Goal: Task Accomplishment & Management: Complete application form

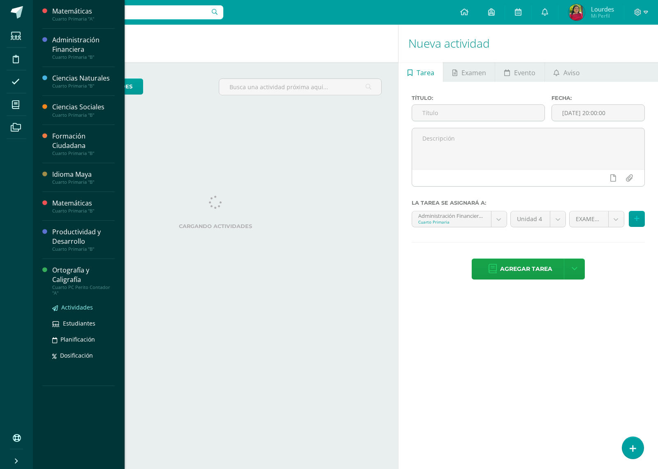
click at [81, 304] on span "Actividades" at bounding box center [77, 307] width 32 height 8
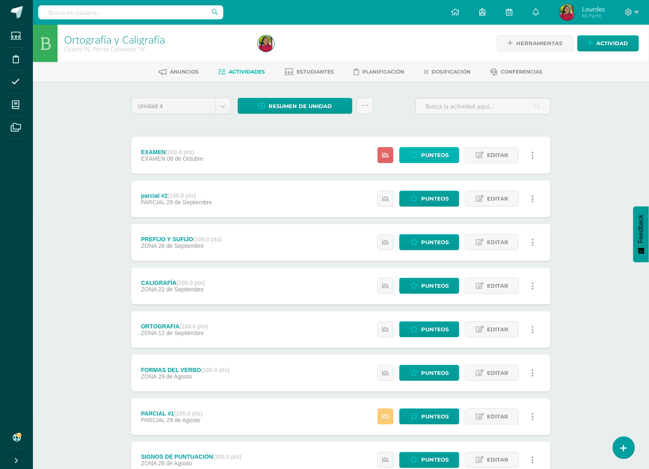
click at [448, 155] on span "Punteos" at bounding box center [435, 155] width 28 height 15
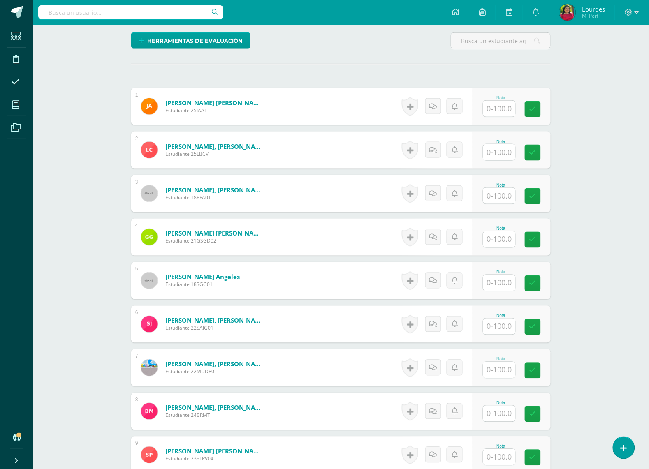
scroll to position [206, 0]
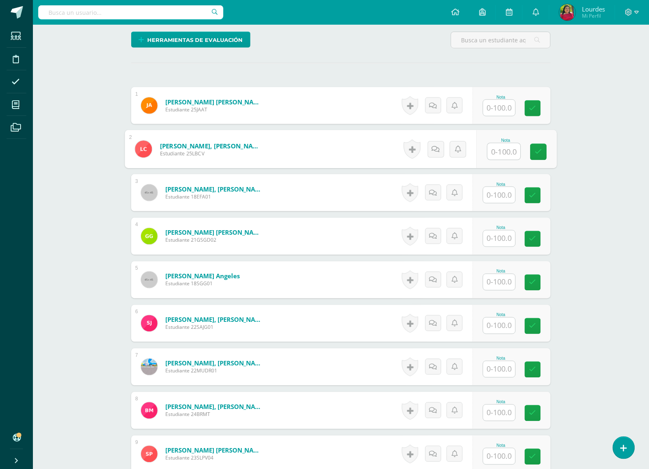
click at [506, 154] on input "text" at bounding box center [503, 151] width 33 height 16
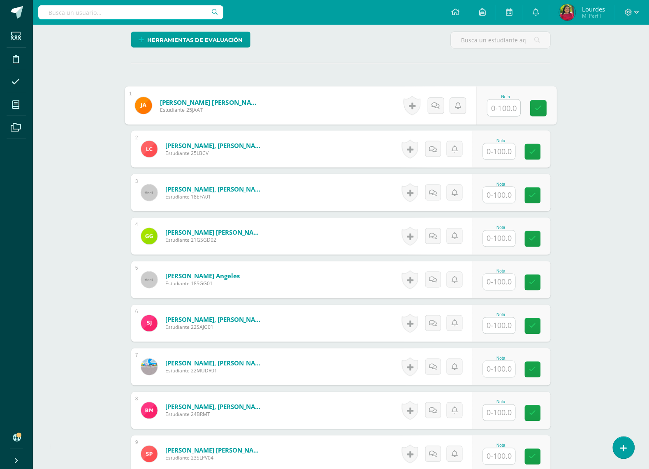
click at [496, 110] on input "text" at bounding box center [503, 108] width 33 height 16
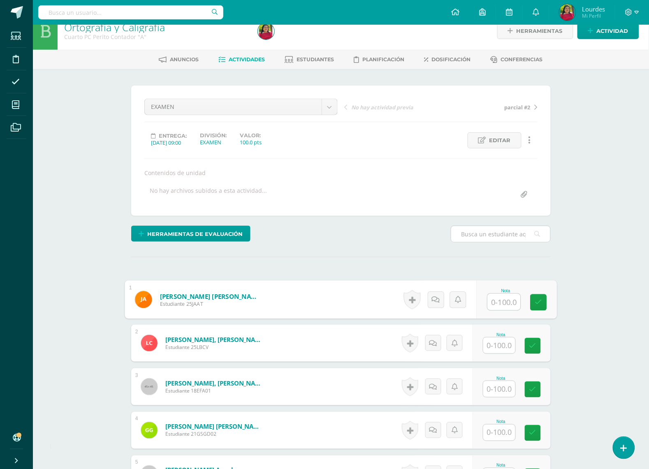
scroll to position [0, 0]
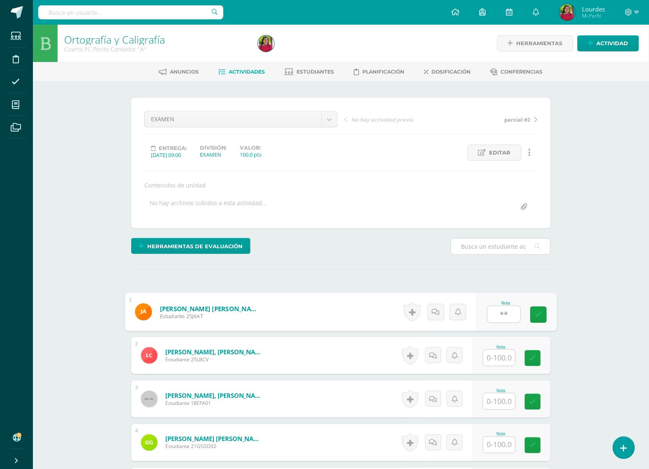
type input "*"
type input "4"
type input "88"
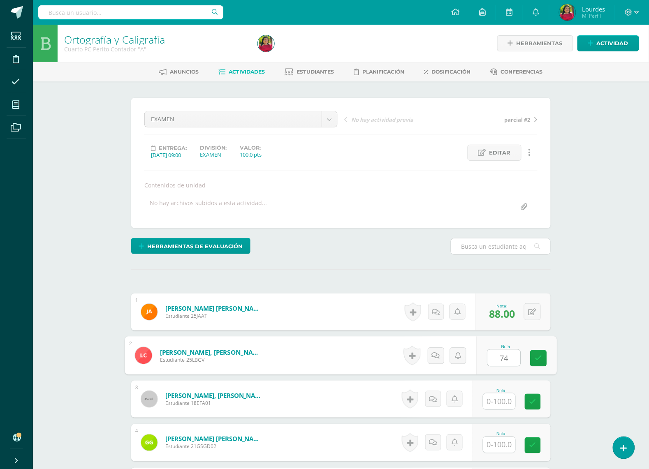
type input "74"
type input "100"
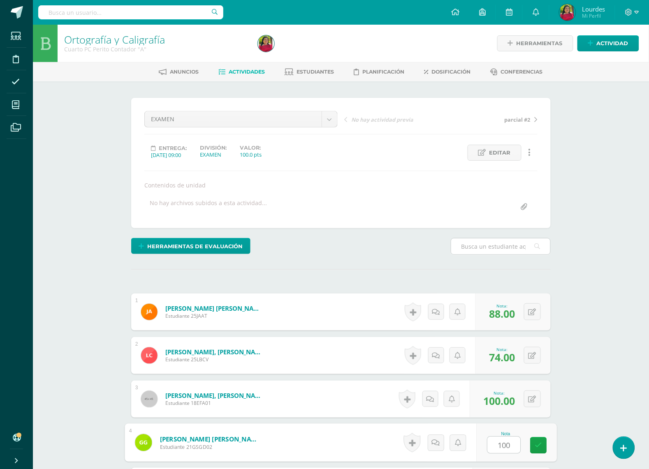
type input "100"
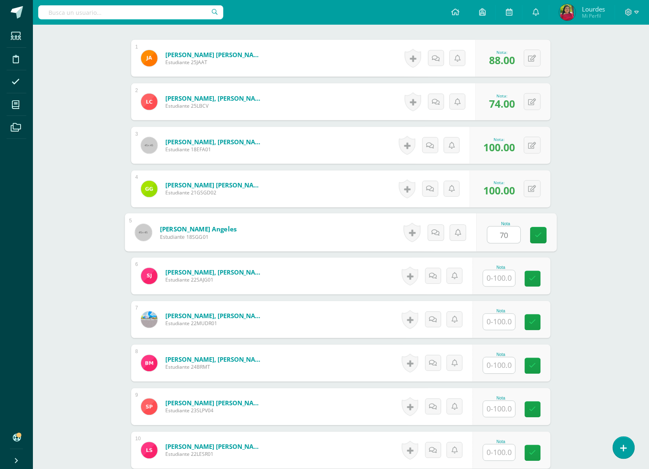
type input "70"
type input "80"
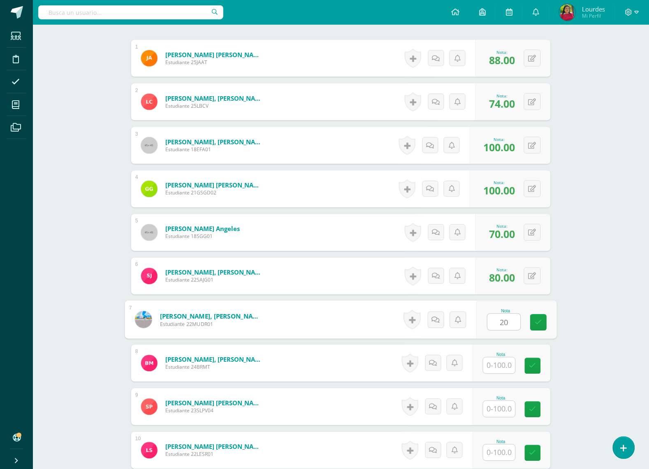
type input "20"
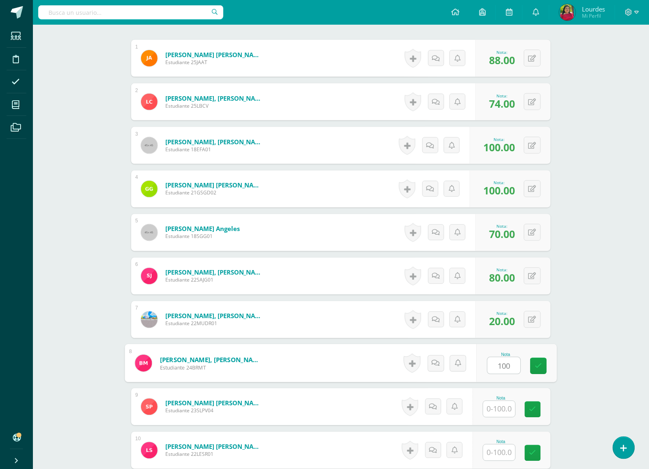
type input "100"
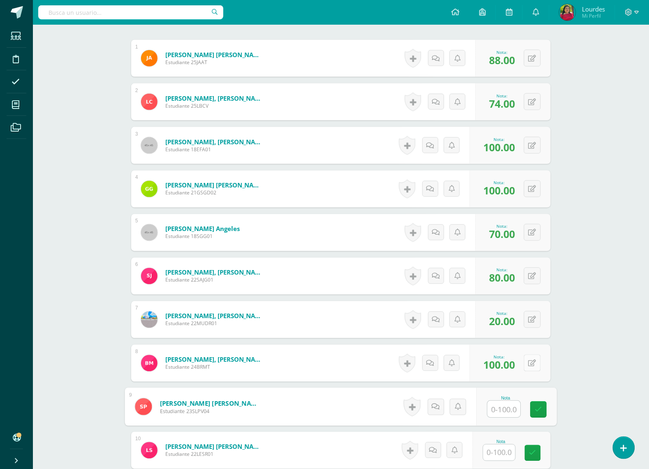
click at [528, 360] on div "0 Logros Logros obtenidos Aún no hay logros agregados Nota: 100.00" at bounding box center [509, 363] width 81 height 37
click at [534, 362] on icon at bounding box center [538, 363] width 8 height 7
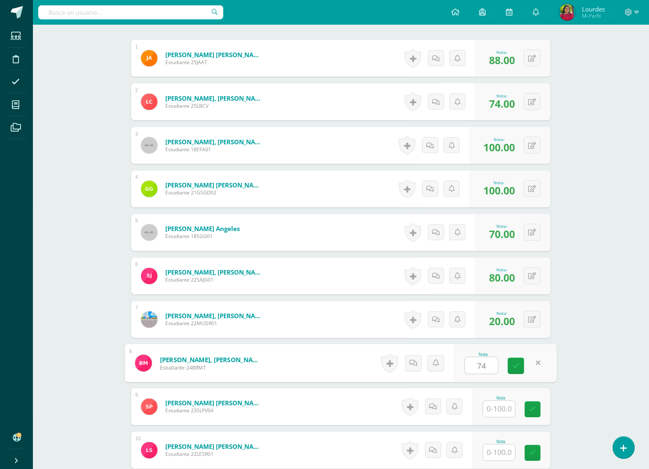
type input "74"
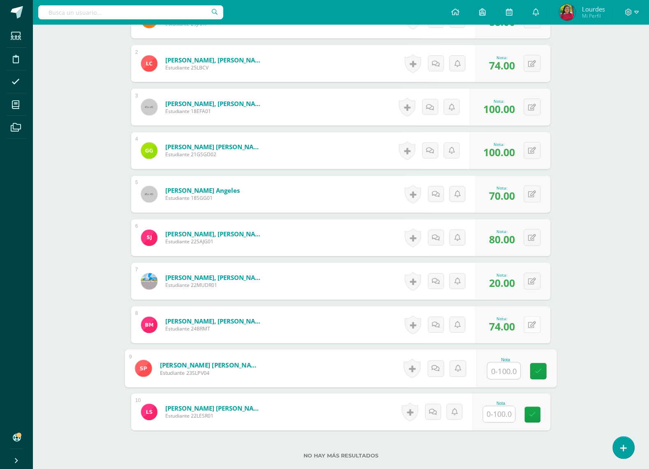
scroll to position [348, 0]
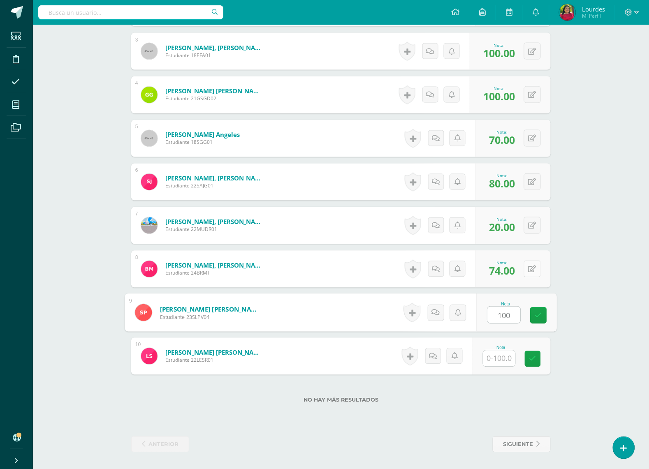
type input "100"
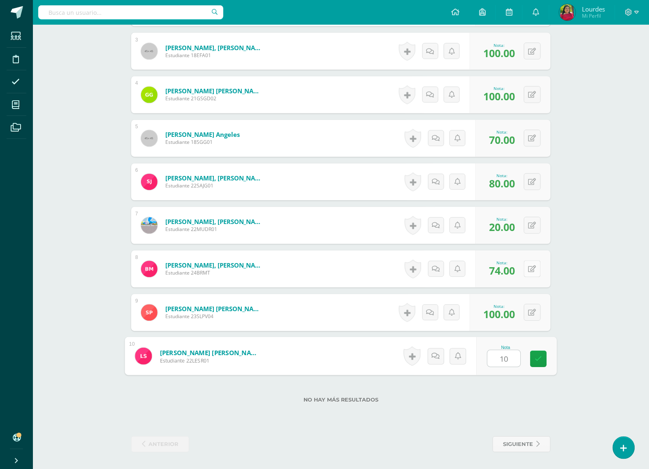
type input "100"
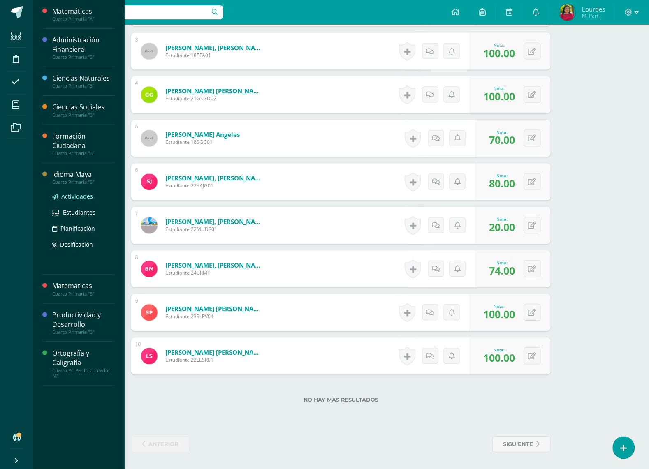
click at [73, 200] on link "Actividades" at bounding box center [83, 196] width 62 height 9
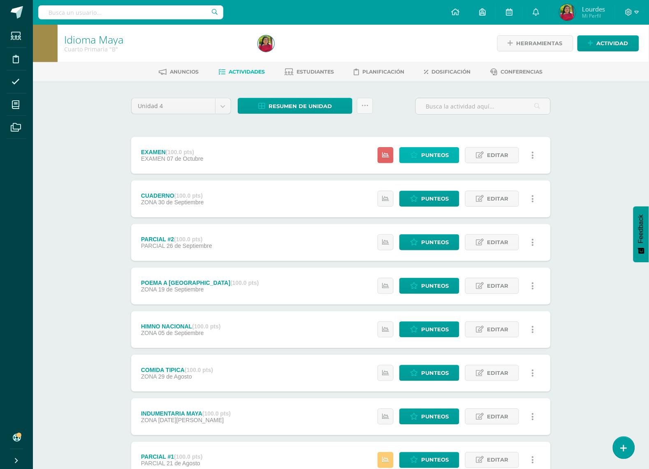
click at [433, 153] on span "Punteos" at bounding box center [435, 155] width 28 height 15
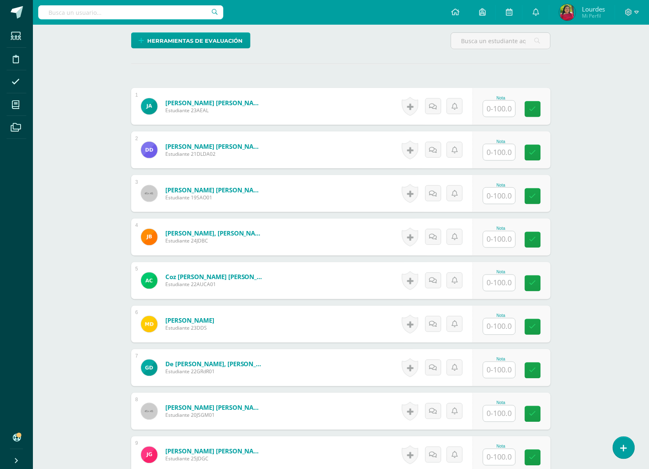
scroll to position [206, 0]
click at [505, 109] on input "text" at bounding box center [503, 108] width 33 height 16
type input "41"
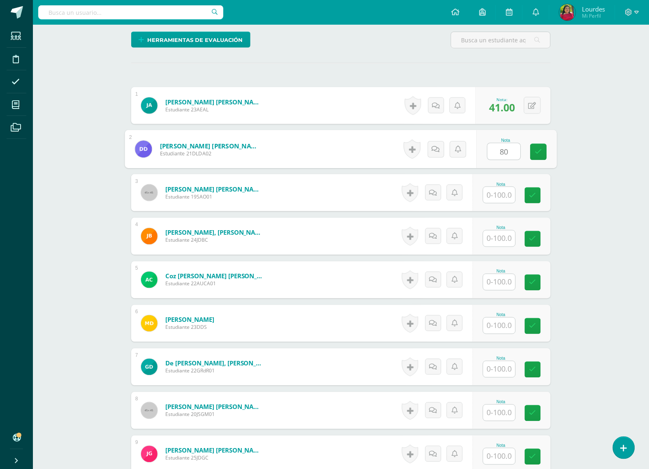
scroll to position [207, 0]
type input "80"
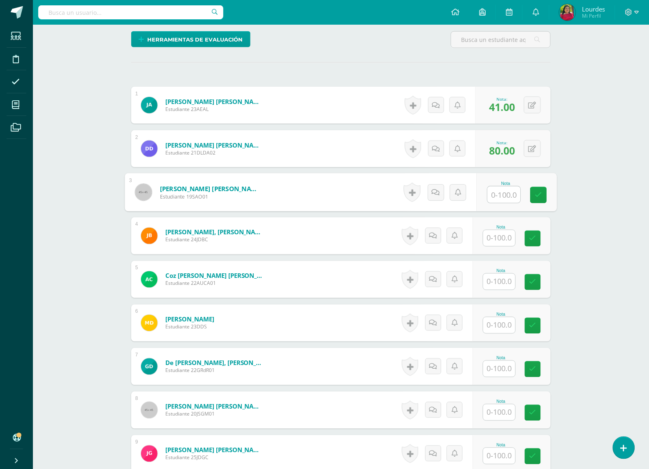
type input "8"
type input "100"
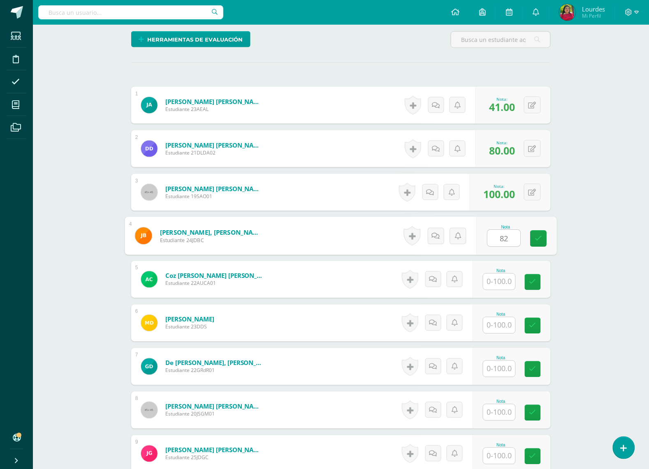
type input "82"
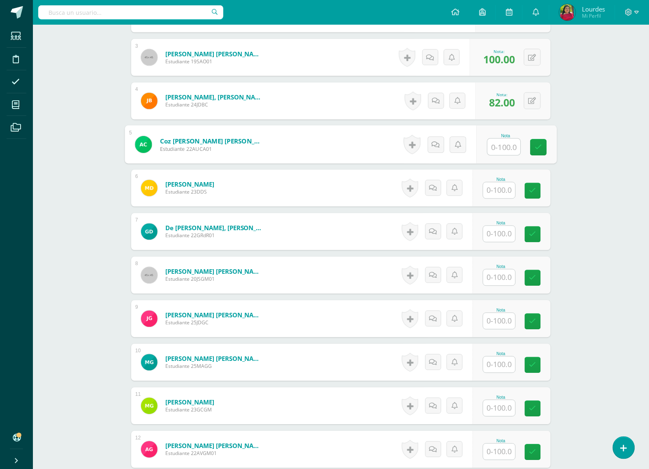
scroll to position [361, 0]
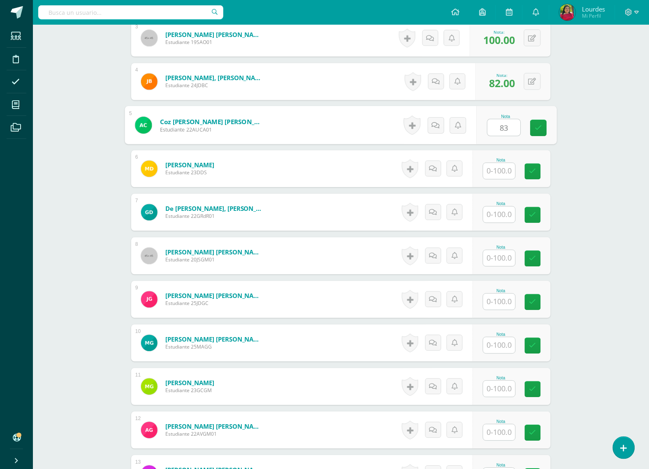
type input "83"
type input "100"
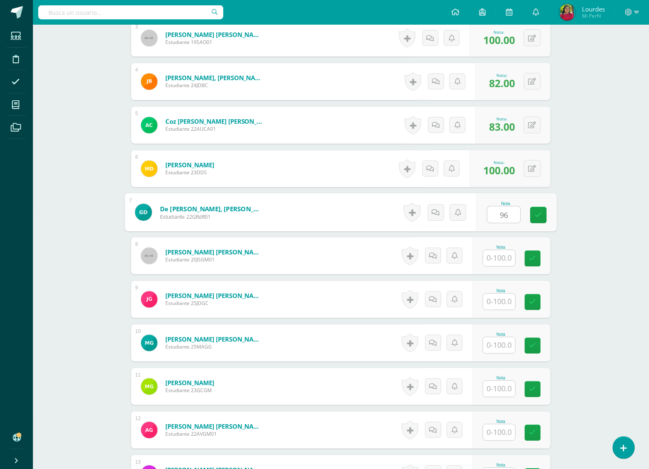
type input "96"
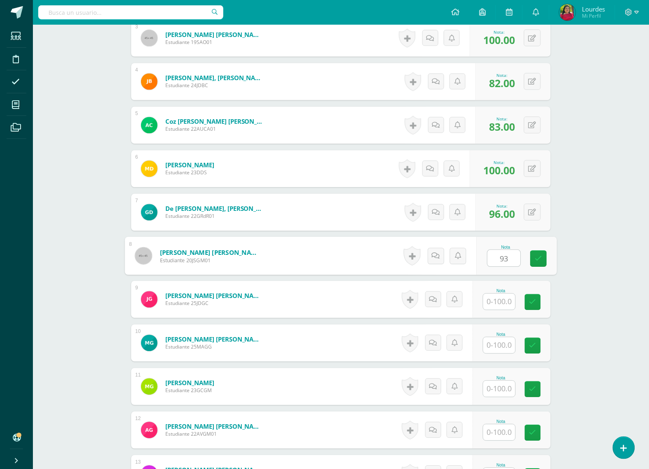
type input "93"
type input "49"
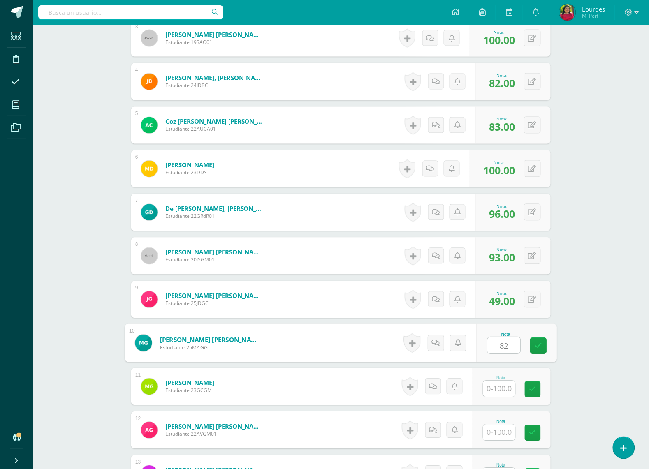
type input "82"
type input "100"
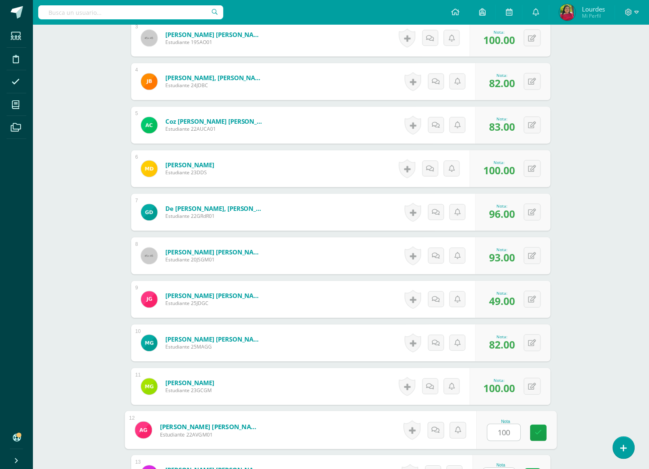
type input "100"
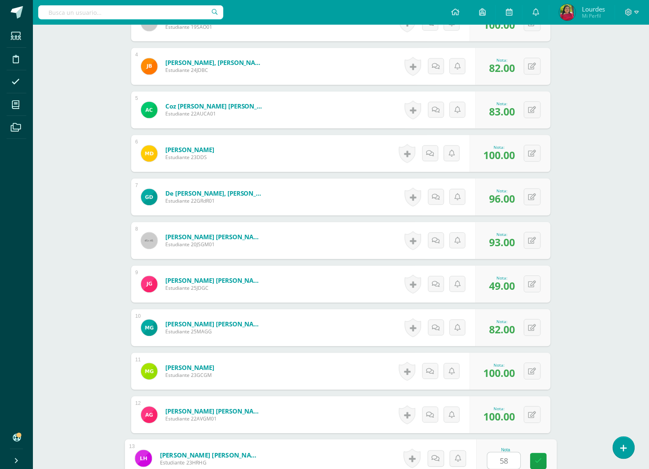
type input "58"
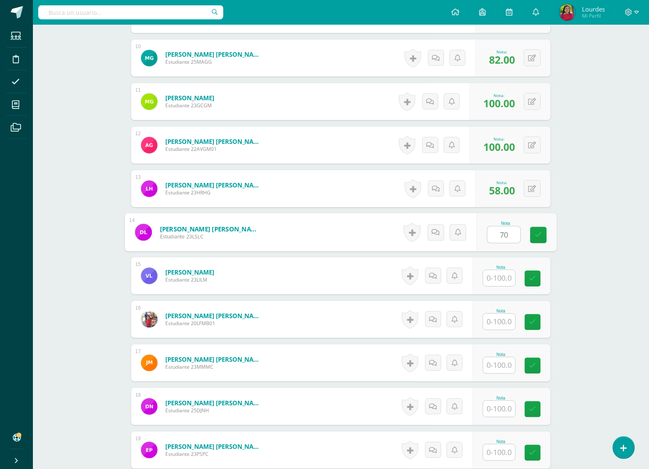
type input "70"
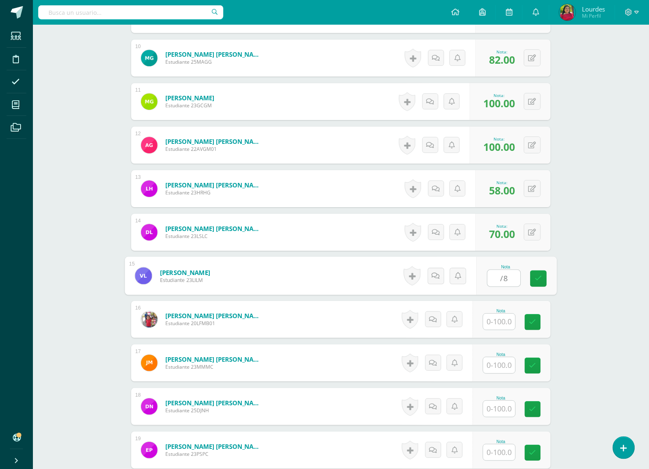
type input "/"
type input "85"
type input "100"
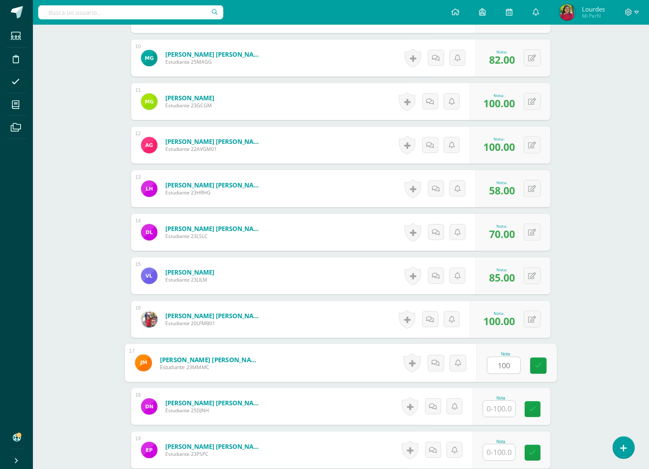
type input "100"
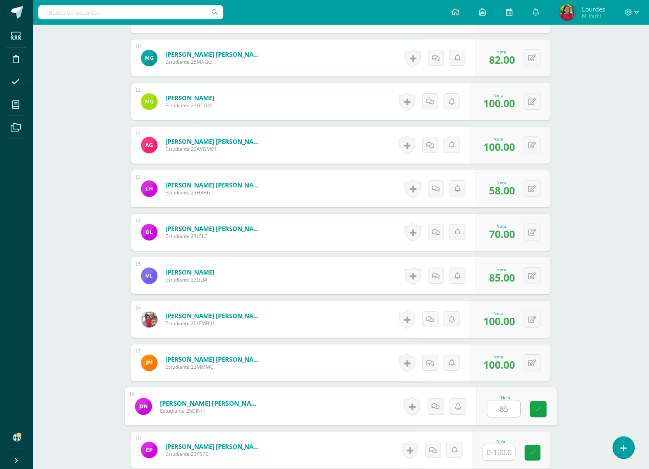
type input "85"
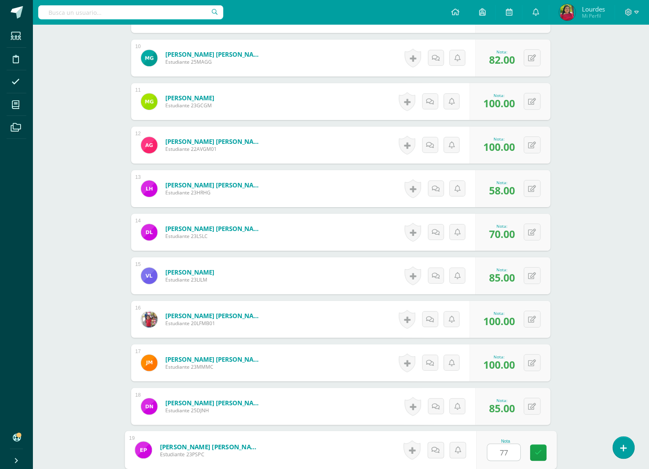
type input "77"
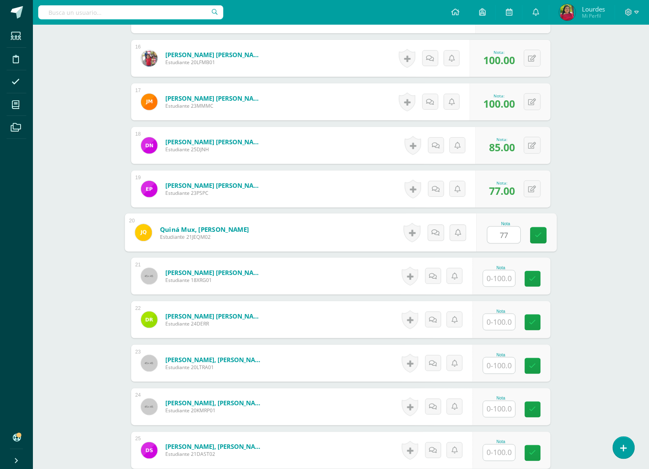
type input "77"
type input "100"
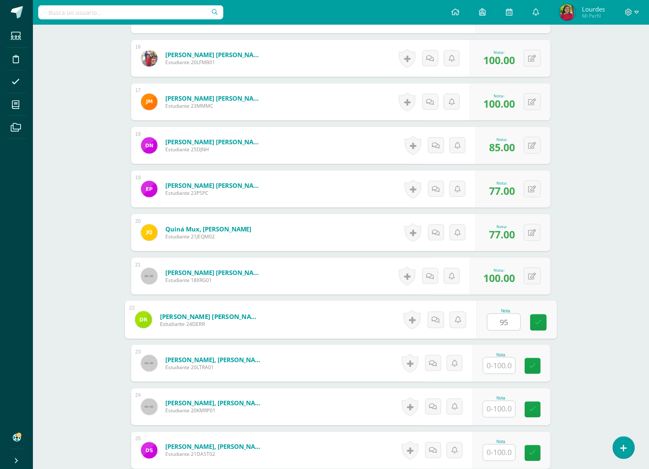
type input "95"
type input "90"
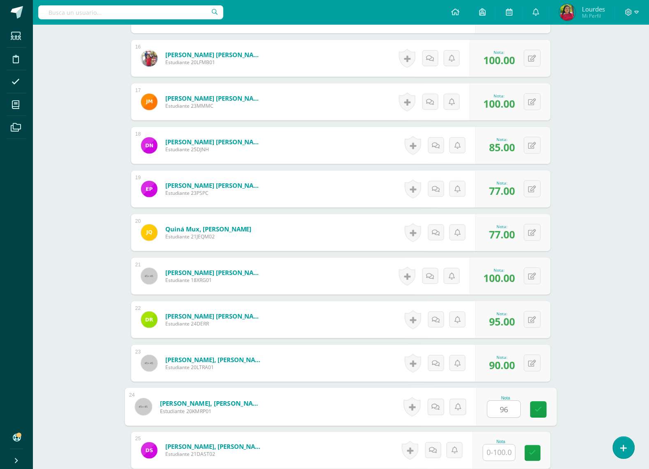
type input "96"
type input "52"
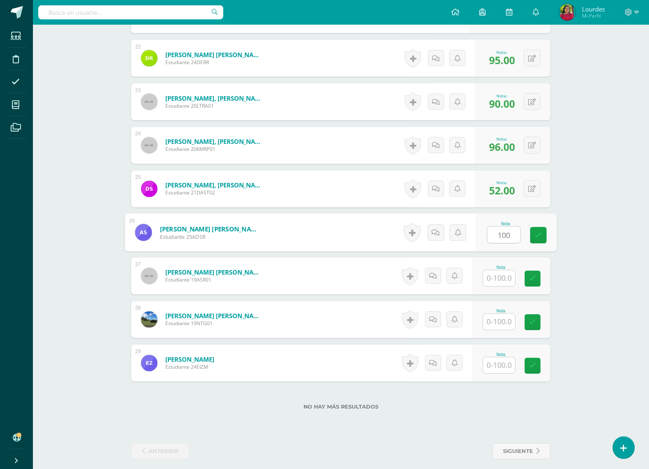
type input "100"
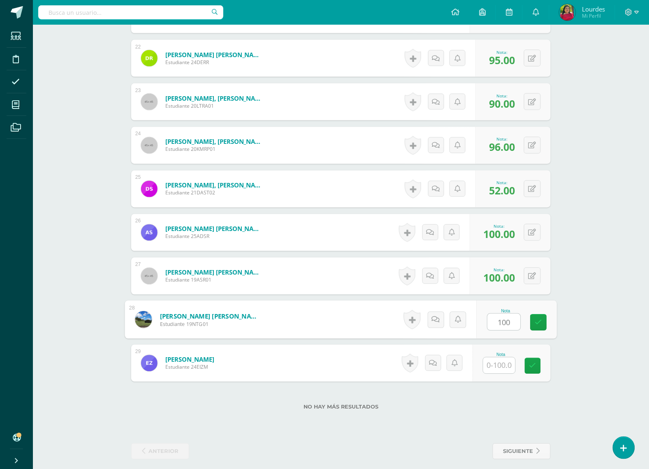
type input "100"
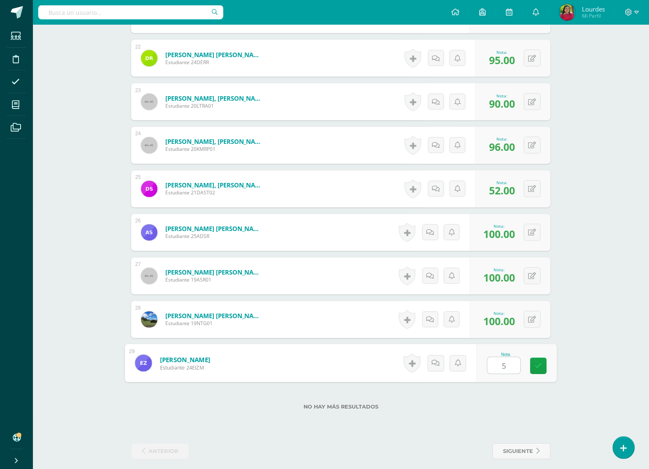
type input "57"
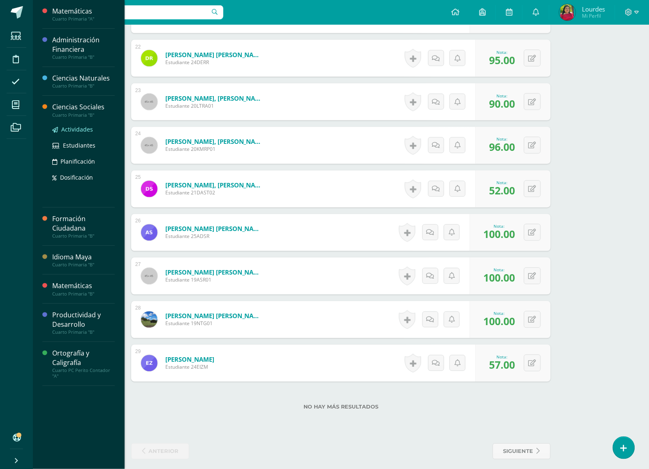
click at [83, 129] on span "Actividades" at bounding box center [77, 129] width 32 height 8
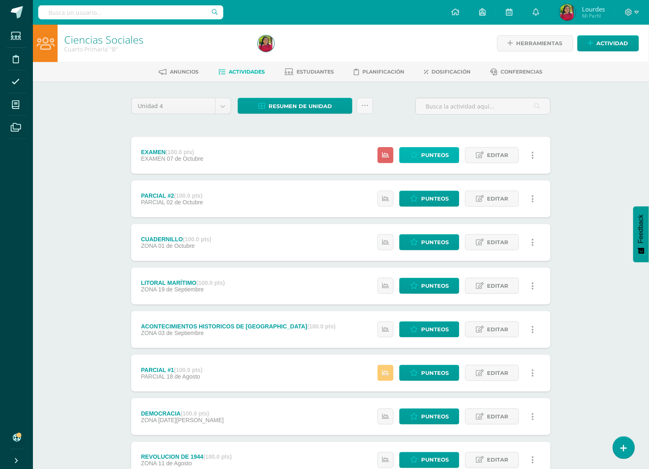
click at [422, 157] on span "Punteos" at bounding box center [435, 155] width 28 height 15
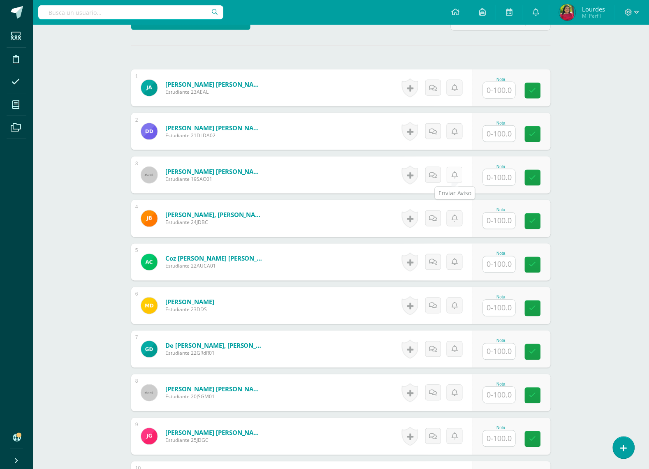
scroll to position [205, 0]
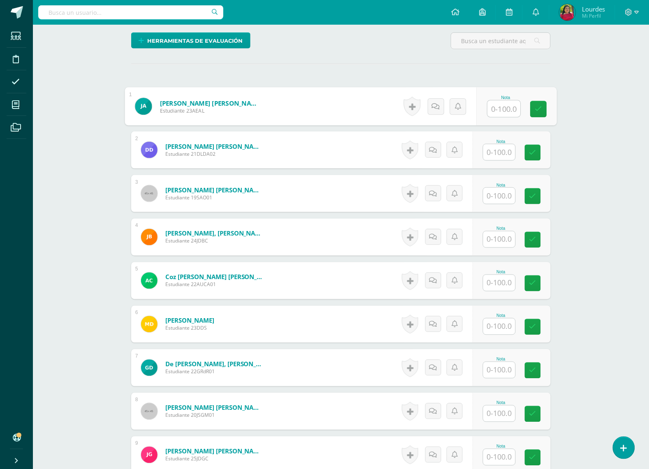
click at [505, 113] on input "text" at bounding box center [503, 109] width 33 height 16
type input "81"
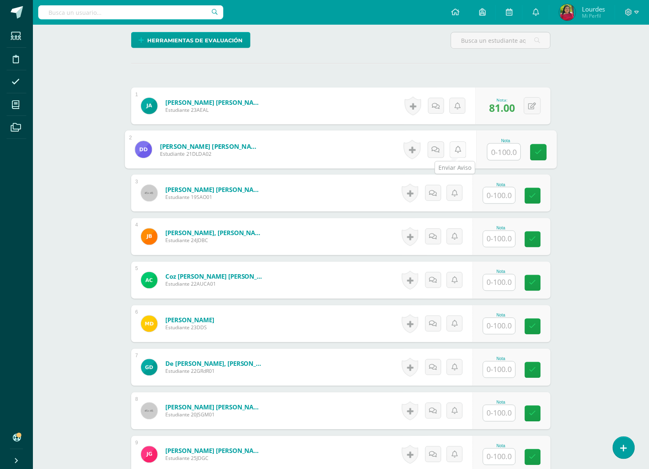
scroll to position [206, 0]
type input "78"
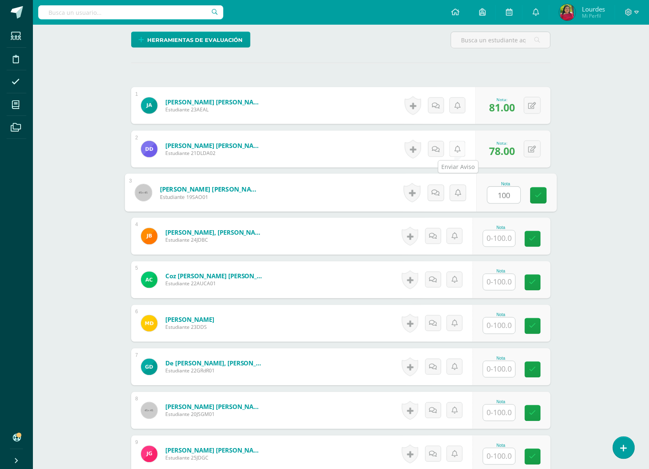
type input "100"
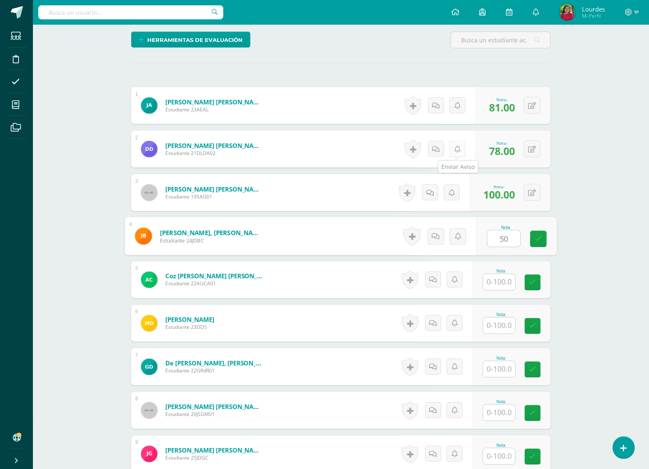
type input "50"
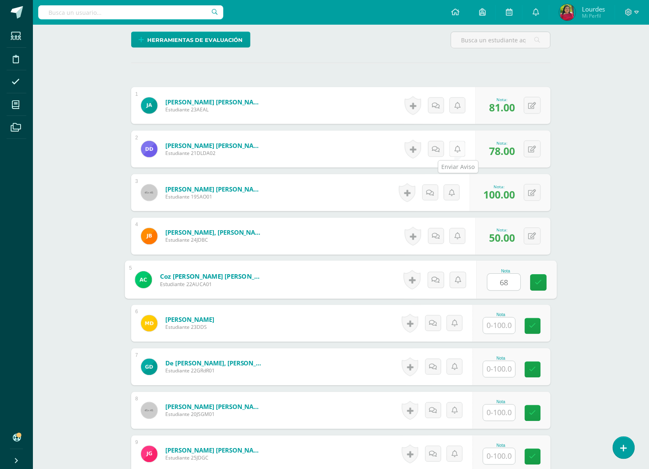
type input "68"
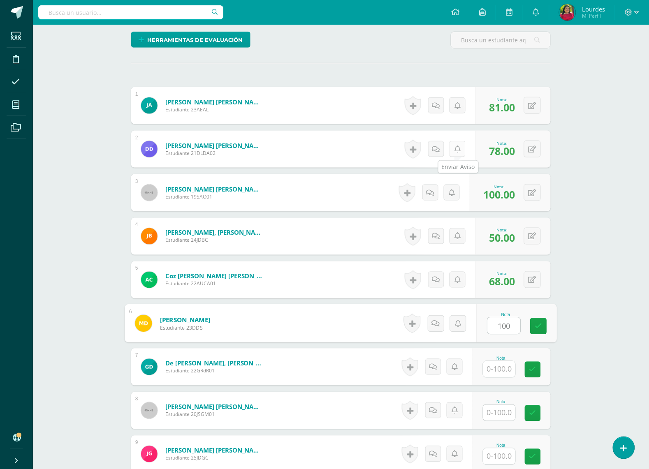
type input "100"
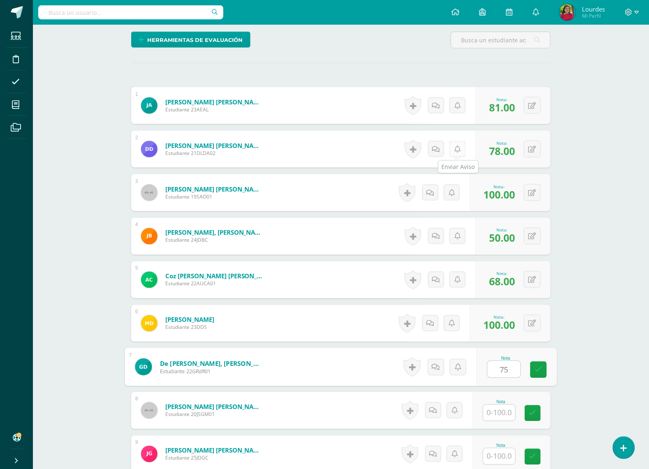
type input "75"
type input "63"
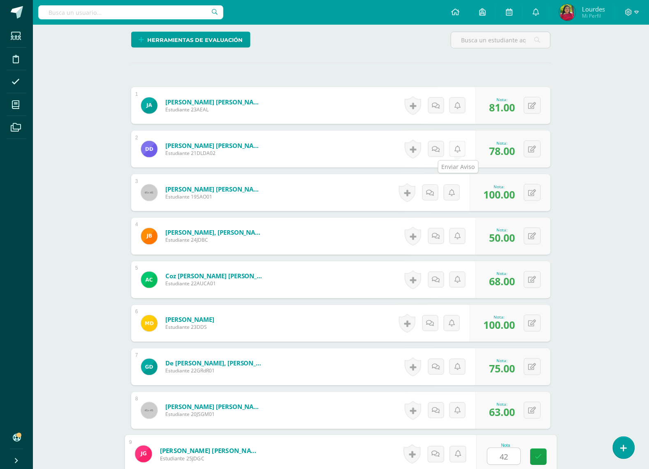
type input "42"
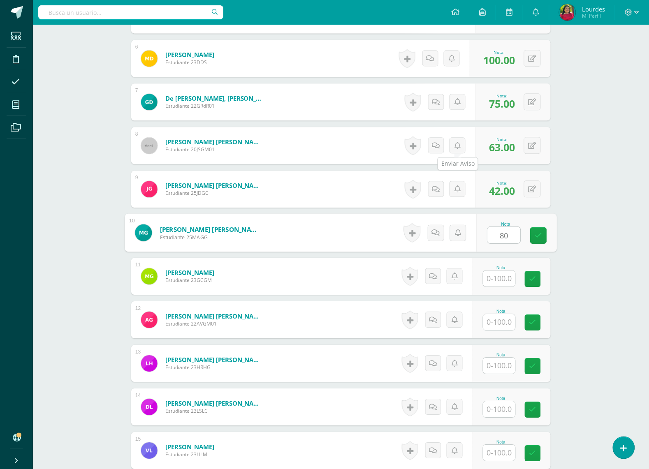
type input "80"
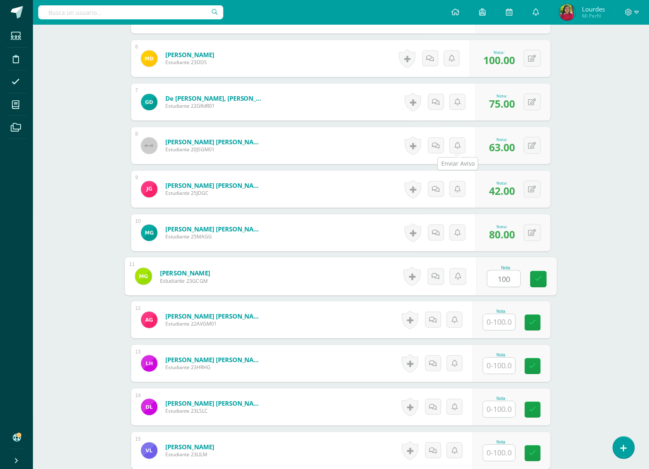
type input "100"
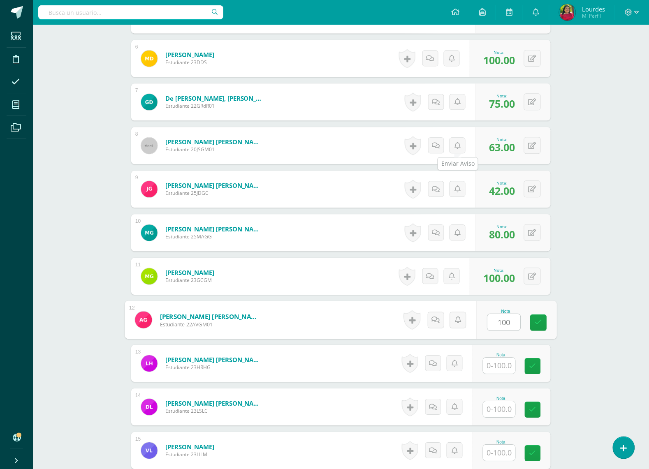
type input "100"
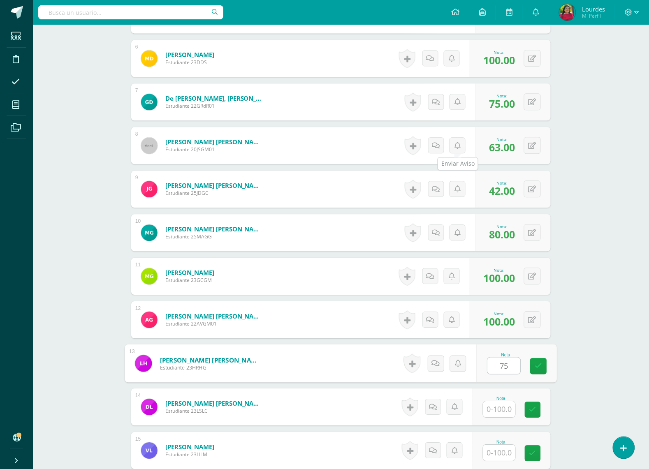
type input "75"
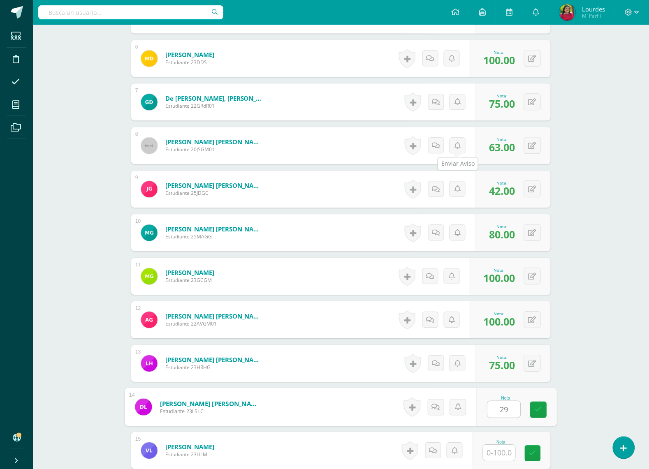
type input "29"
type input "71"
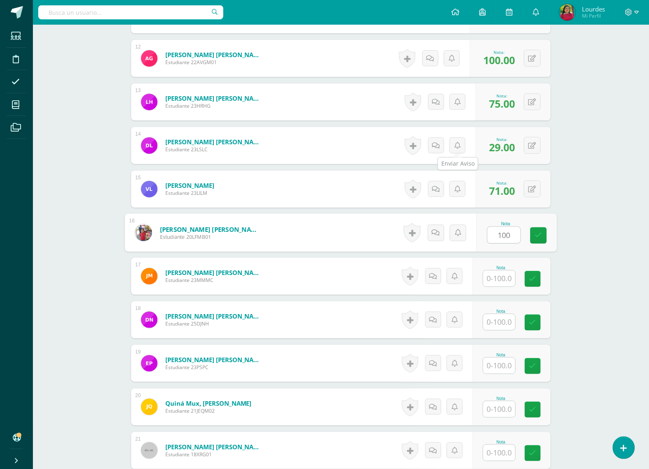
type input "100"
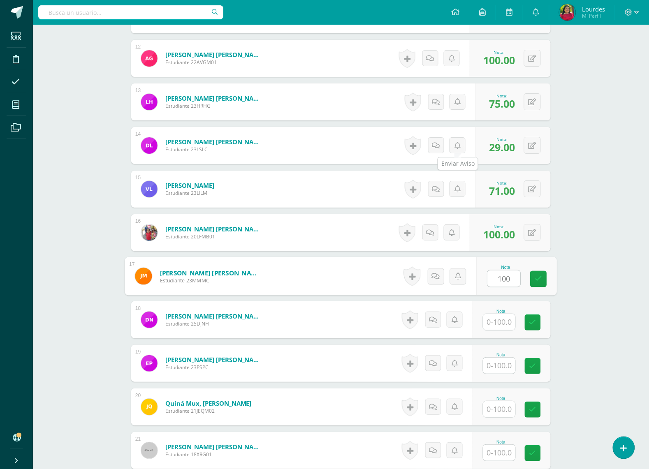
type input "100"
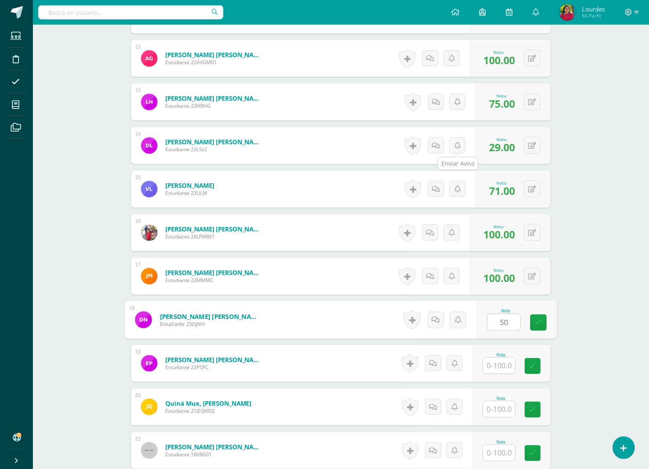
type input "50"
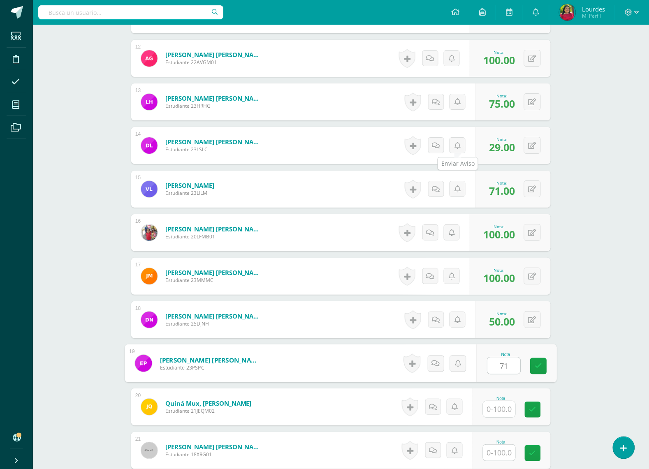
type input "71"
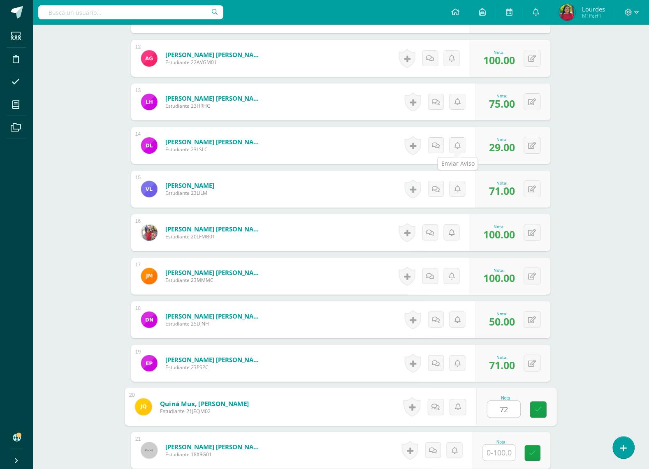
type input "72"
type input "100"
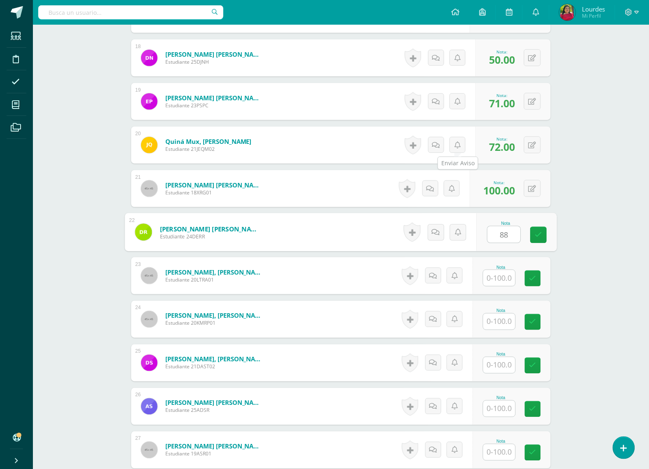
type input "88"
type input "77"
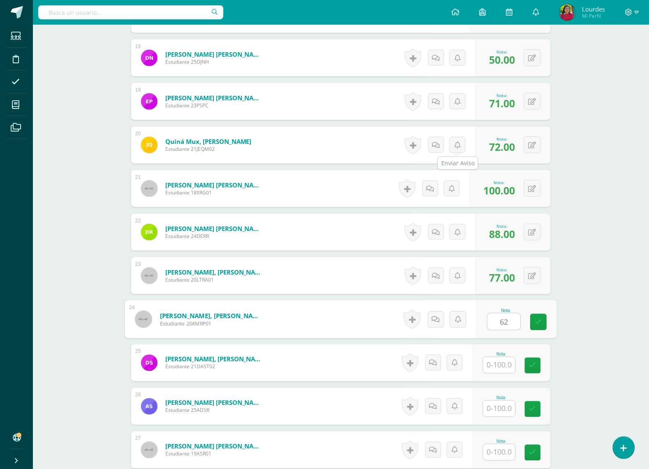
type input "62"
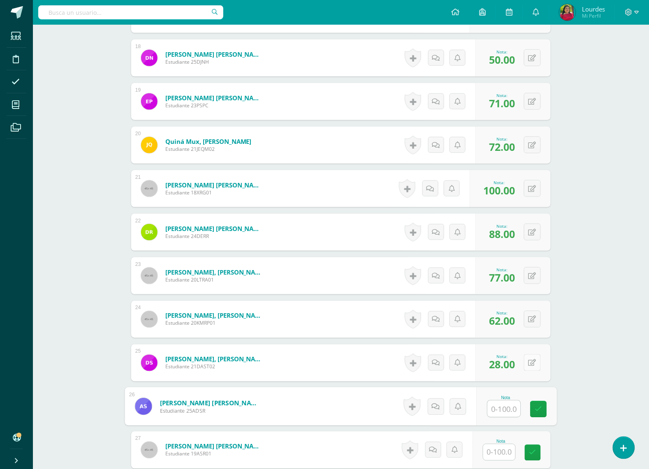
click at [526, 360] on div "0 Logros Logros obtenidos Aún no hay logros agregados Nota: 28.00" at bounding box center [512, 362] width 75 height 37
click at [536, 363] on icon at bounding box center [538, 362] width 8 height 7
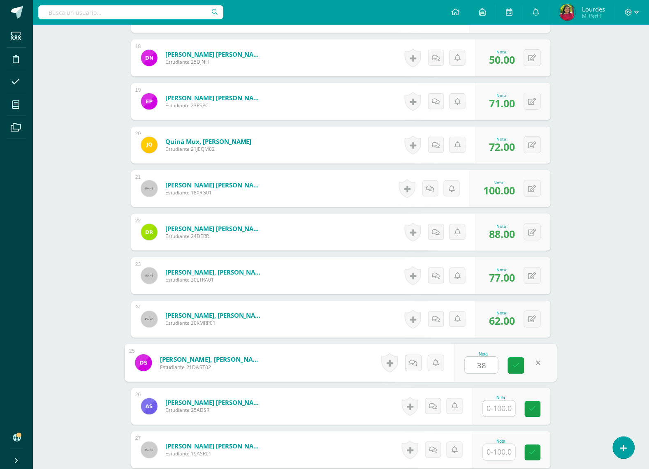
type input "38"
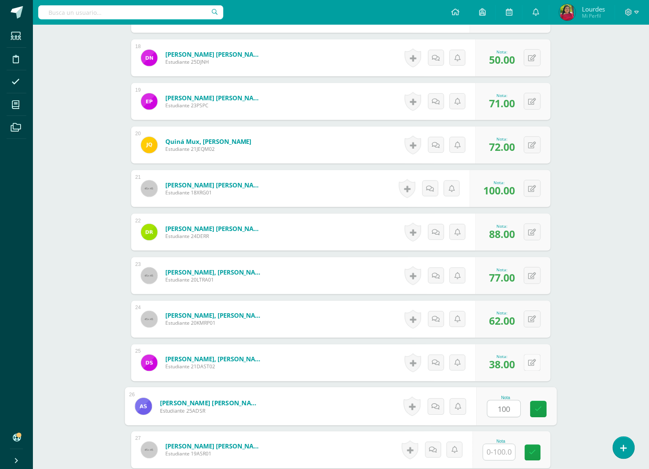
type input "100"
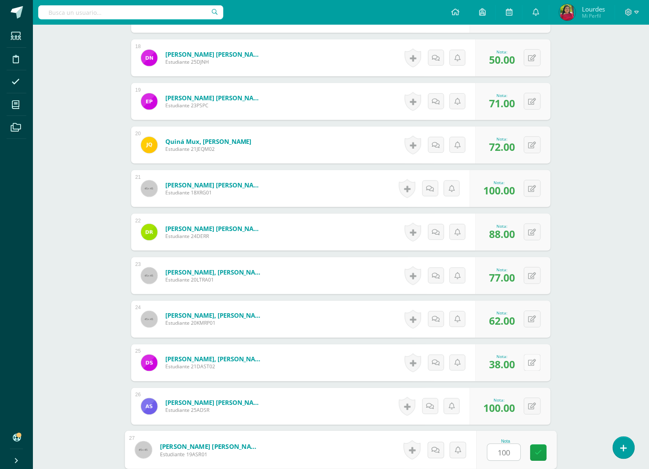
type input "100"
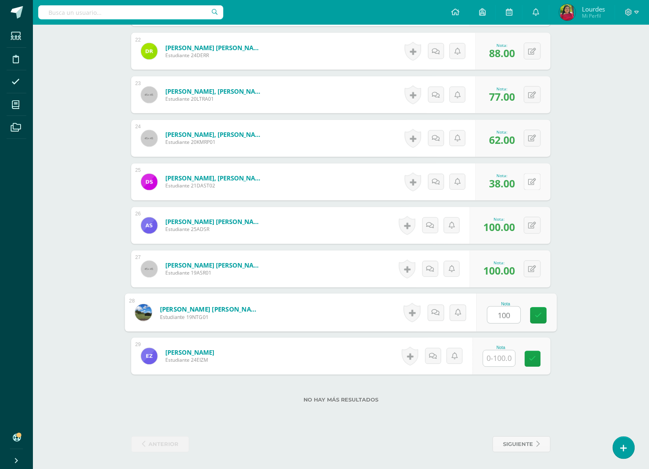
type input "100"
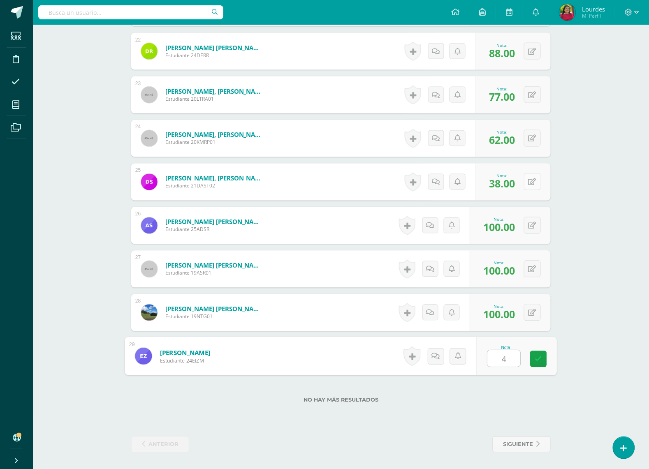
type input "47"
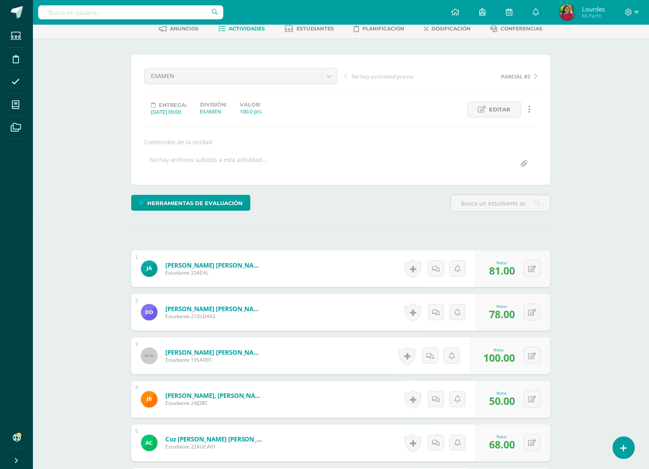
scroll to position [0, 0]
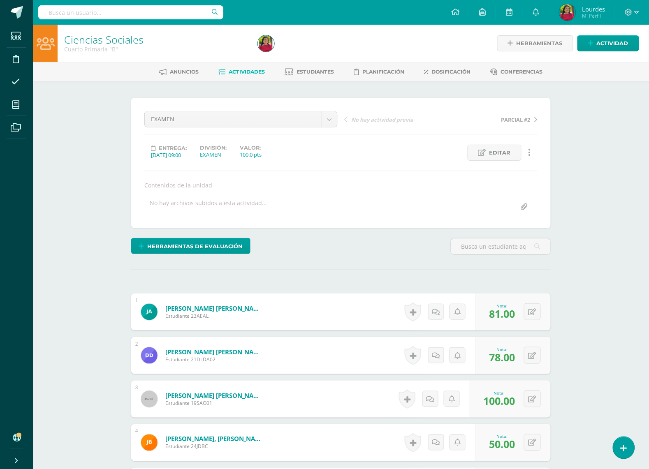
click at [249, 73] on span "Actividades" at bounding box center [247, 72] width 36 height 6
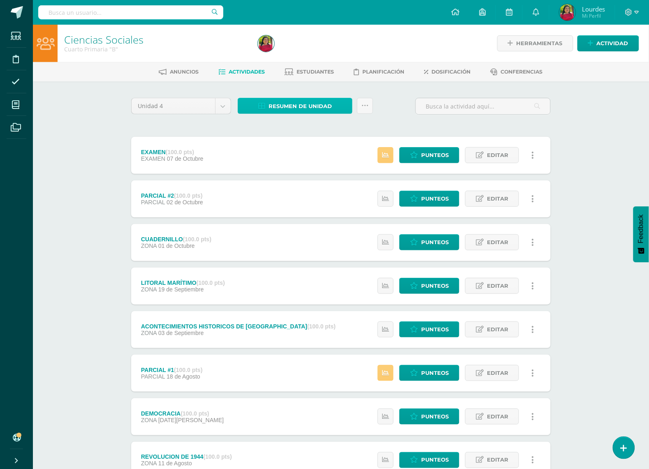
click at [288, 109] on span "Resumen de unidad" at bounding box center [299, 106] width 63 height 15
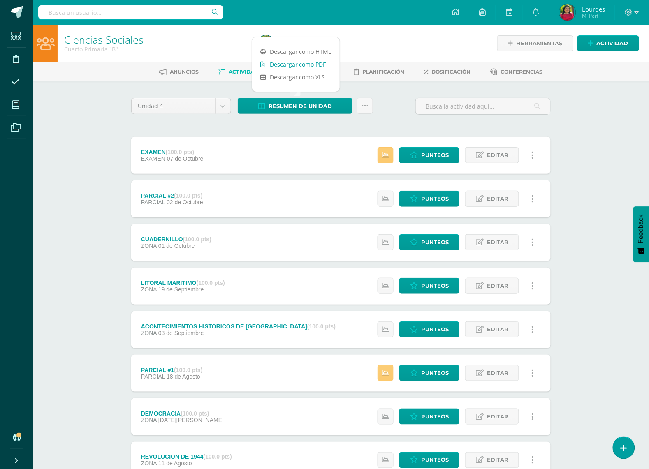
click at [311, 64] on link "Descargar como PDF" at bounding box center [296, 64] width 88 height 13
click at [79, 134] on div "Ciencias Sociales Cuarto Primaria "B" Herramientas Detalle de asistencias Activ…" at bounding box center [341, 301] width 616 height 552
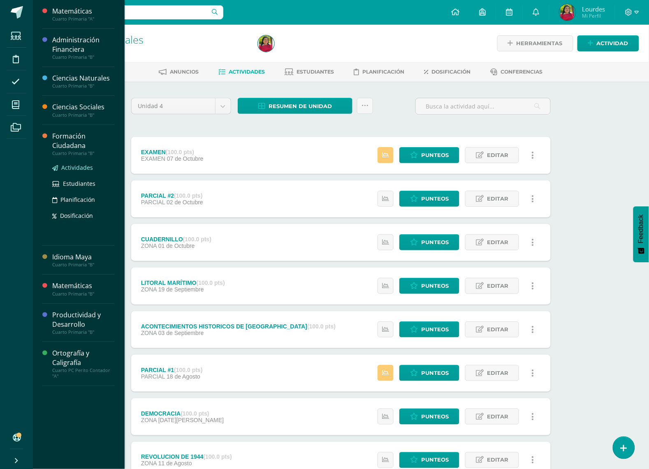
click at [60, 167] on link "Actividades" at bounding box center [83, 167] width 62 height 9
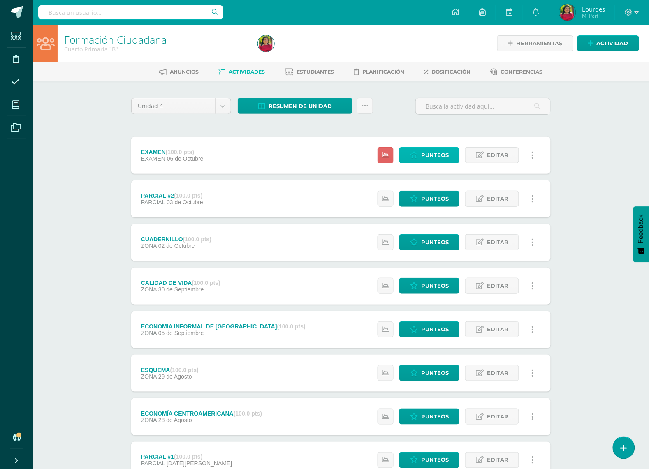
click at [426, 155] on span "Punteos" at bounding box center [435, 155] width 28 height 15
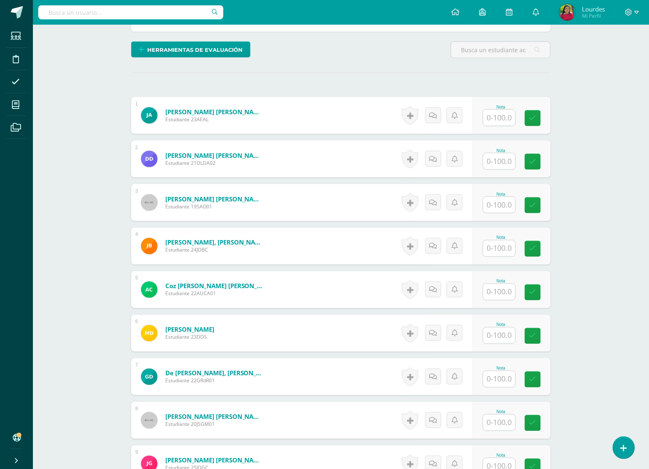
scroll to position [207, 0]
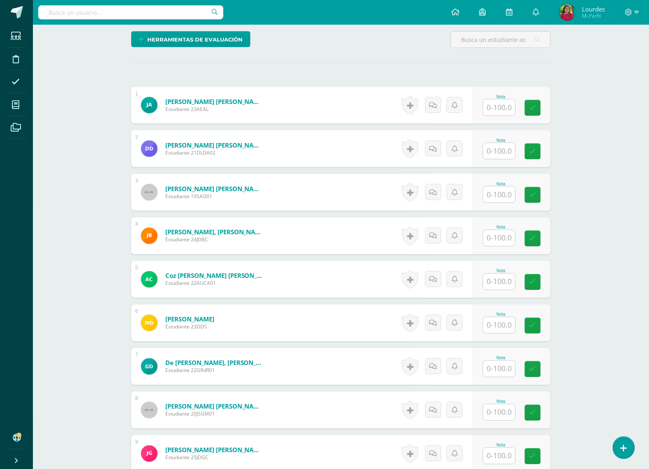
click at [508, 110] on input "text" at bounding box center [499, 107] width 32 height 16
type input "70"
click at [506, 191] on input "text" at bounding box center [499, 195] width 32 height 16
type input "100"
type input "54"
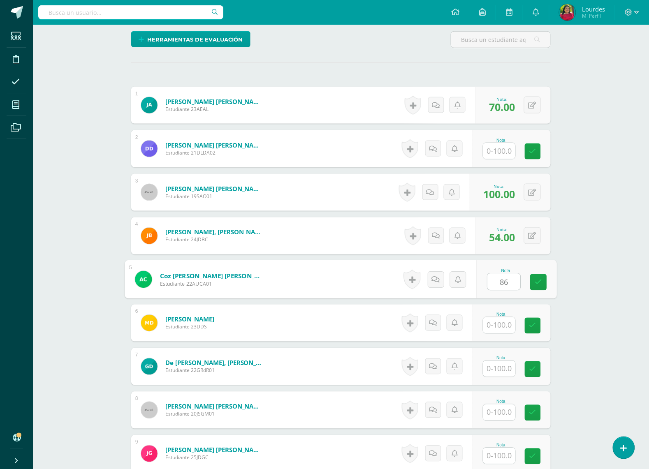
type input "86"
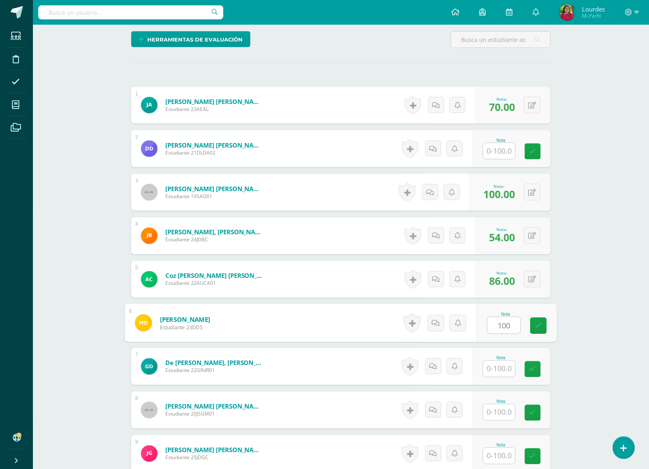
type input "100"
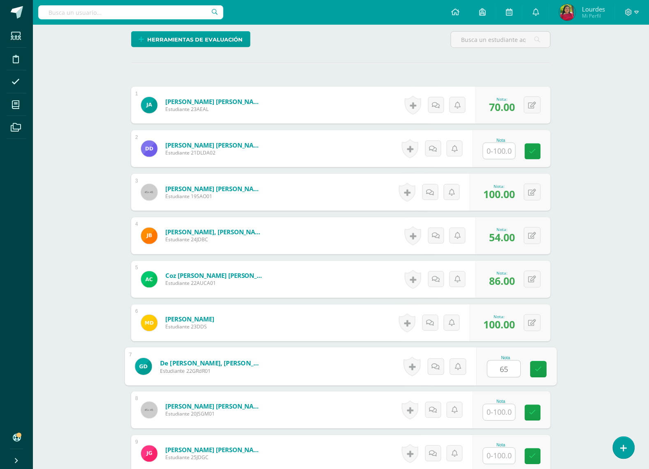
type input "65"
type input "56"
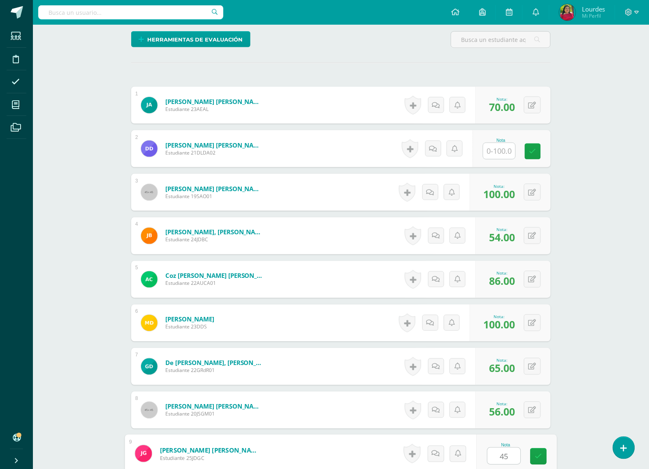
type input "45"
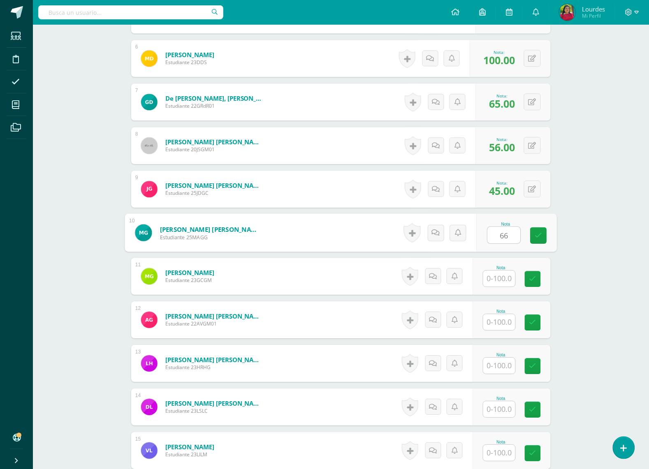
type input "66"
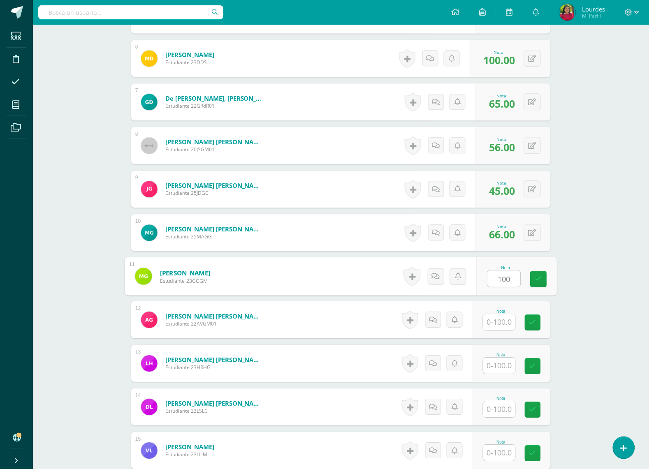
type input "100"
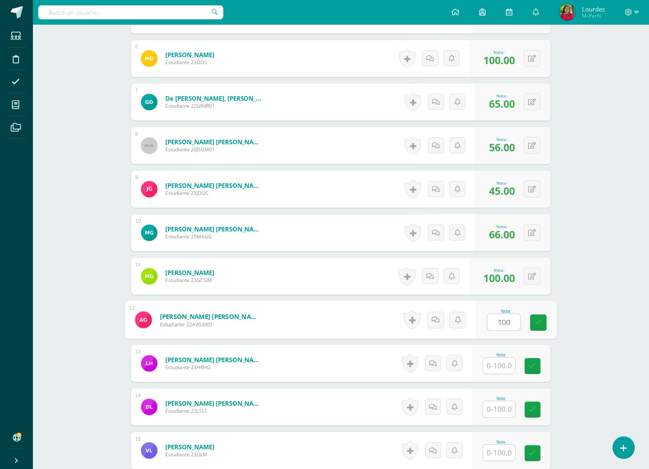
type input "100"
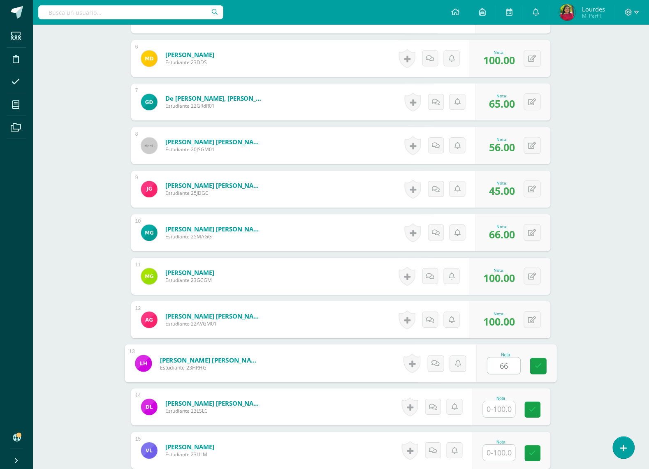
type input "66"
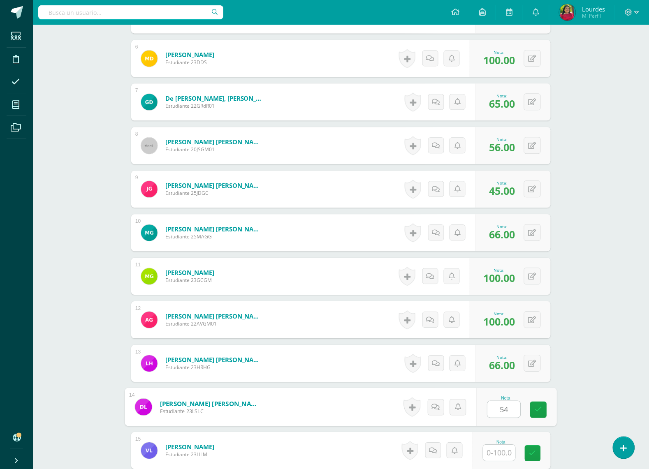
type input "54"
type input "55"
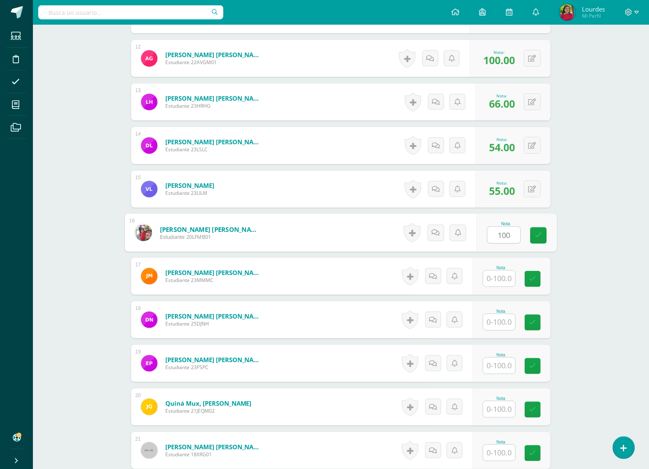
type input "100"
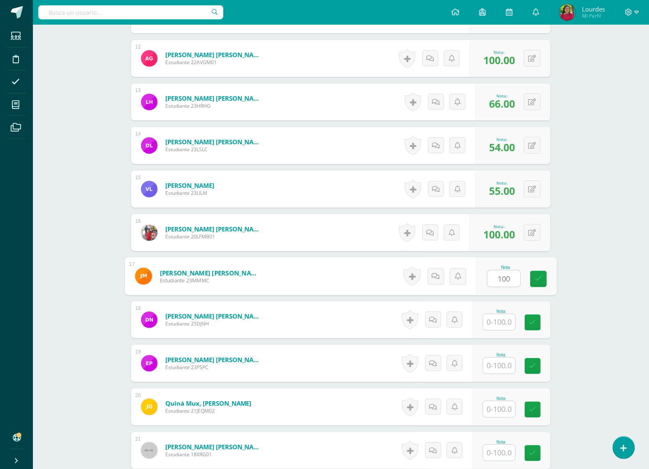
type input "100"
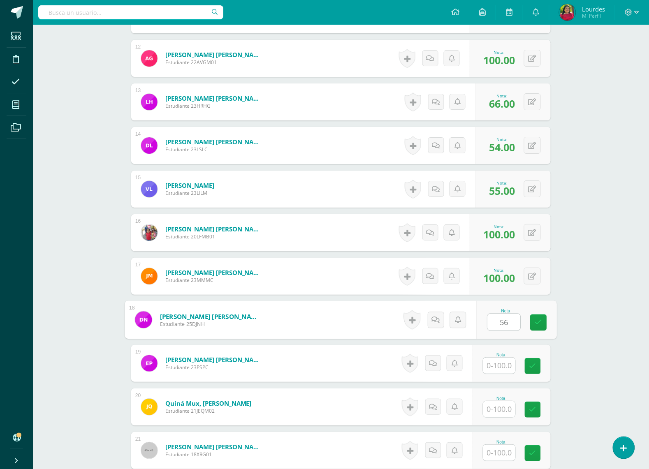
type input "56"
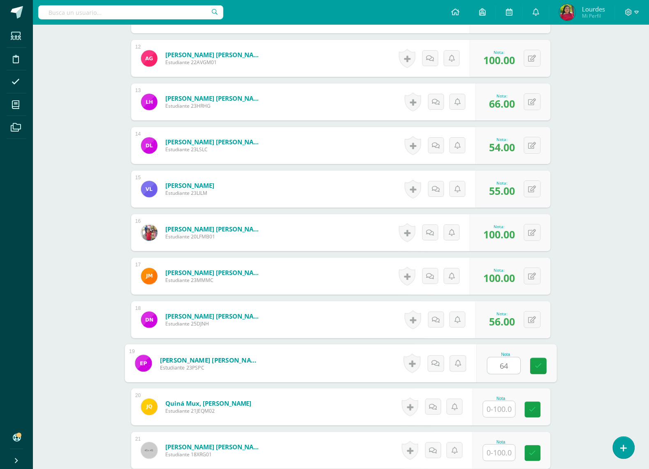
type input "64"
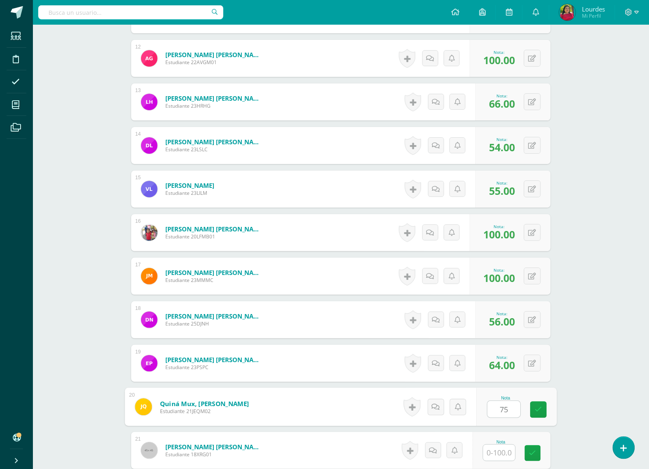
type input "75"
type input "100"
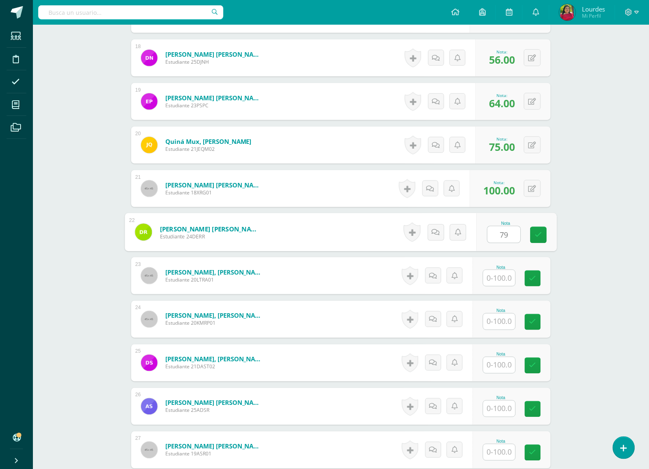
type input "79"
type input "76"
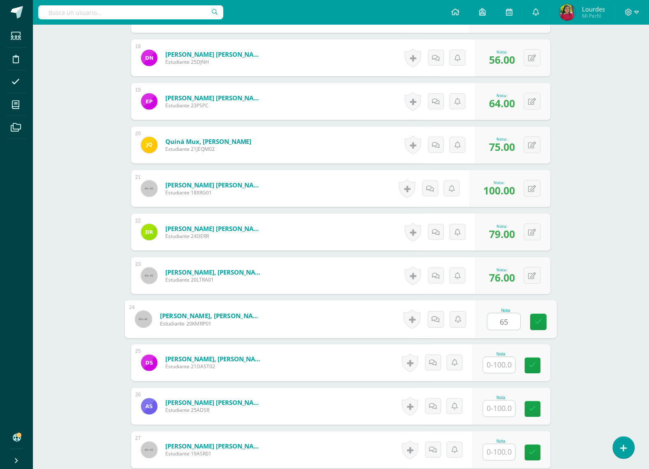
type input "65"
type input "42"
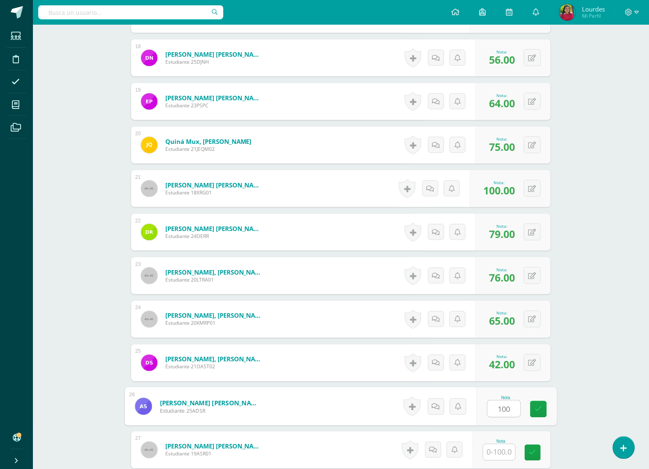
type input "100"
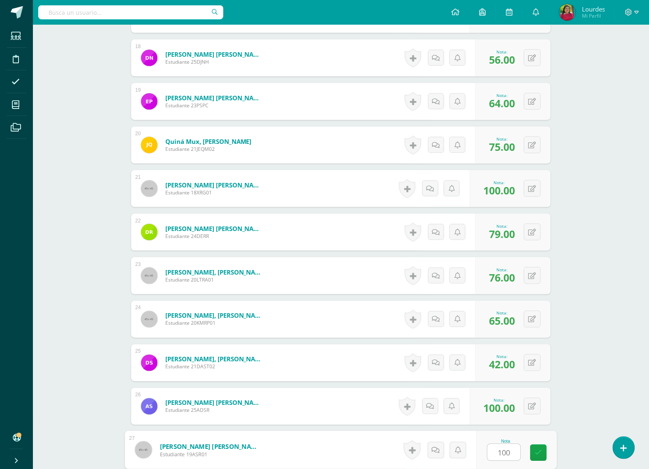
type input "100"
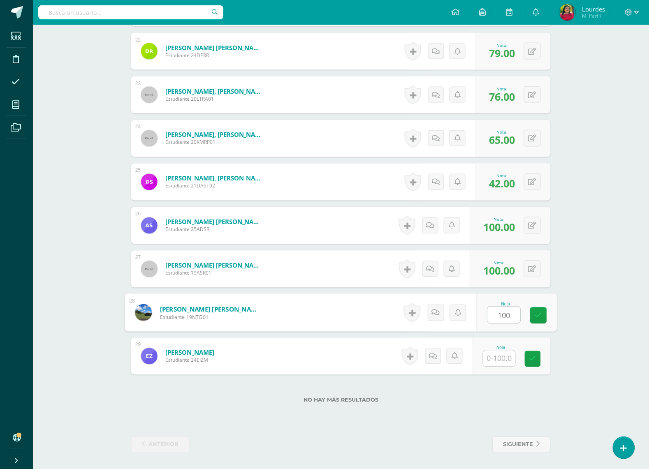
type input "100"
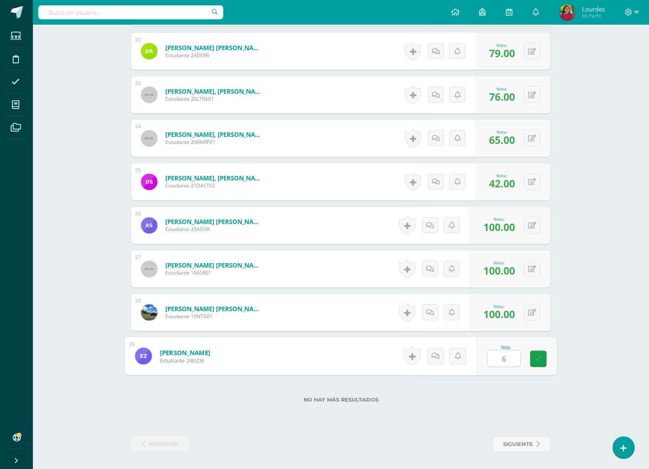
type input "66"
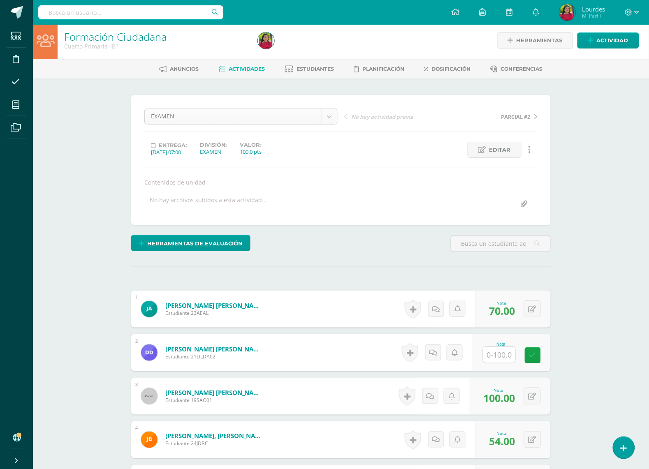
scroll to position [0, 0]
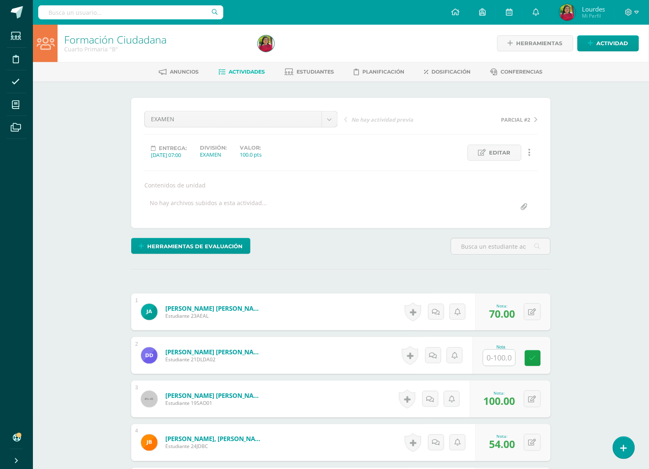
click at [257, 69] on span "Actividades" at bounding box center [247, 72] width 36 height 6
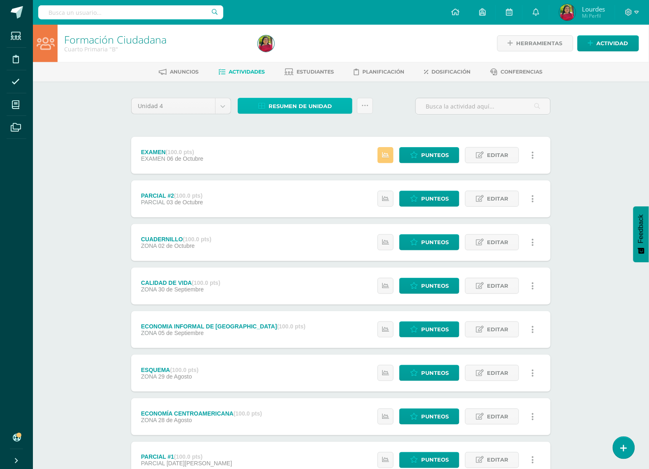
click at [276, 100] on span "Resumen de unidad" at bounding box center [299, 106] width 63 height 15
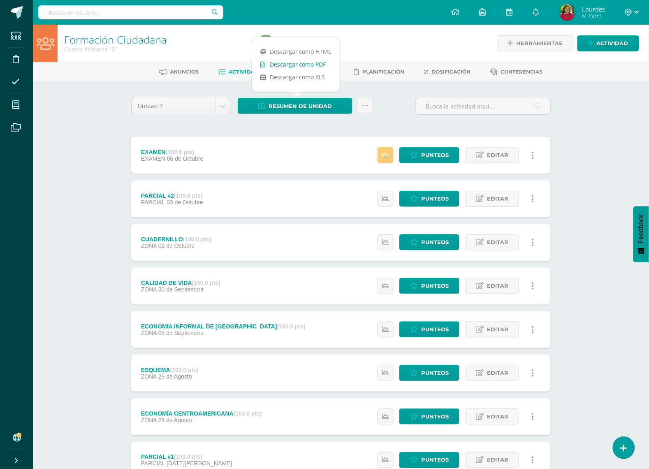
click at [299, 65] on link "Descargar como PDF" at bounding box center [296, 64] width 88 height 13
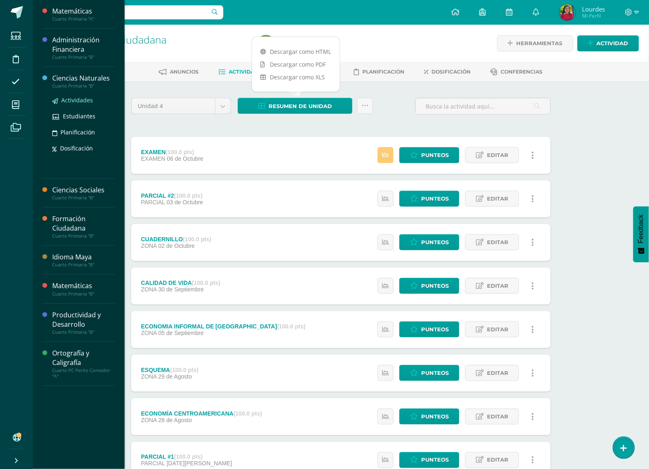
click at [83, 97] on span "Actividades" at bounding box center [77, 100] width 32 height 8
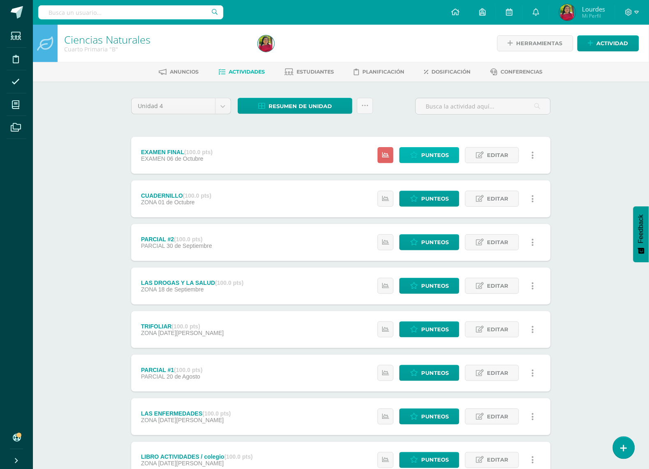
click at [446, 149] on span "Punteos" at bounding box center [435, 155] width 28 height 15
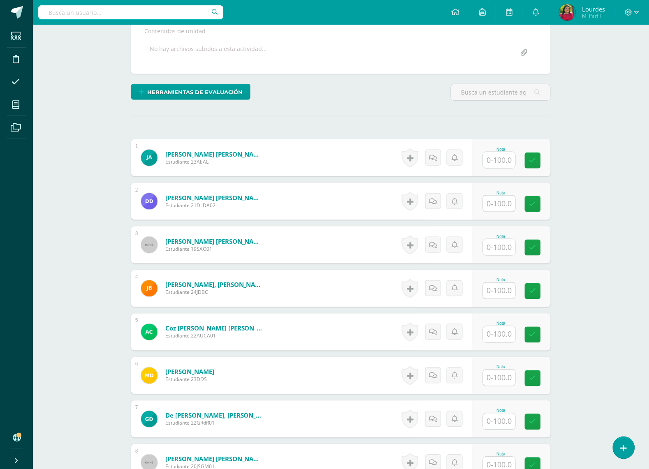
scroll to position [155, 0]
click at [499, 332] on input "text" at bounding box center [499, 334] width 32 height 16
type input "92"
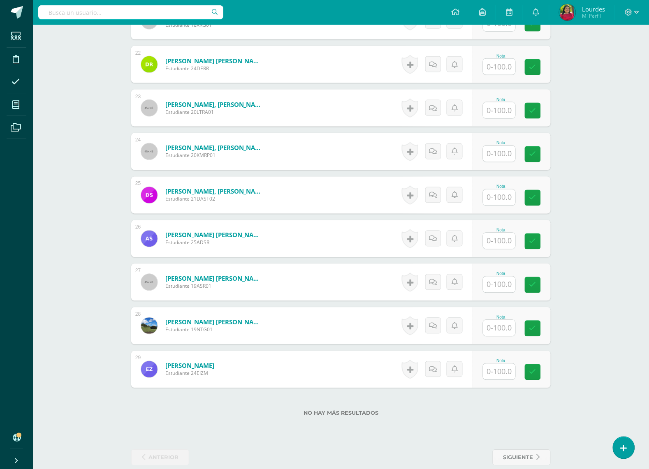
scroll to position [1175, 0]
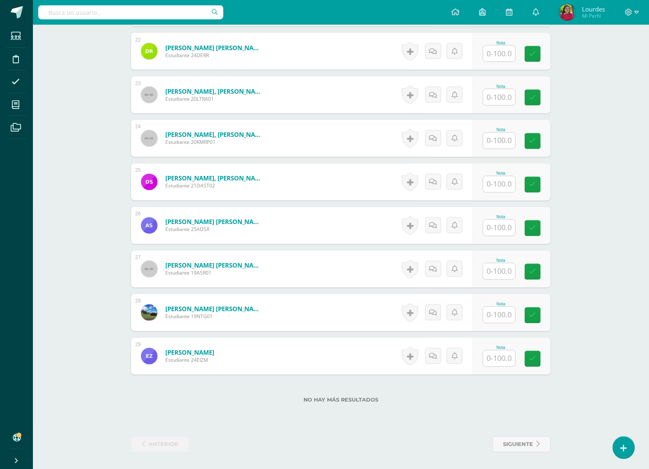
click at [511, 267] on input "text" at bounding box center [499, 271] width 32 height 16
type input "80"
click at [508, 142] on input "text" at bounding box center [503, 141] width 33 height 16
type input "74"
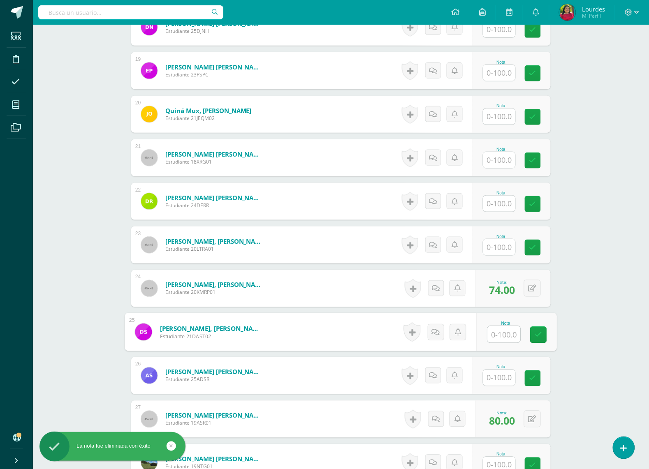
scroll to position [1021, 0]
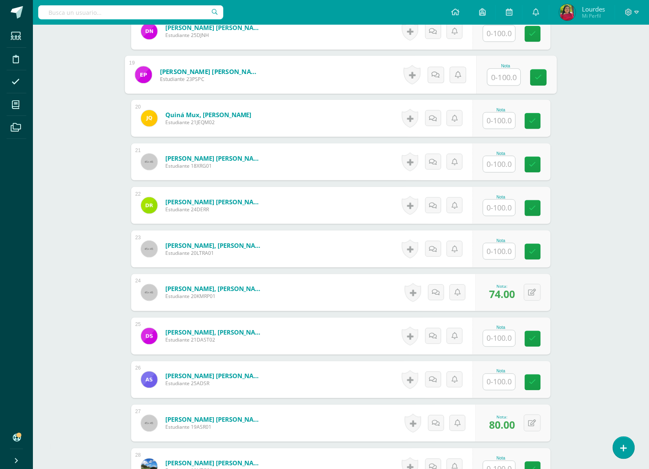
click at [504, 78] on input "text" at bounding box center [503, 77] width 33 height 16
type input "75"
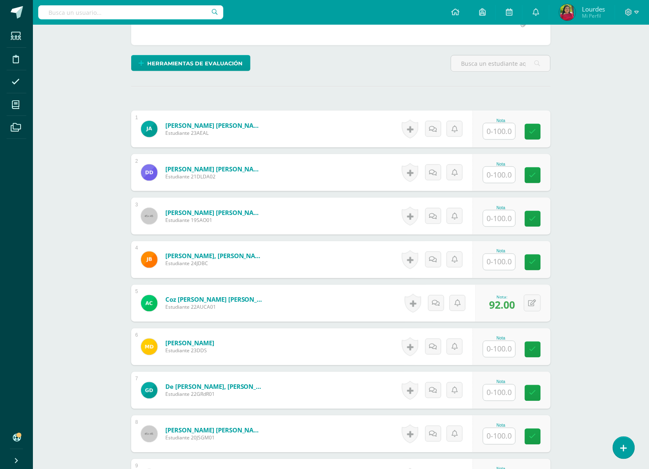
scroll to position [97, 0]
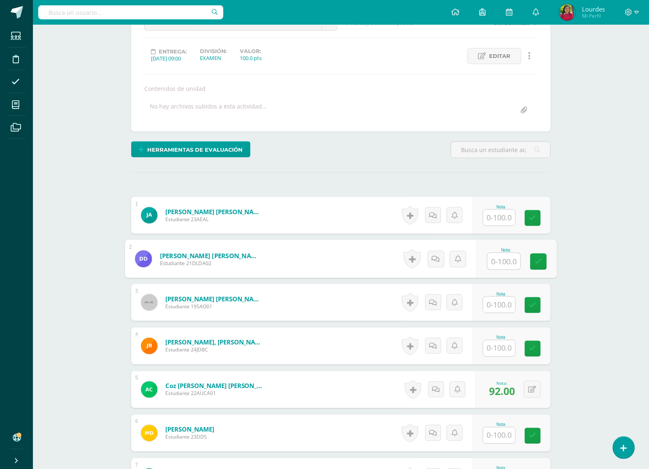
click at [492, 258] on input "text" at bounding box center [503, 261] width 33 height 16
type input "88"
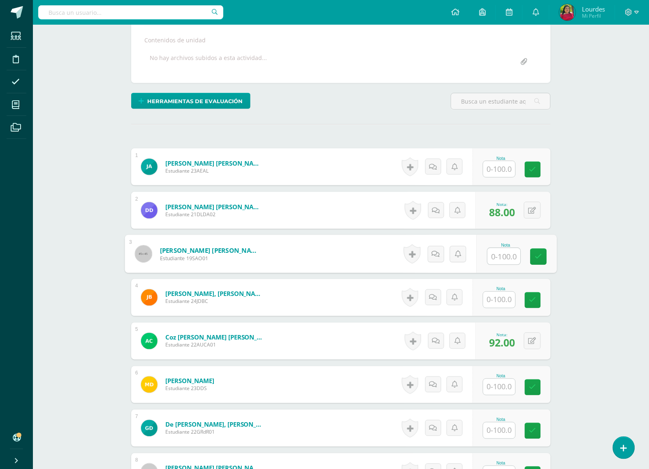
scroll to position [302, 0]
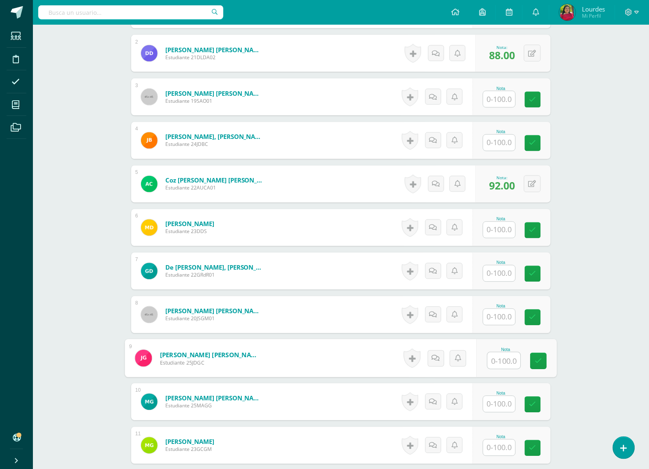
click at [504, 361] on input "text" at bounding box center [503, 361] width 33 height 16
type input "49"
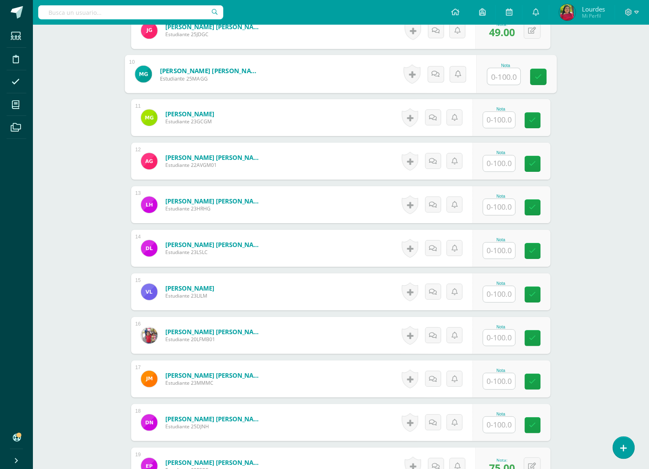
scroll to position [610, 0]
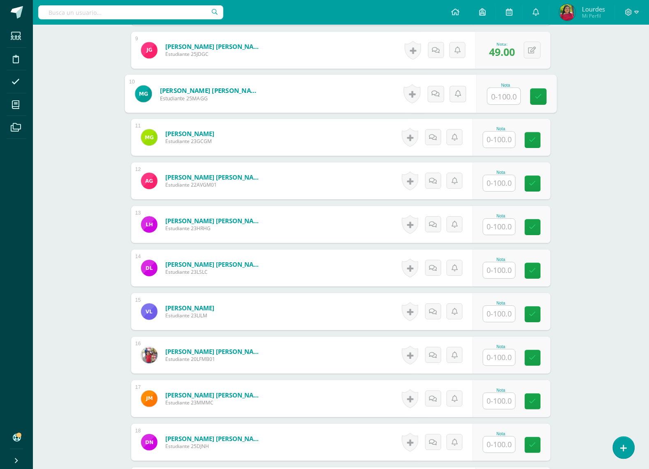
click at [510, 140] on input "text" at bounding box center [499, 140] width 32 height 16
type input "63"
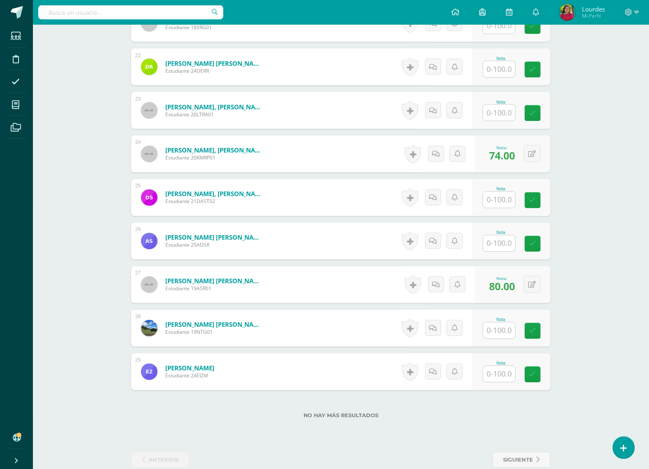
scroll to position [1175, 0]
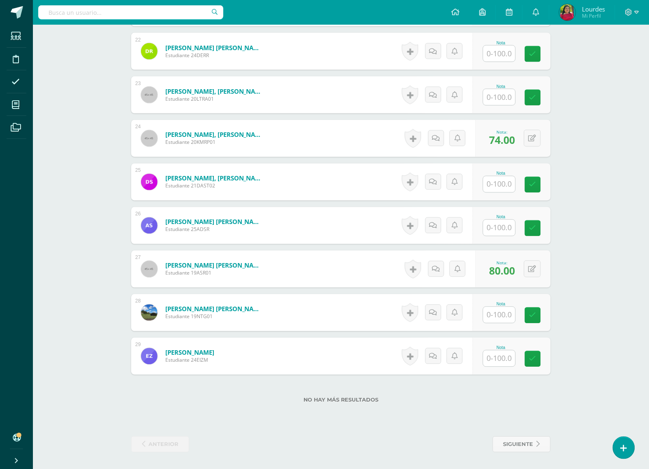
click at [508, 56] on input "text" at bounding box center [499, 54] width 32 height 16
type input "99"
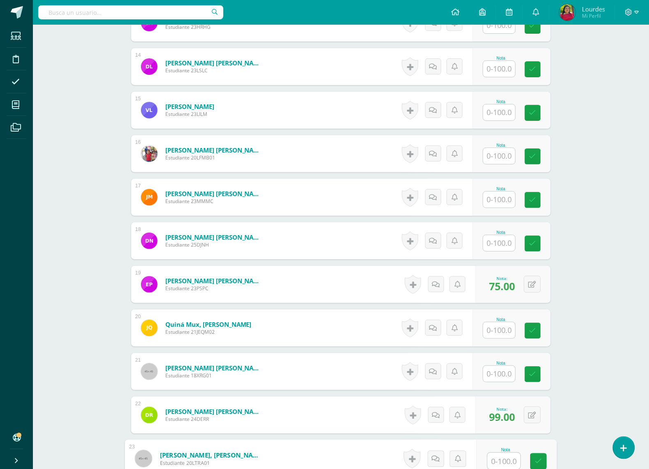
scroll to position [713, 0]
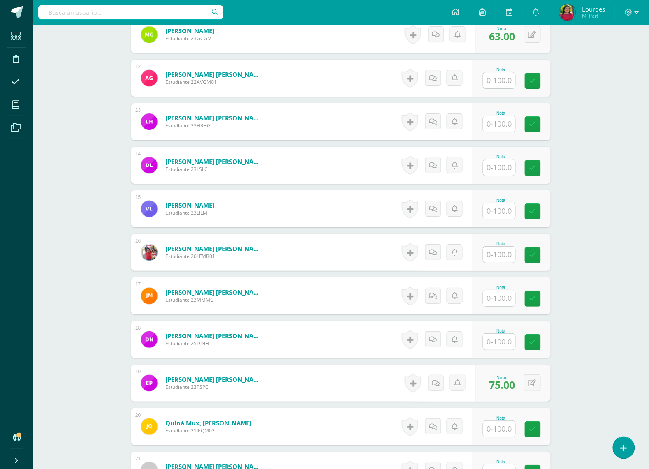
click at [510, 78] on input "text" at bounding box center [499, 80] width 32 height 16
type input "80"
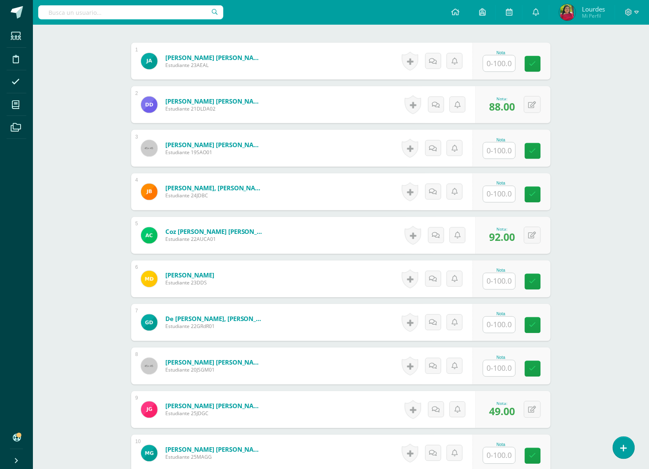
scroll to position [302, 0]
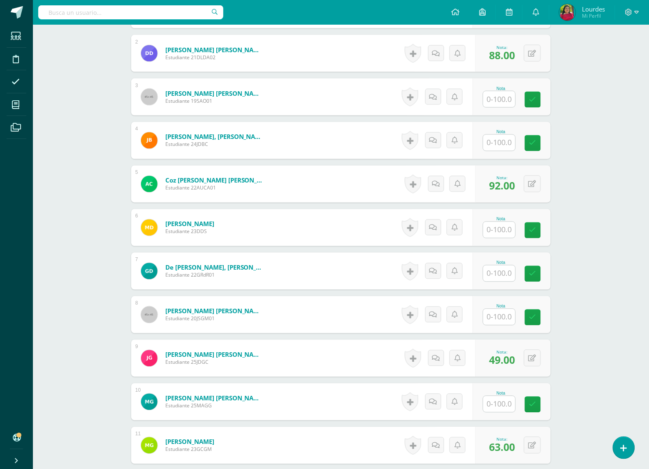
click at [494, 315] on input "text" at bounding box center [499, 317] width 32 height 16
type input "35"
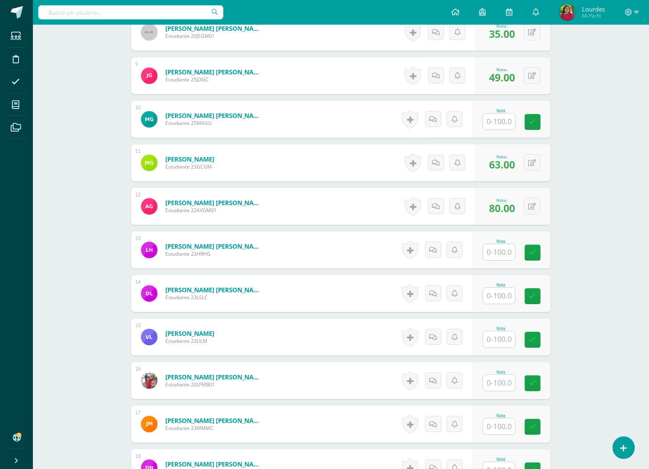
scroll to position [610, 0]
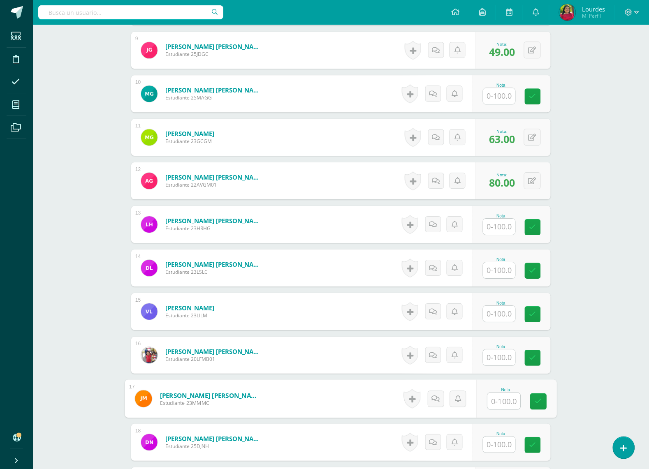
click at [500, 402] on input "text" at bounding box center [503, 401] width 33 height 16
type input "51"
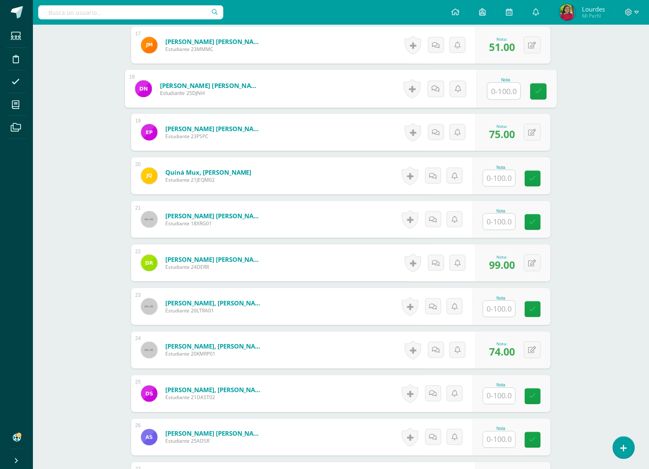
scroll to position [970, 0]
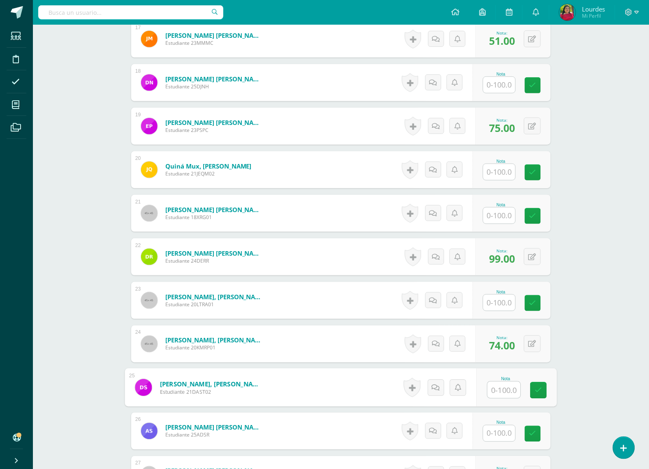
click at [510, 392] on input "text" at bounding box center [503, 390] width 33 height 16
type input "48"
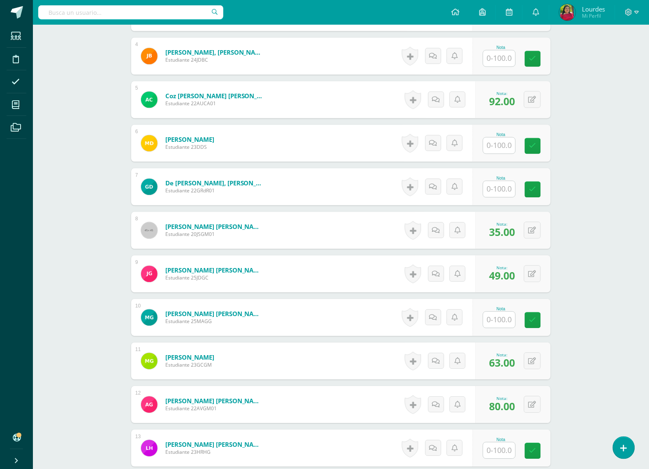
scroll to position [353, 0]
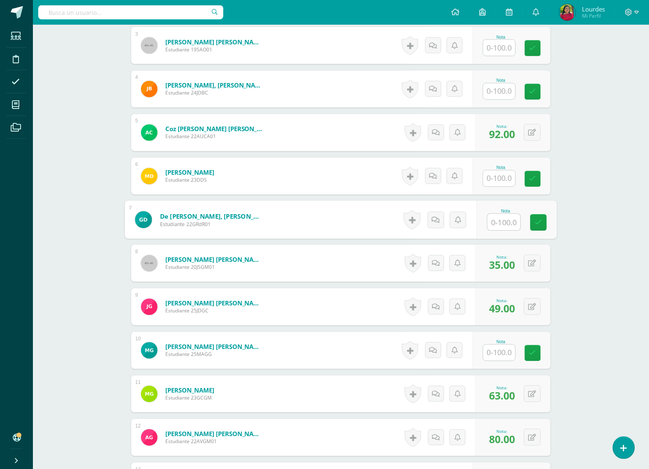
click at [505, 219] on input "text" at bounding box center [503, 222] width 33 height 16
type input "88"
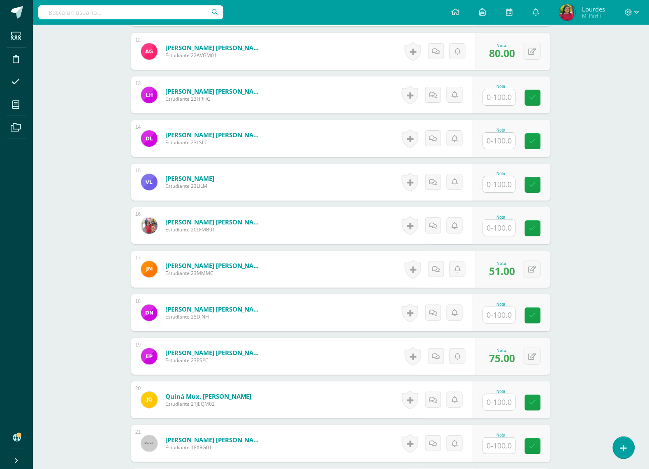
scroll to position [919, 0]
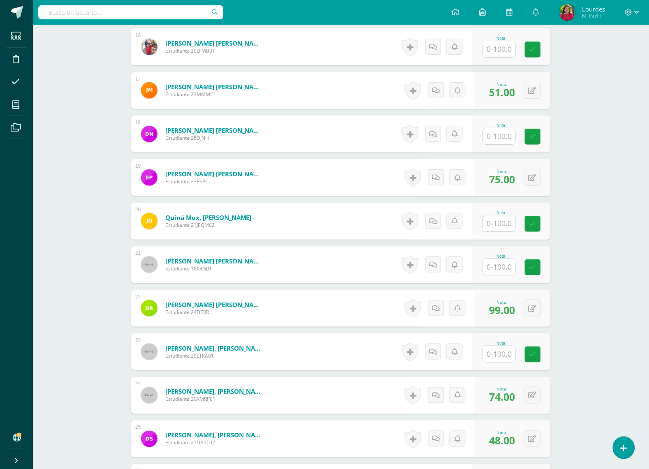
click at [505, 266] on input "text" at bounding box center [499, 267] width 32 height 16
type input "96"
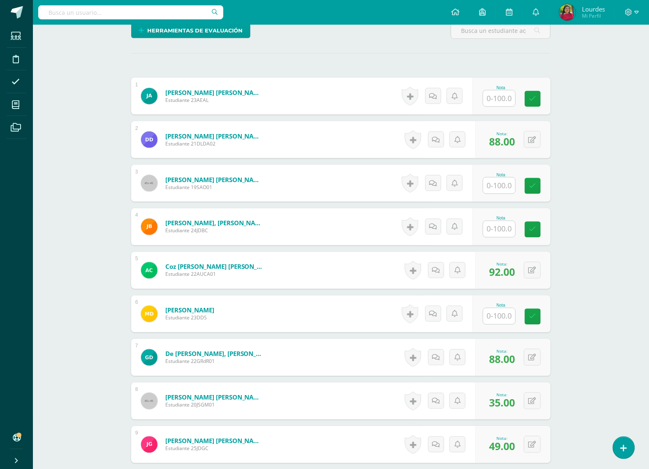
scroll to position [199, 0]
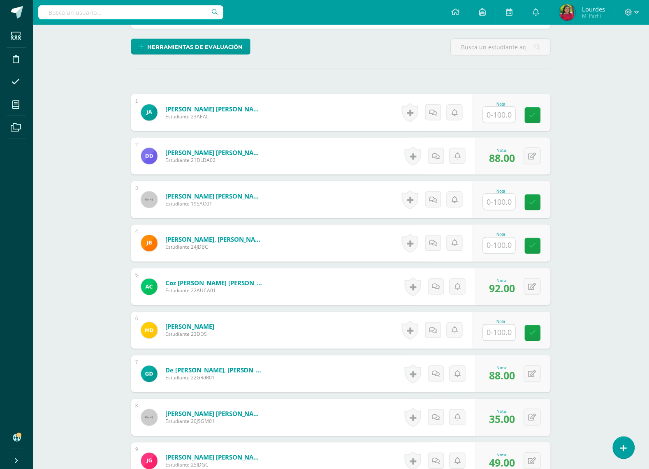
click at [505, 330] on input "text" at bounding box center [499, 333] width 32 height 16
type input "100"
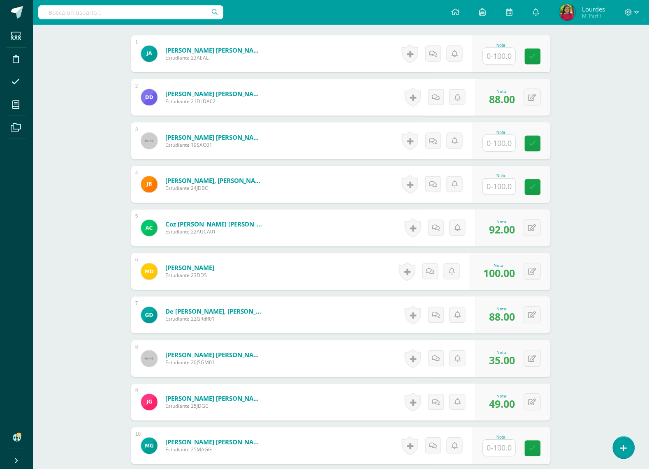
scroll to position [302, 0]
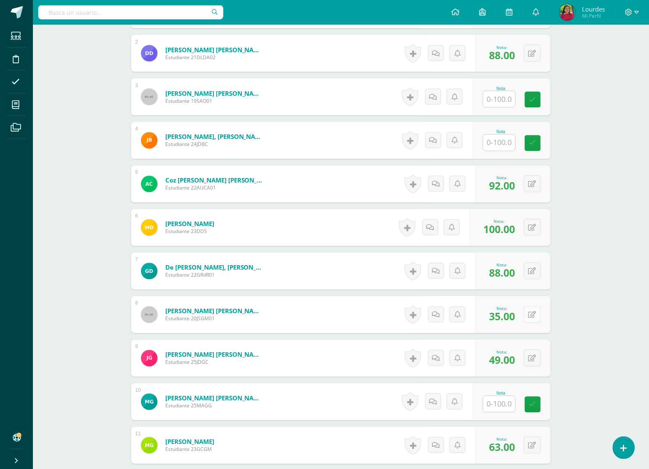
click at [533, 316] on icon at bounding box center [532, 315] width 8 height 7
type input "54"
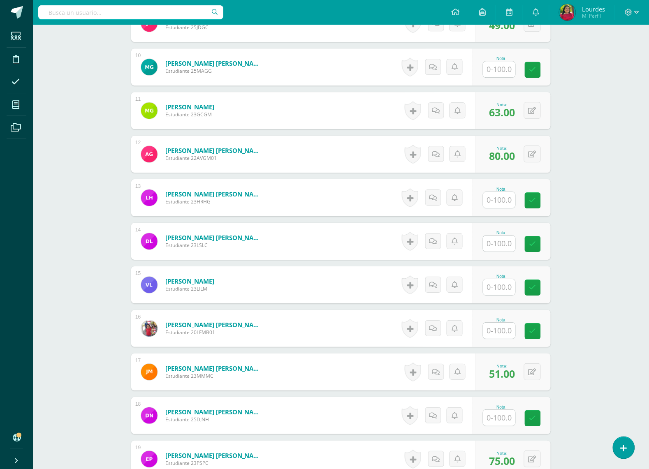
scroll to position [662, 0]
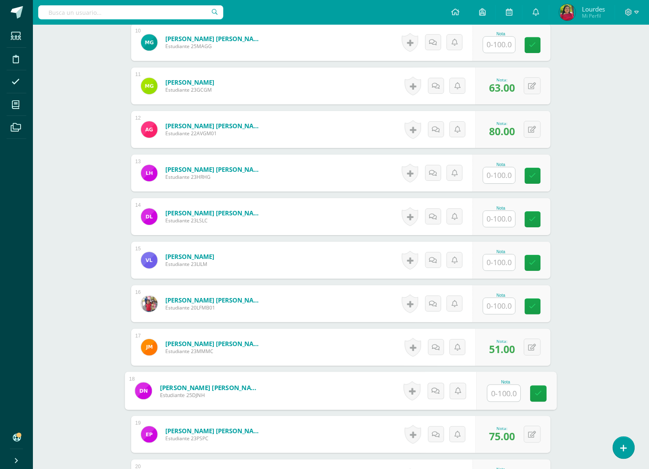
click at [506, 391] on input "text" at bounding box center [503, 393] width 33 height 16
type input "35"
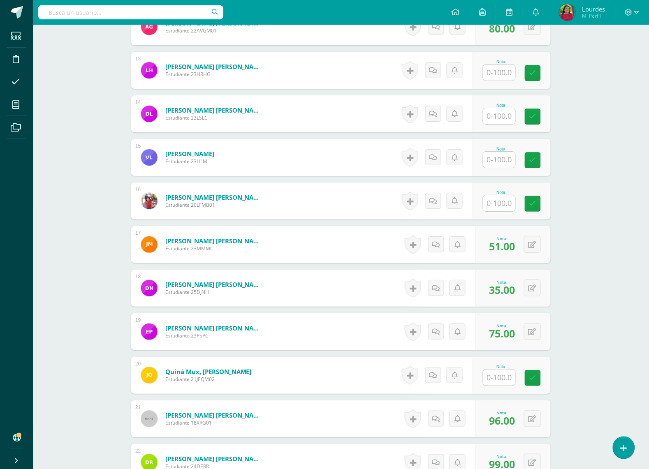
scroll to position [816, 0]
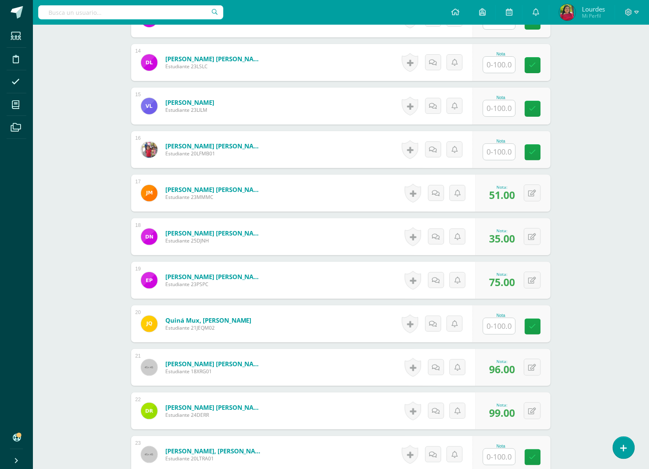
click at [514, 325] on input "text" at bounding box center [499, 326] width 32 height 16
type input "60"
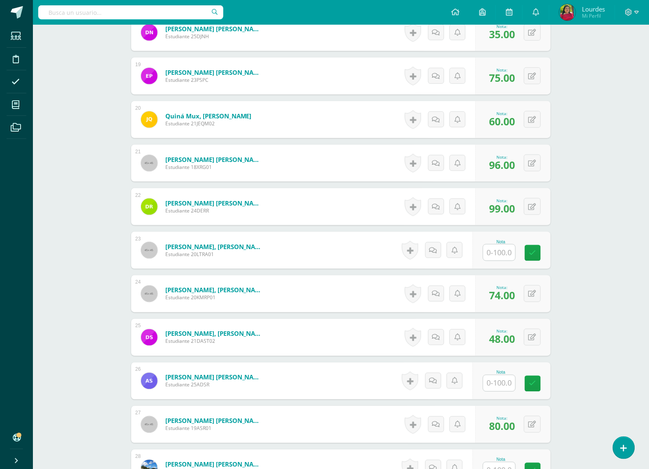
scroll to position [1021, 0]
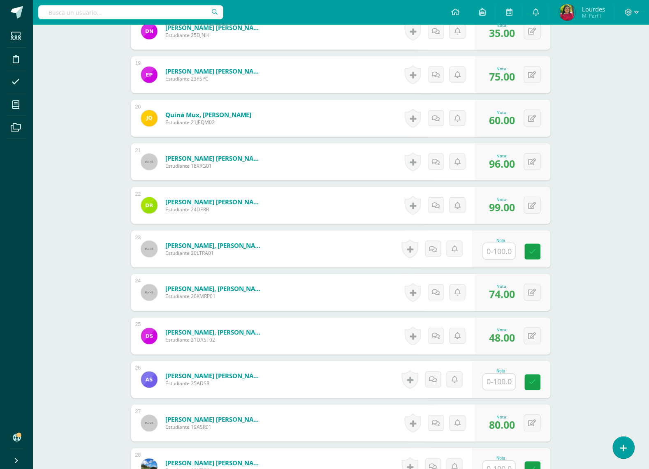
click at [502, 259] on input "text" at bounding box center [499, 251] width 32 height 16
type input "79"
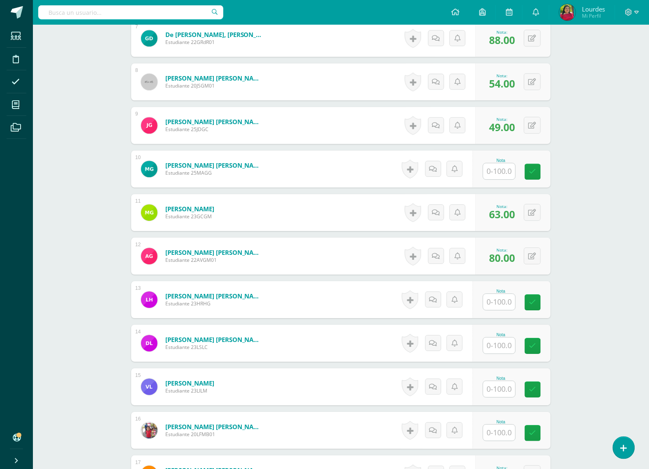
scroll to position [610, 0]
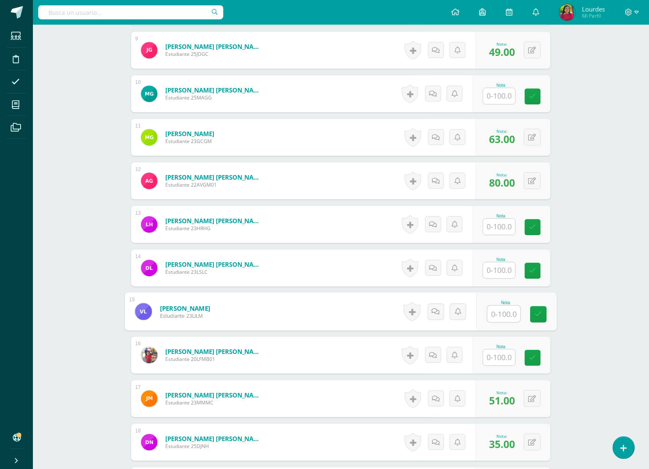
click at [508, 315] on input "text" at bounding box center [503, 314] width 33 height 16
type input "60"
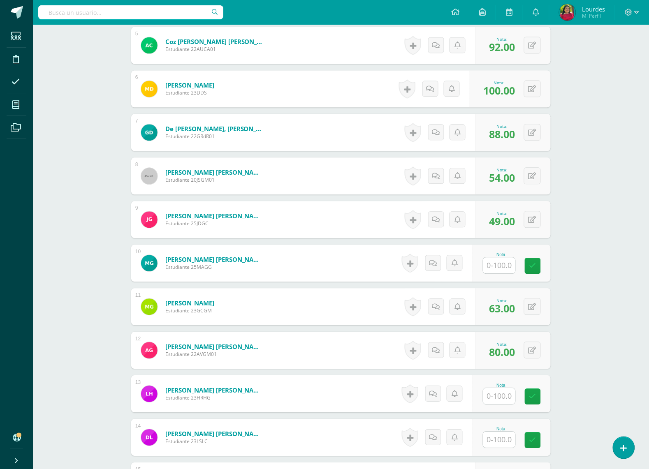
scroll to position [456, 0]
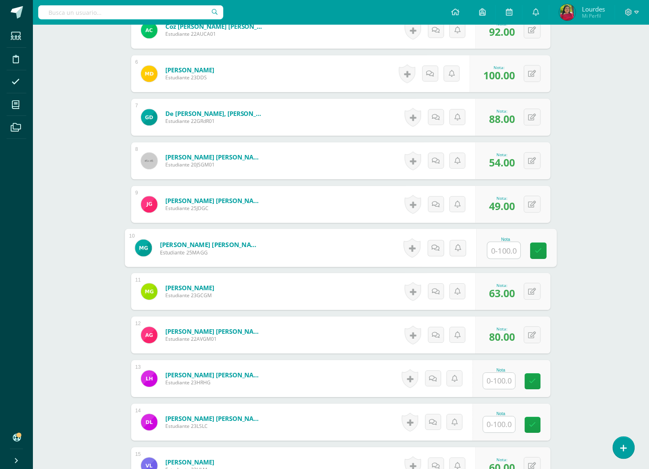
click at [506, 249] on input "text" at bounding box center [503, 250] width 33 height 16
type input "65"
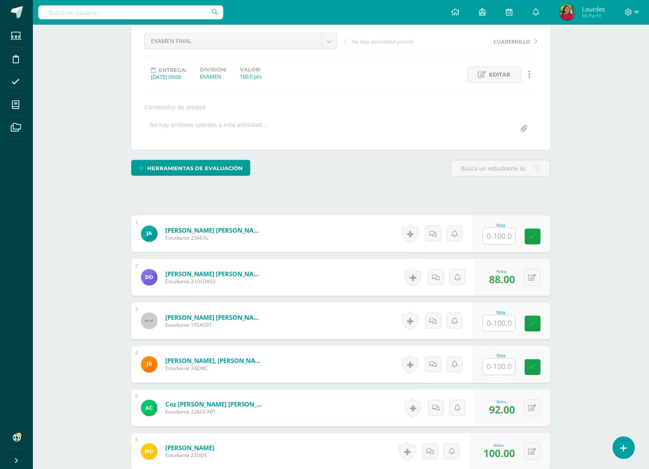
scroll to position [97, 0]
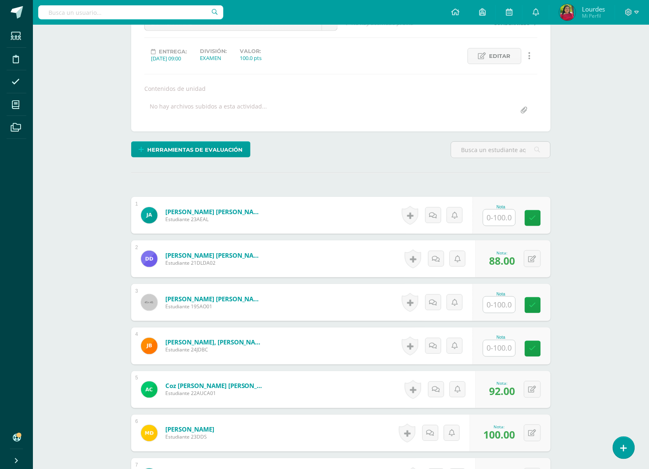
click at [512, 344] on input "text" at bounding box center [499, 348] width 32 height 16
type input "80"
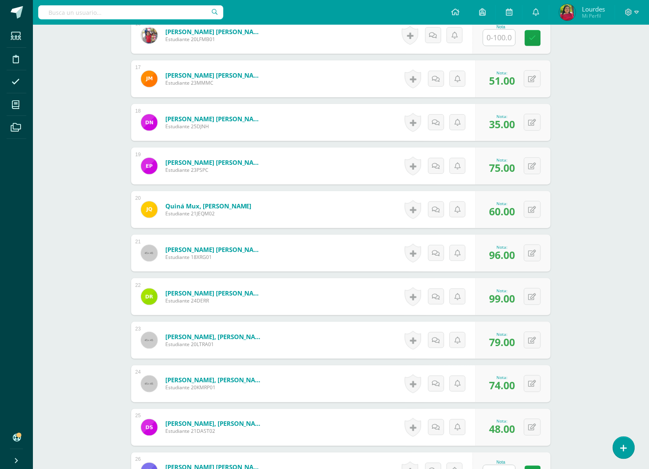
scroll to position [1175, 0]
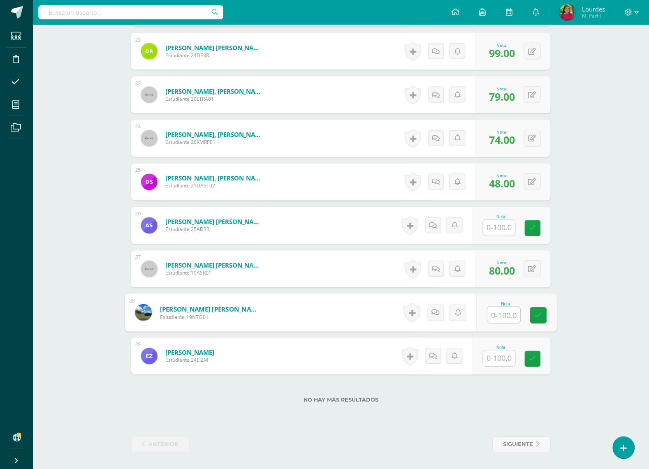
click at [488, 312] on input "text" at bounding box center [503, 315] width 33 height 16
type input "77"
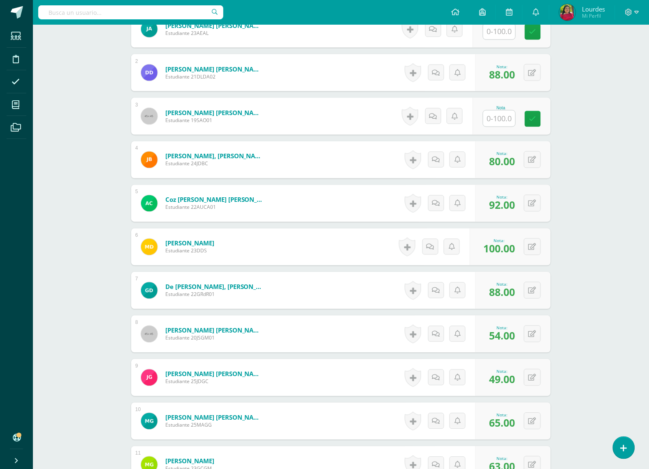
scroll to position [148, 0]
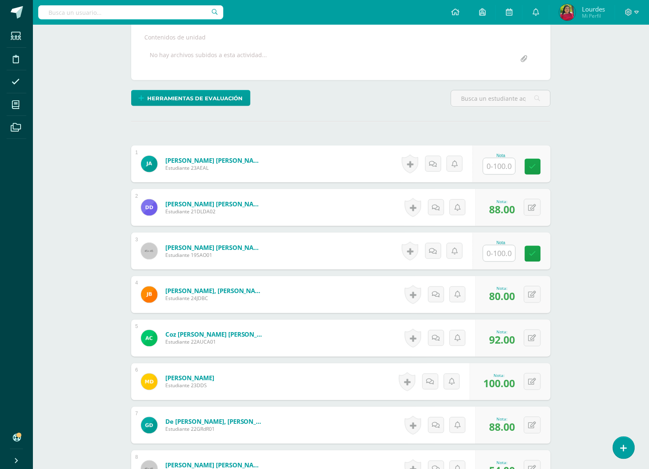
click at [501, 161] on input "text" at bounding box center [499, 166] width 32 height 16
type input "78"
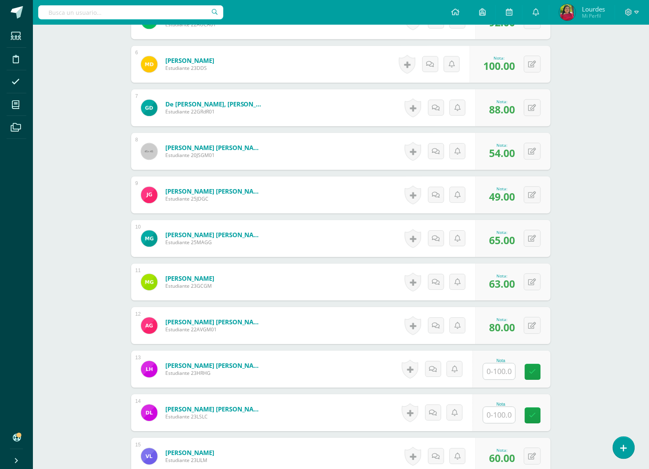
scroll to position [713, 0]
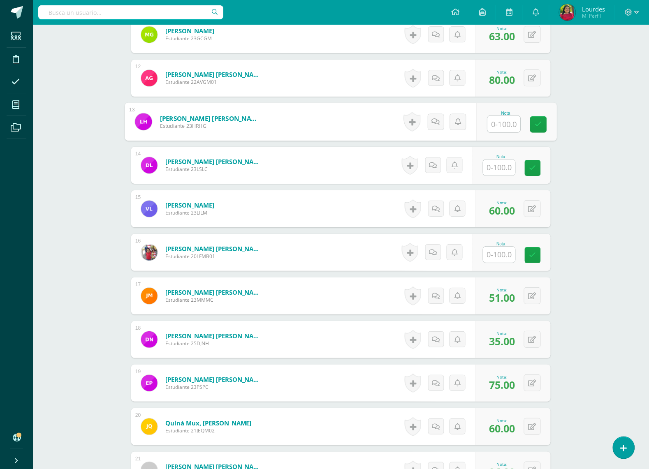
click at [495, 129] on input "text" at bounding box center [503, 124] width 33 height 16
type input "76"
click at [503, 251] on input "text" at bounding box center [499, 255] width 32 height 16
type input "77"
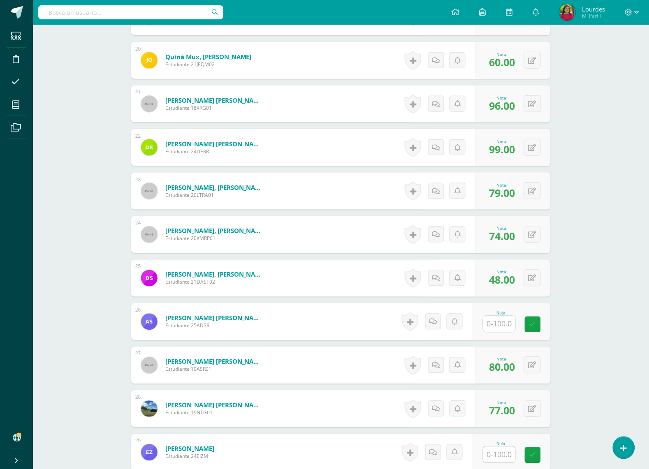
scroll to position [1175, 0]
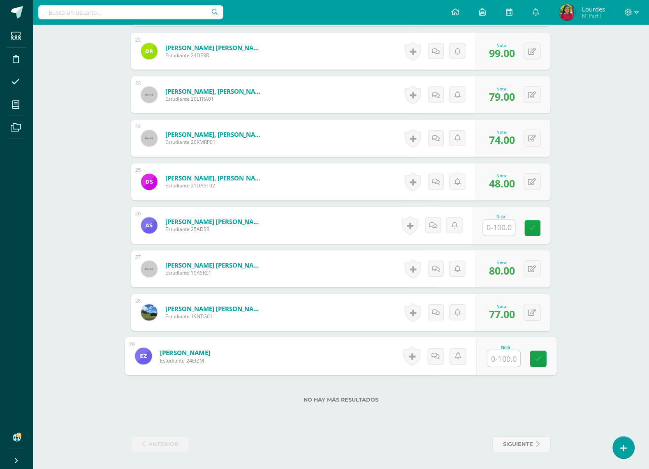
click at [506, 358] on input "text" at bounding box center [503, 359] width 33 height 16
type input "72"
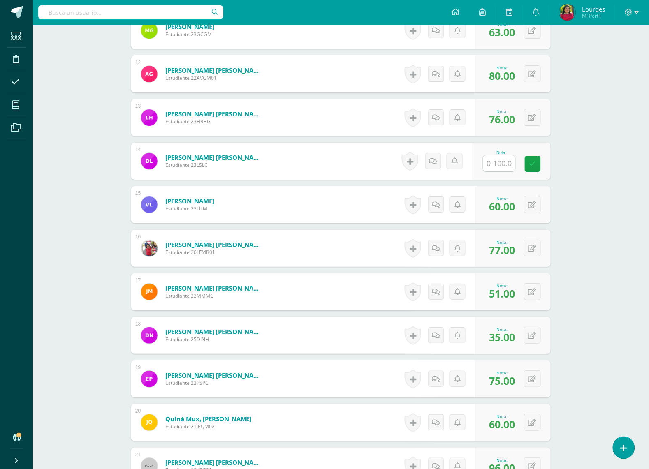
scroll to position [713, 0]
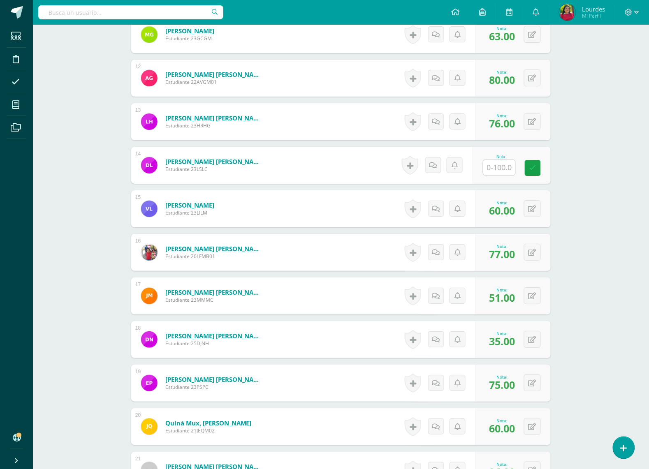
click at [499, 176] on div at bounding box center [498, 167] width 33 height 17
click at [503, 170] on input "text" at bounding box center [499, 167] width 32 height 16
type input "60"
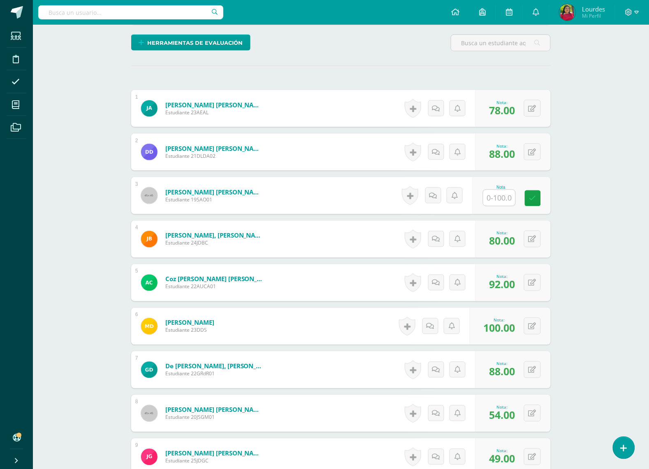
scroll to position [205, 0]
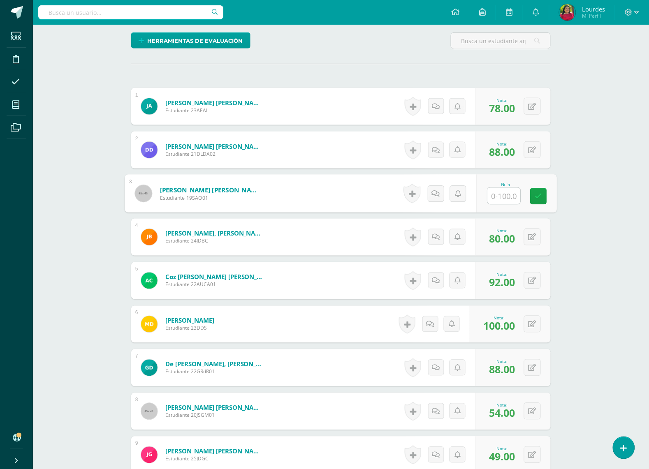
click at [508, 198] on input "text" at bounding box center [503, 196] width 33 height 16
type input "100"
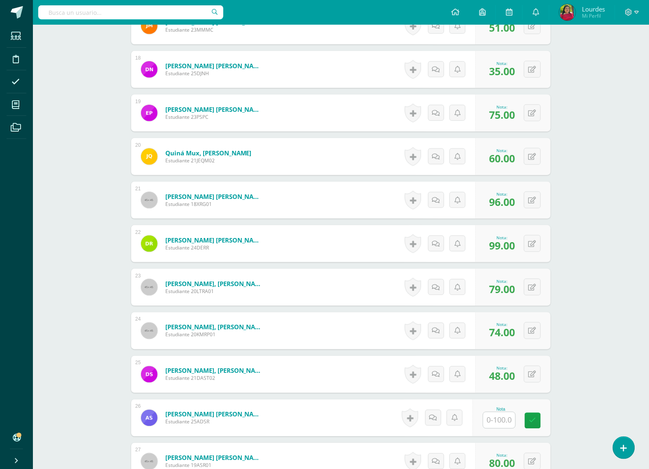
scroll to position [1175, 0]
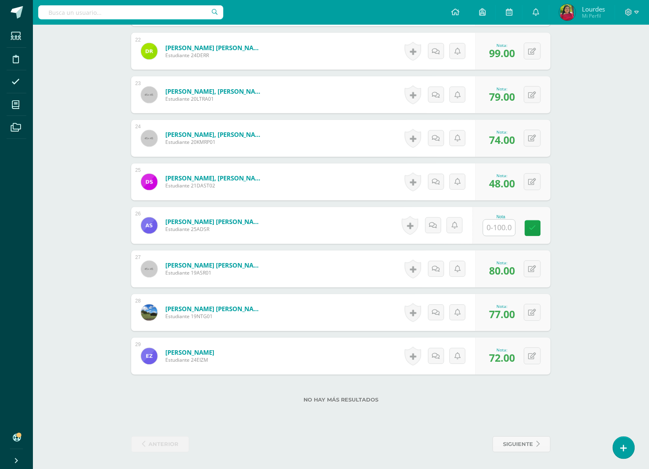
click at [493, 233] on input "text" at bounding box center [499, 228] width 32 height 16
type input "100"
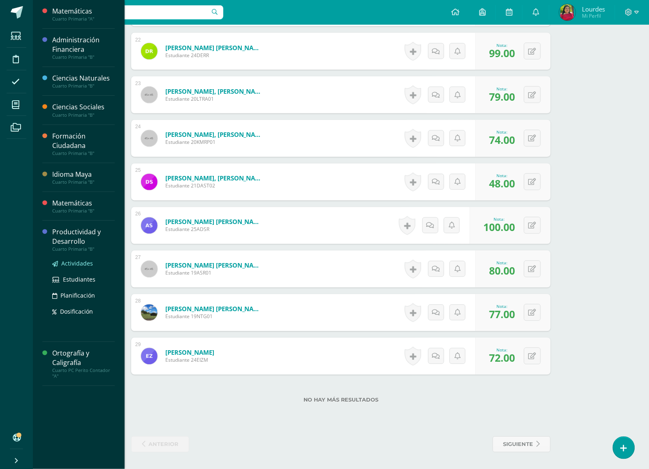
click at [75, 259] on link "Actividades" at bounding box center [83, 263] width 62 height 9
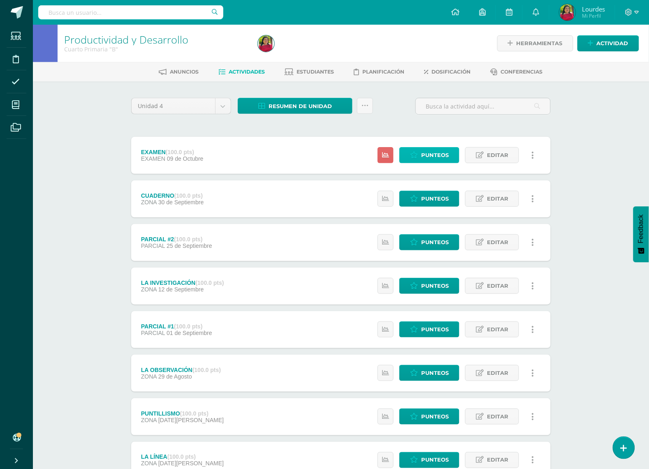
click at [416, 155] on icon at bounding box center [414, 155] width 8 height 7
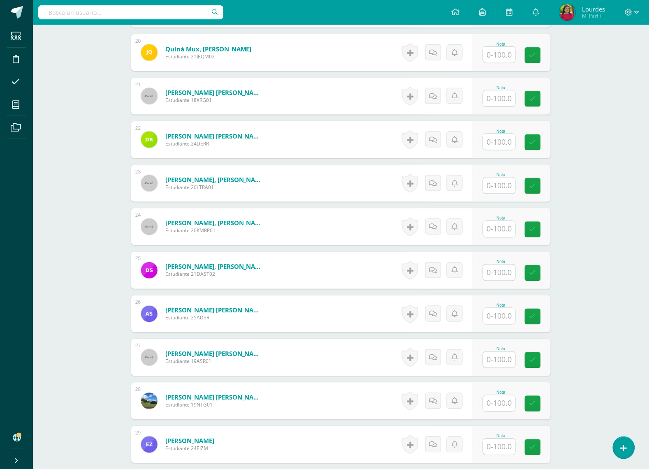
scroll to position [1073, 0]
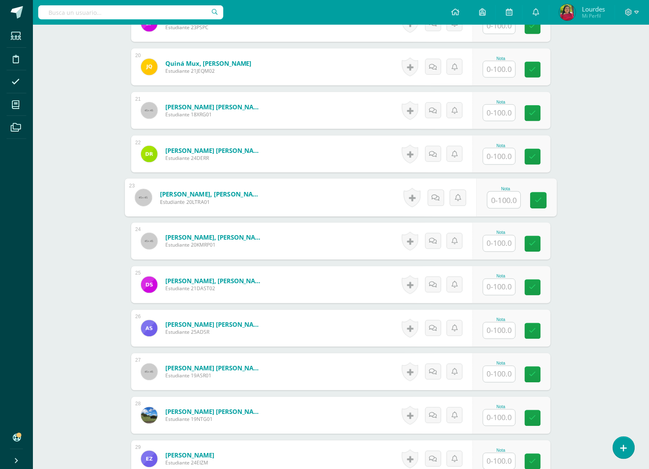
click at [493, 197] on input "text" at bounding box center [503, 200] width 33 height 16
type input "100"
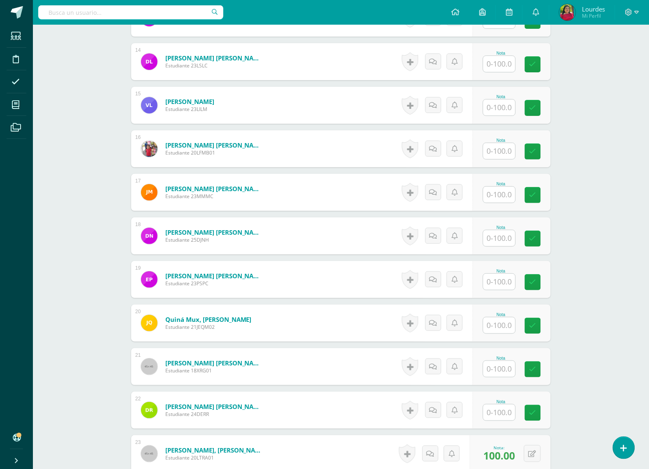
scroll to position [816, 0]
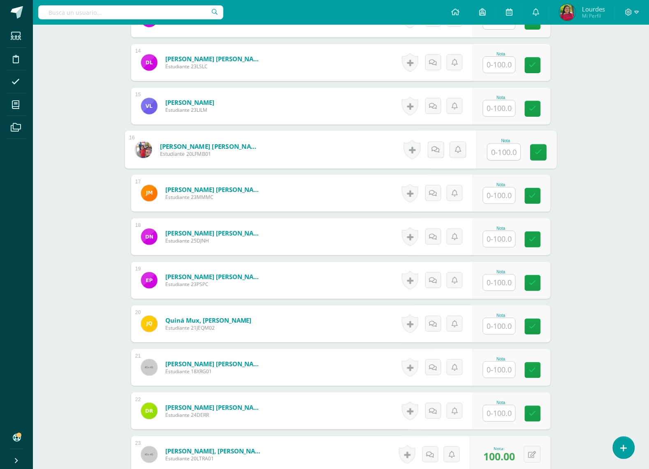
click at [507, 159] on input "text" at bounding box center [503, 152] width 33 height 16
type input "100"
click at [494, 369] on input "text" at bounding box center [503, 370] width 33 height 16
type input "100"
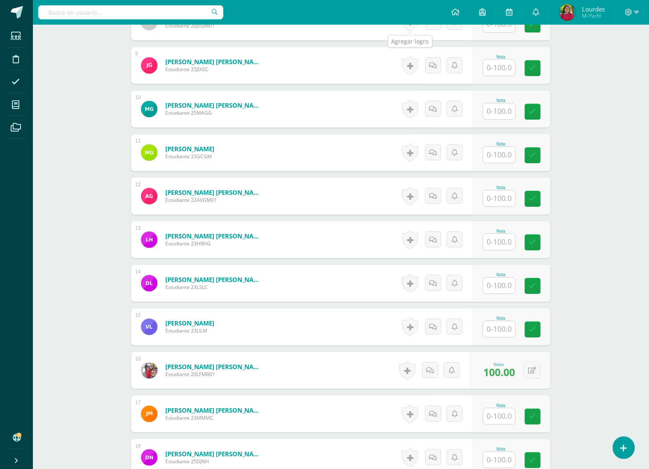
scroll to position [610, 0]
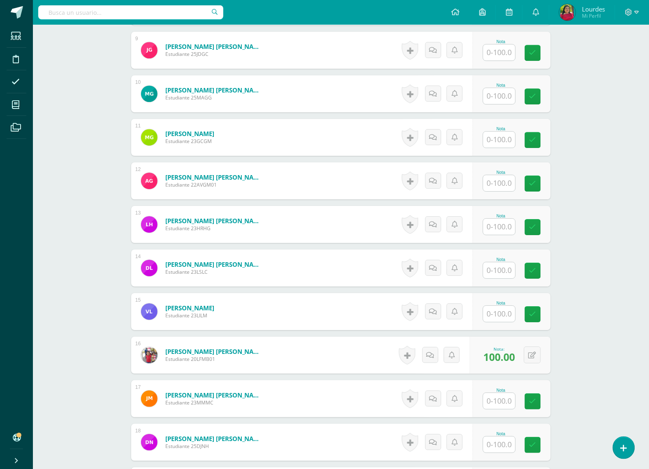
click at [498, 134] on input "text" at bounding box center [499, 140] width 32 height 16
type input "100"
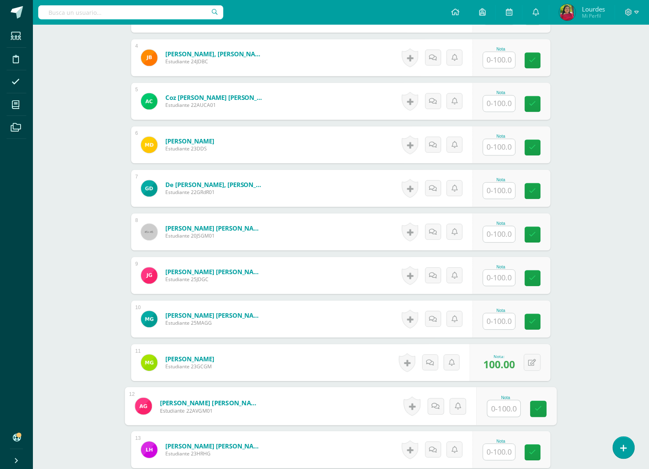
scroll to position [302, 0]
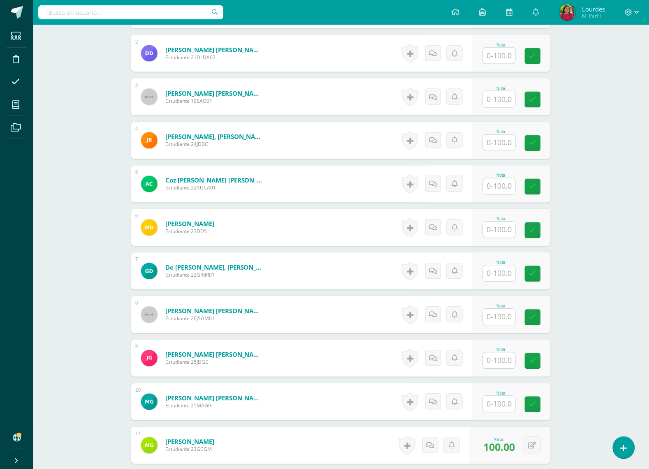
click at [514, 145] on input "text" at bounding box center [499, 143] width 32 height 16
type input "94"
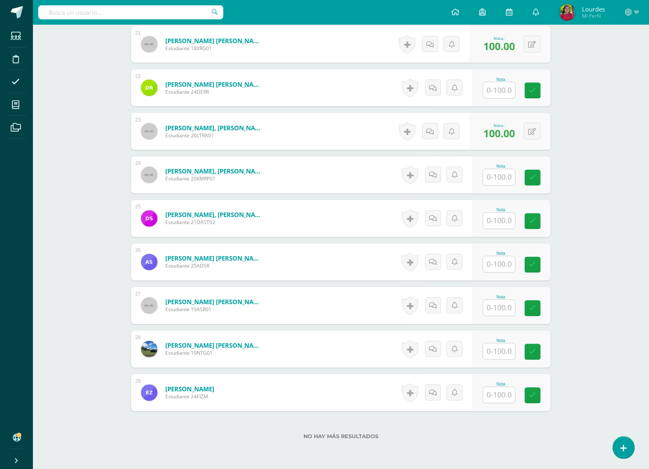
scroll to position [1175, 0]
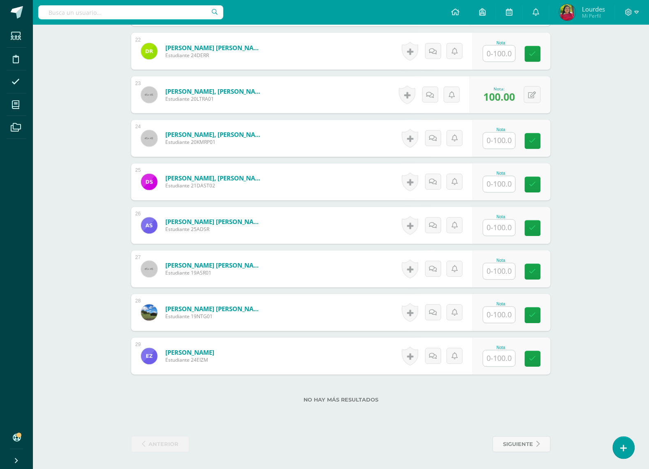
click at [514, 269] on input "text" at bounding box center [499, 271] width 32 height 16
type input "92"
type input "96"
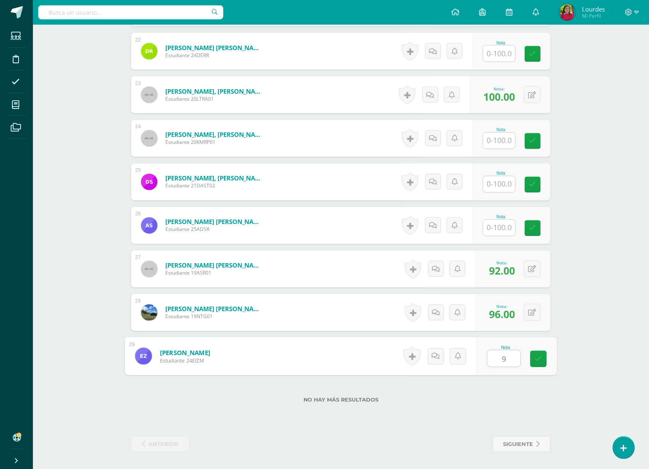
type input "98"
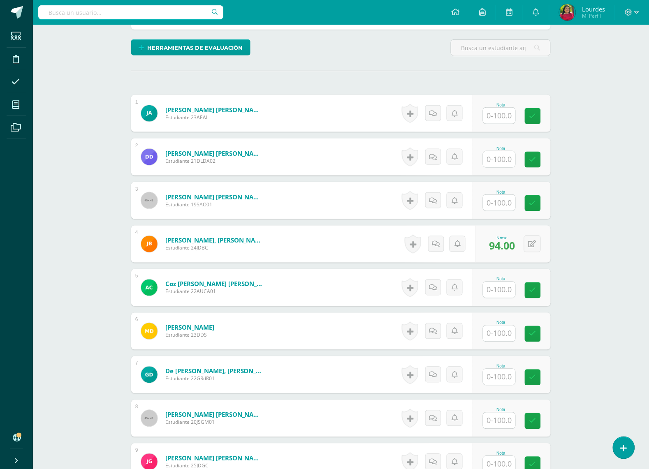
scroll to position [199, 0]
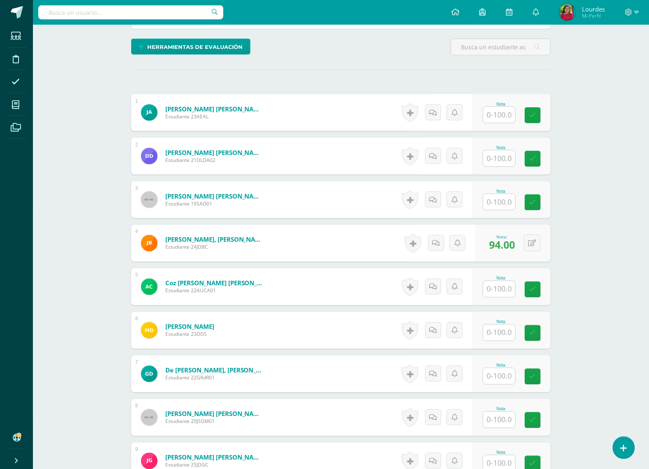
click at [505, 286] on input "text" at bounding box center [499, 289] width 32 height 16
type input "98"
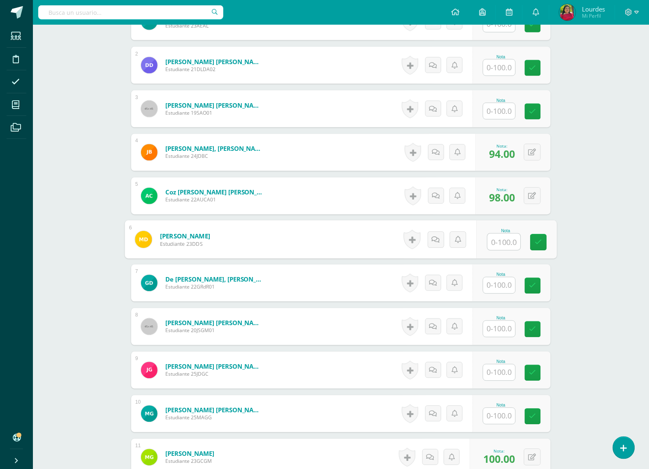
scroll to position [302, 0]
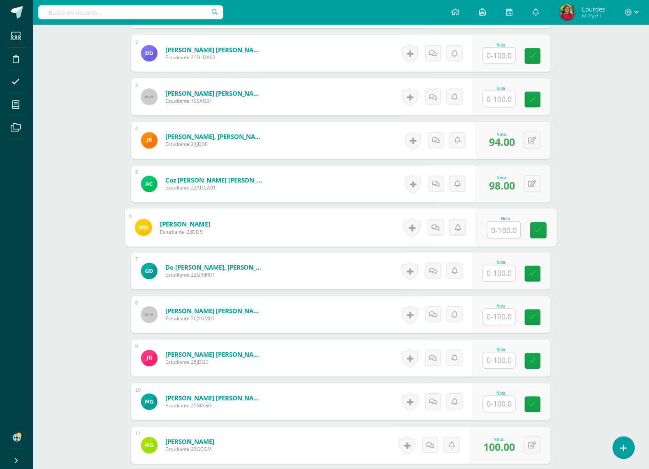
click at [503, 315] on input "text" at bounding box center [499, 317] width 32 height 16
type input "86"
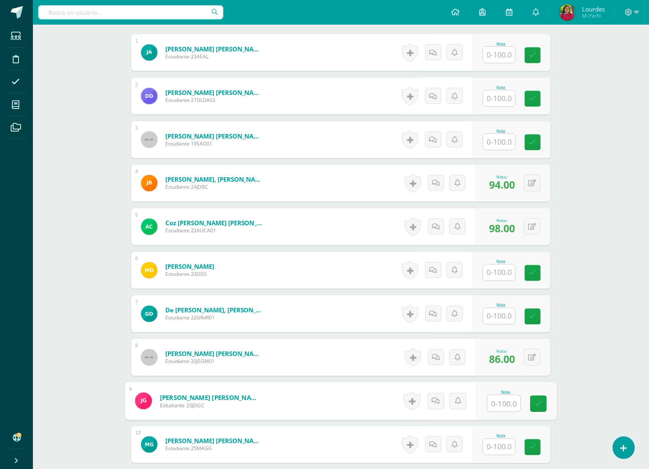
scroll to position [199, 0]
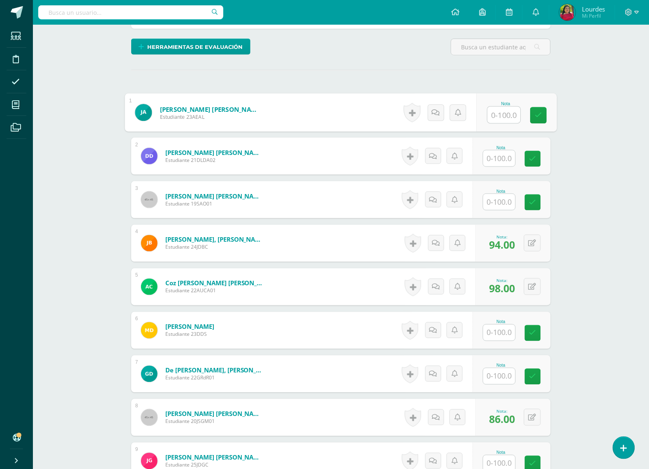
click at [494, 112] on input "text" at bounding box center [503, 115] width 33 height 16
type input "90"
click at [512, 207] on input "text" at bounding box center [503, 202] width 33 height 16
type input "100"
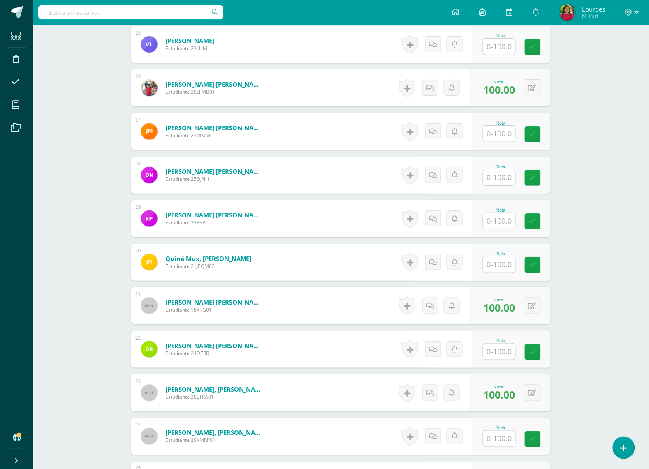
scroll to position [1021, 0]
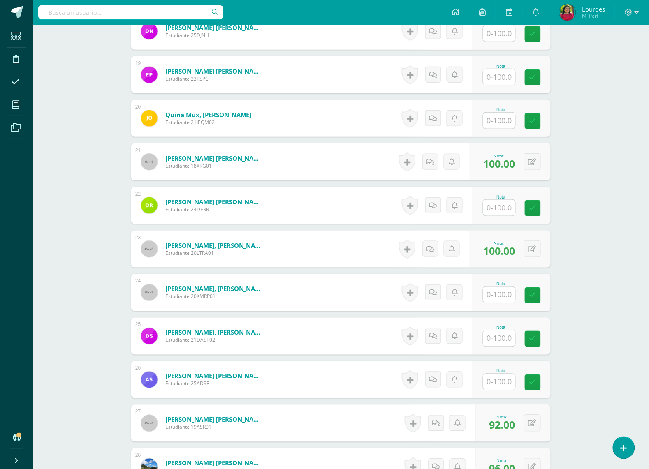
click at [502, 73] on input "text" at bounding box center [499, 77] width 32 height 16
type input "99"
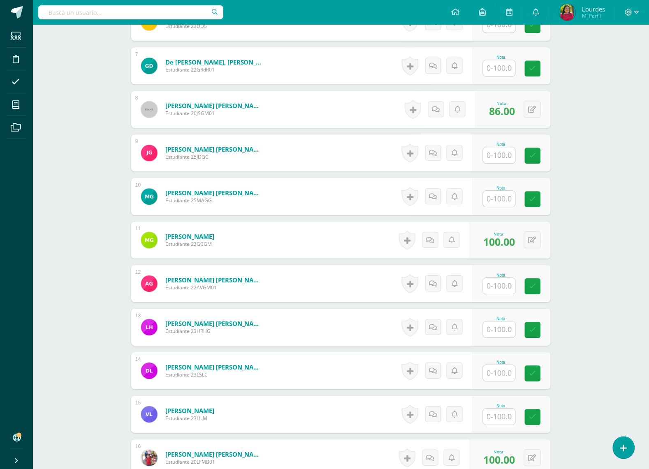
scroll to position [559, 0]
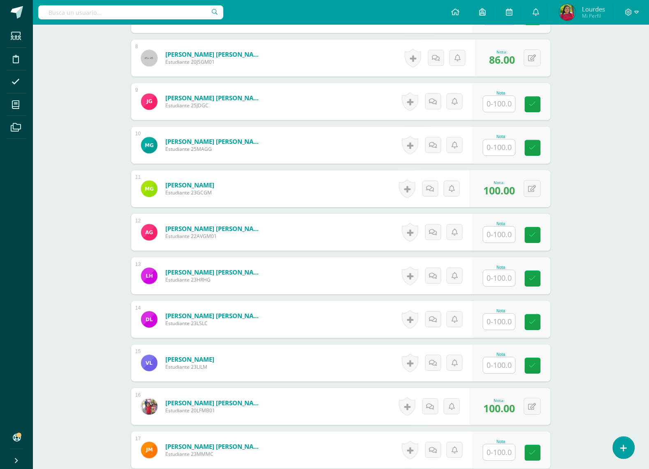
click at [512, 229] on input "text" at bounding box center [499, 234] width 32 height 16
type input "83"
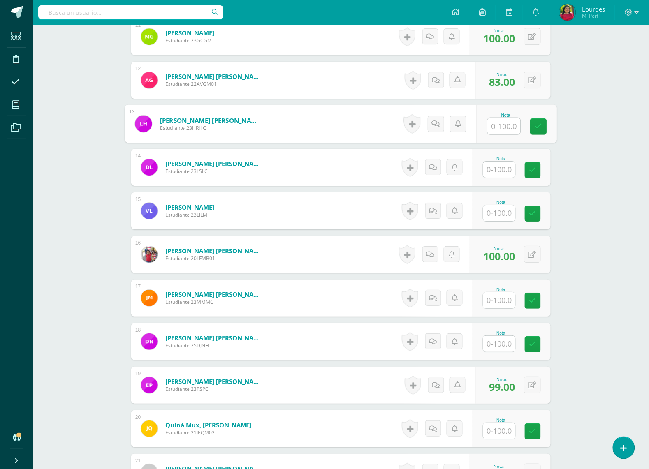
scroll to position [713, 0]
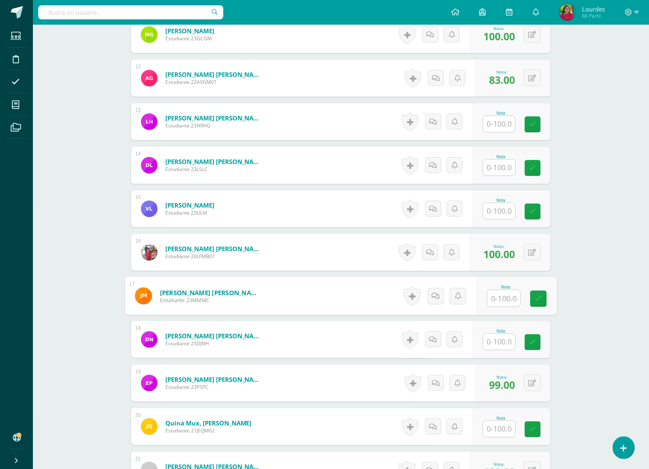
click at [499, 293] on input "text" at bounding box center [503, 298] width 33 height 16
type input "95"
click at [506, 128] on input "text" at bounding box center [503, 124] width 33 height 16
type input "95"
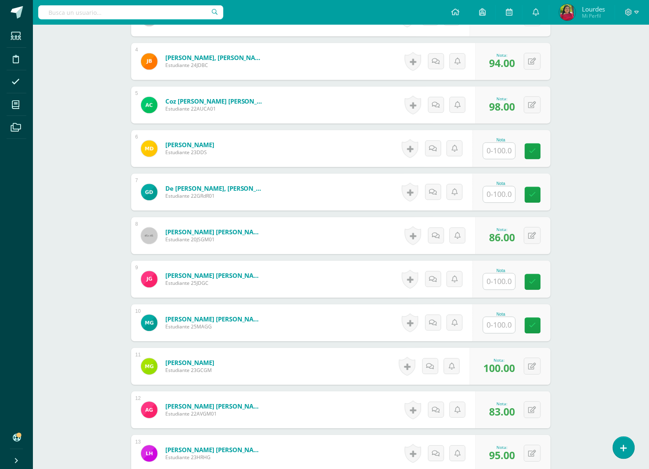
scroll to position [405, 0]
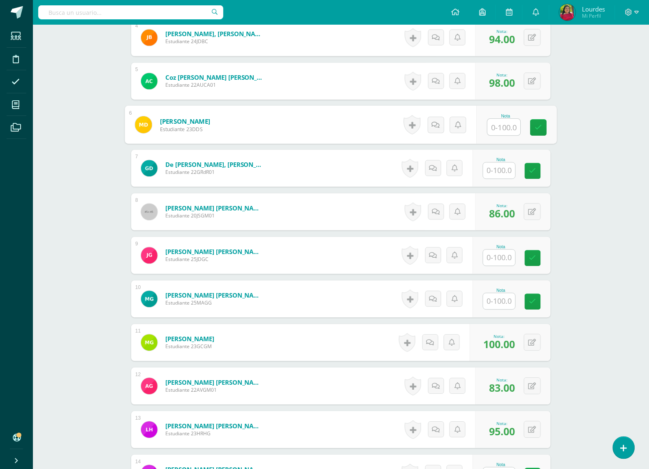
click at [500, 128] on input "text" at bounding box center [503, 127] width 33 height 16
type input "100"
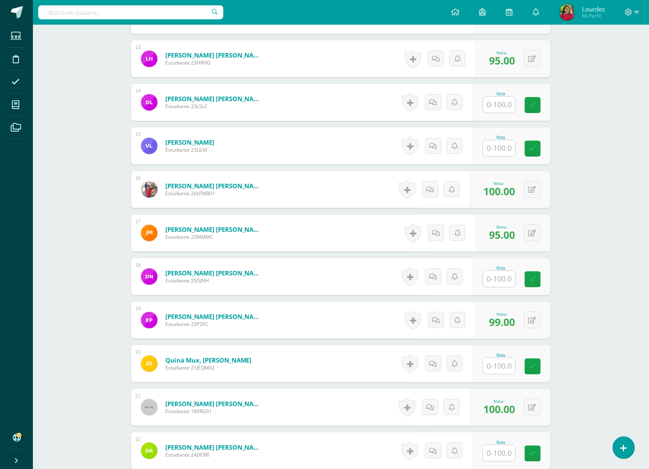
scroll to position [764, 0]
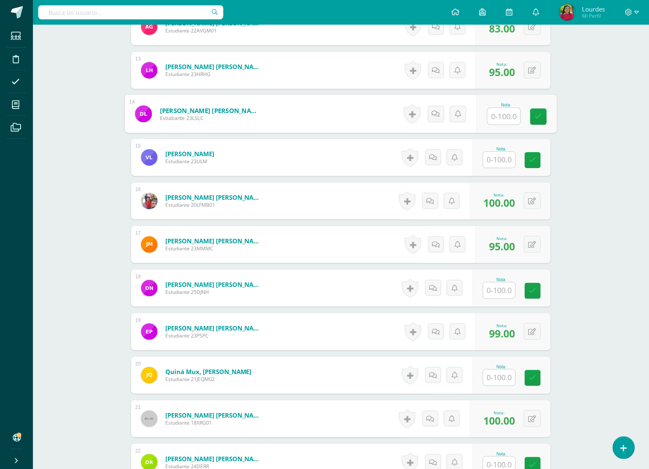
click at [500, 122] on input "text" at bounding box center [503, 116] width 33 height 16
type input "99"
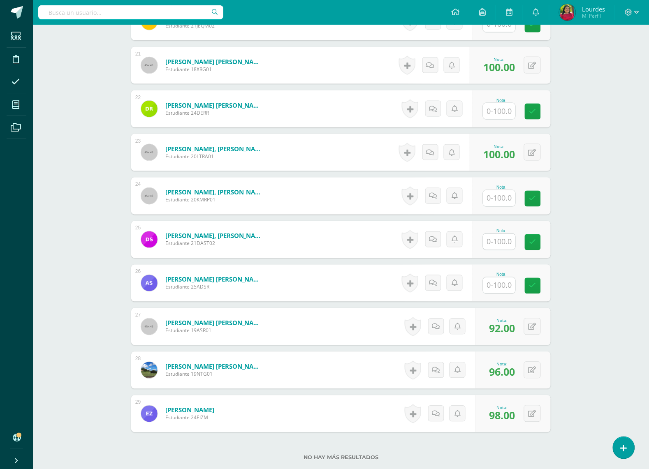
scroll to position [1124, 0]
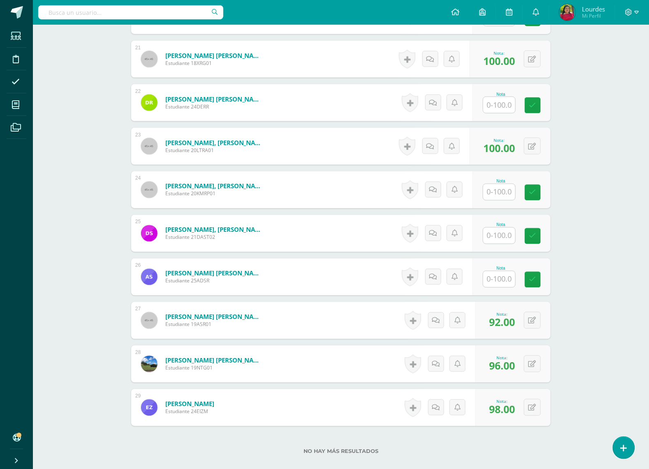
click at [500, 191] on input "text" at bounding box center [499, 192] width 32 height 16
type input "100"
click at [496, 108] on input "text" at bounding box center [503, 105] width 33 height 16
click at [531, 102] on button at bounding box center [537, 102] width 17 height 17
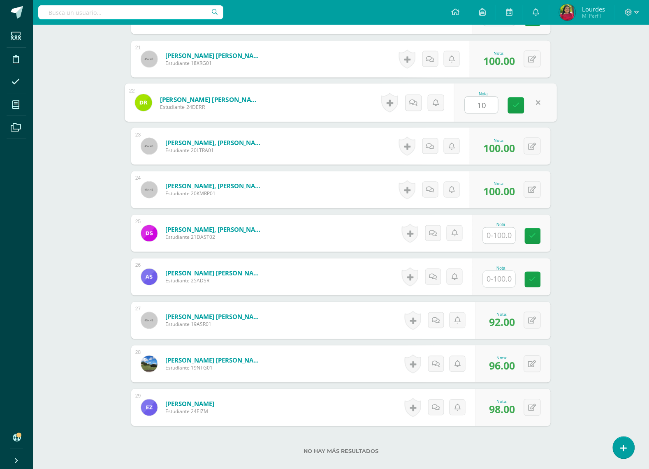
type input "100"
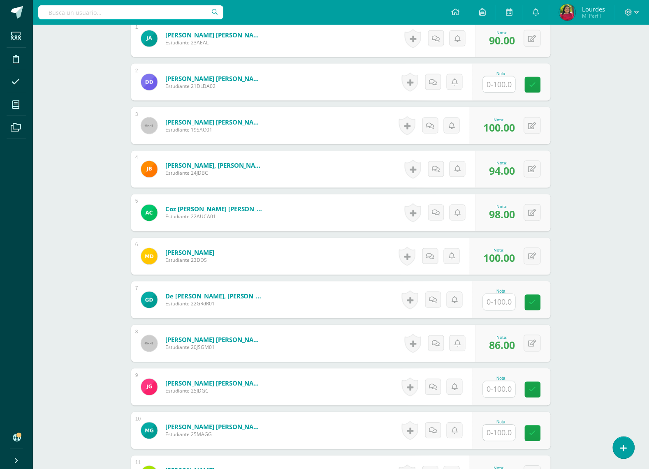
scroll to position [302, 0]
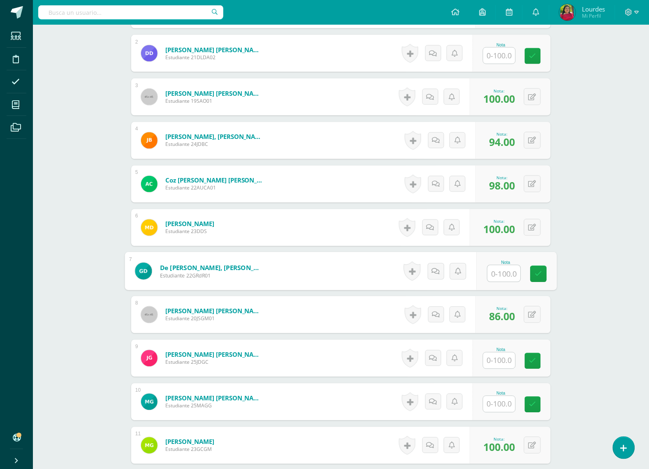
click at [504, 276] on input "text" at bounding box center [503, 273] width 33 height 16
type input "90"
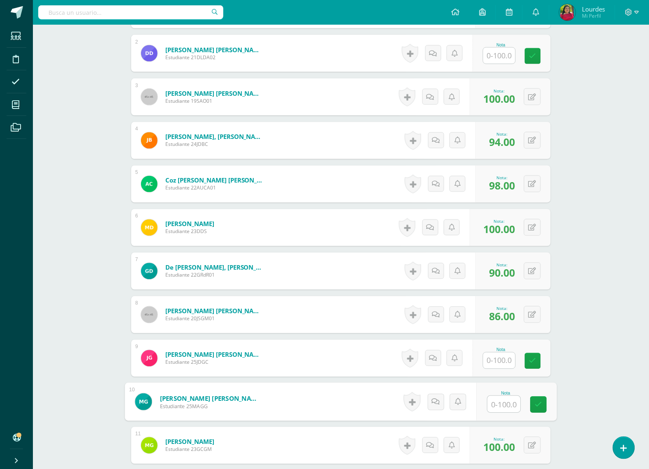
click at [501, 399] on input "text" at bounding box center [503, 404] width 33 height 16
type input "98"
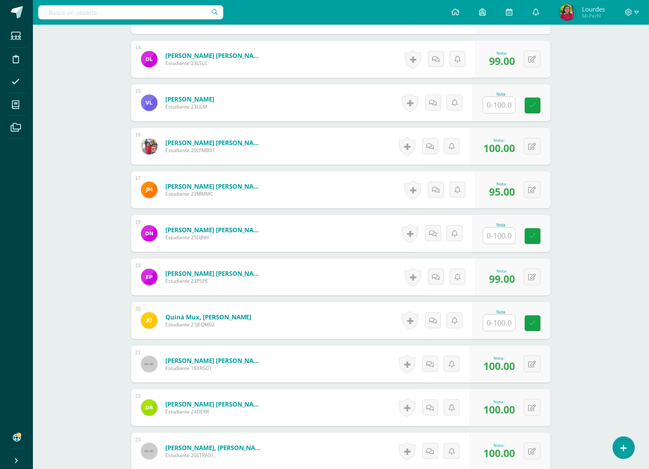
scroll to position [1073, 0]
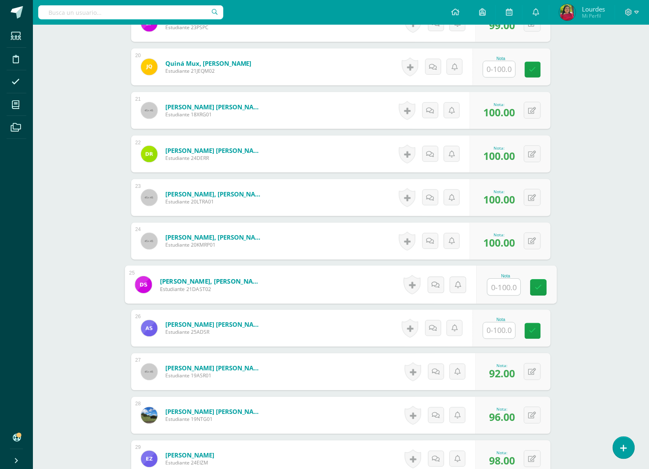
click at [512, 289] on input "text" at bounding box center [503, 287] width 33 height 16
type input "92"
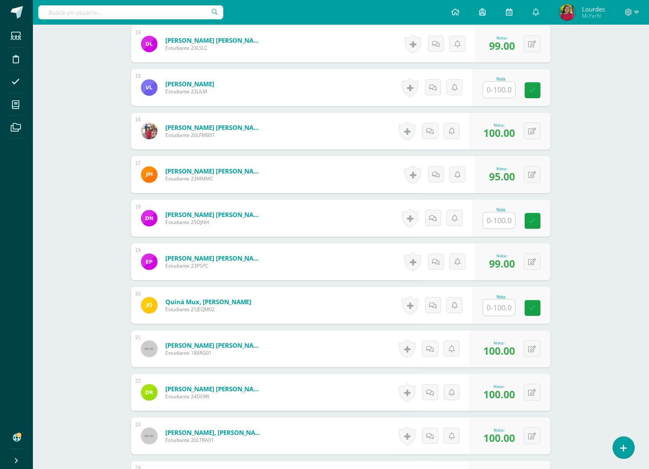
scroll to position [816, 0]
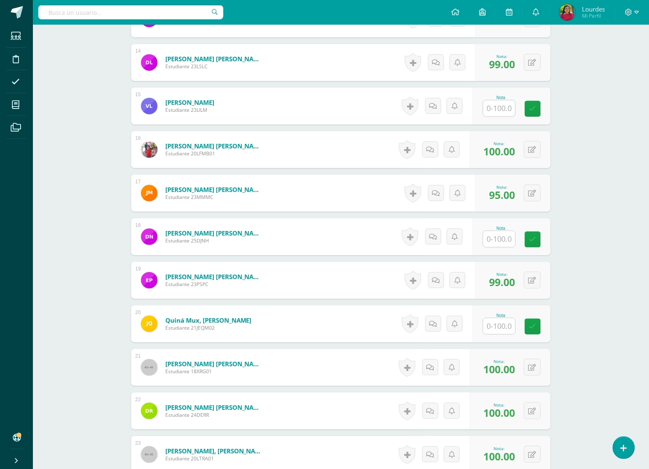
click at [488, 112] on input "text" at bounding box center [499, 108] width 32 height 16
type input "96"
click at [495, 239] on input "text" at bounding box center [503, 239] width 33 height 16
type input "100"
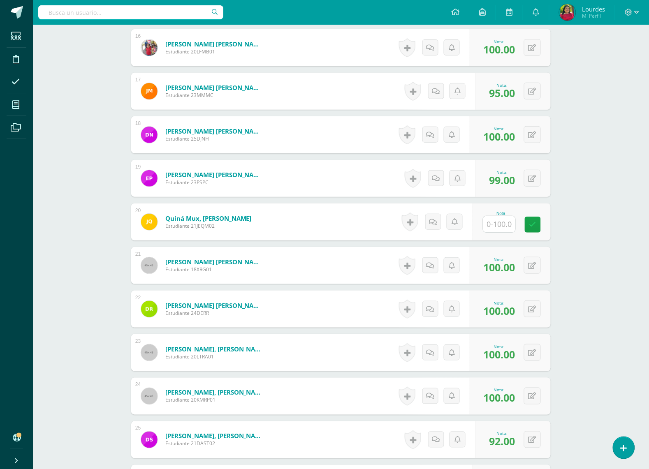
scroll to position [919, 0]
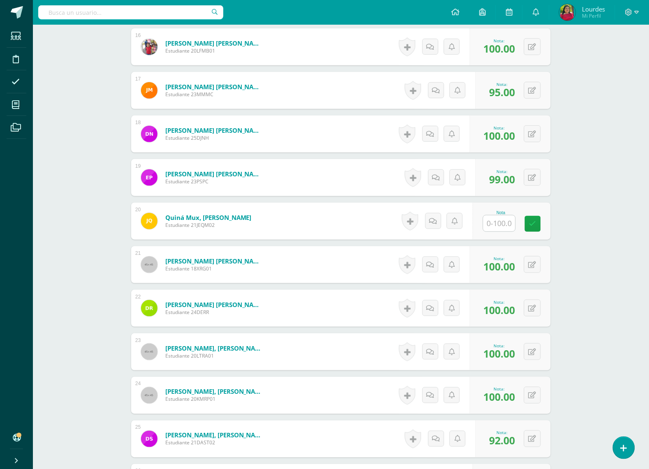
click at [503, 225] on input "text" at bounding box center [499, 223] width 32 height 16
type input "85"
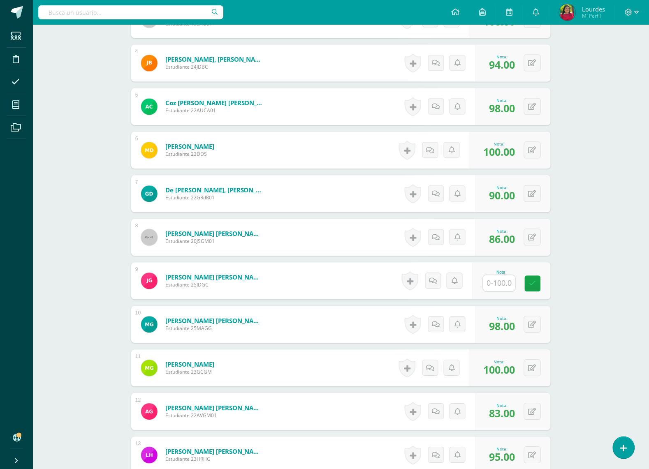
scroll to position [405, 0]
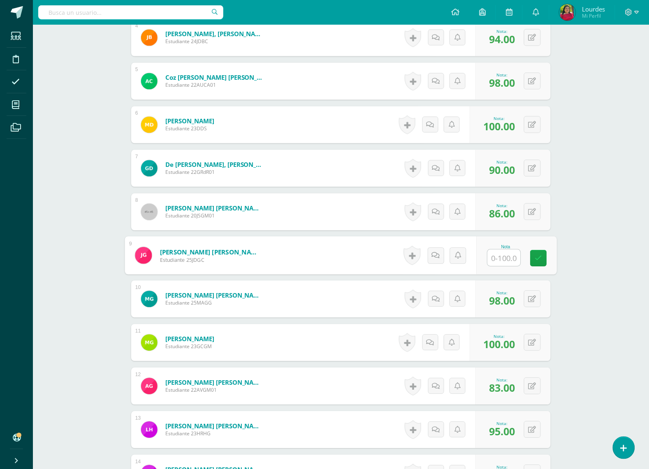
click at [503, 262] on input "text" at bounding box center [503, 258] width 33 height 16
type input "91"
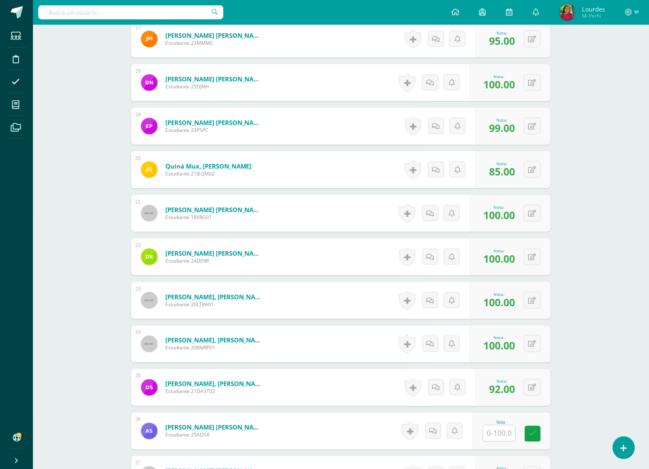
scroll to position [1175, 0]
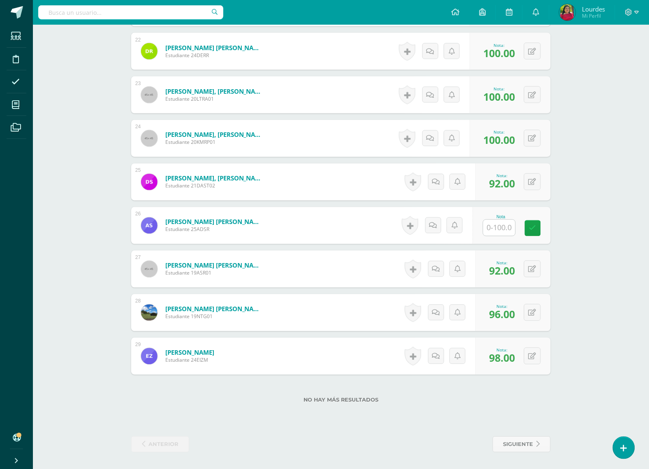
click at [499, 228] on input "text" at bounding box center [499, 228] width 32 height 16
type input "100"
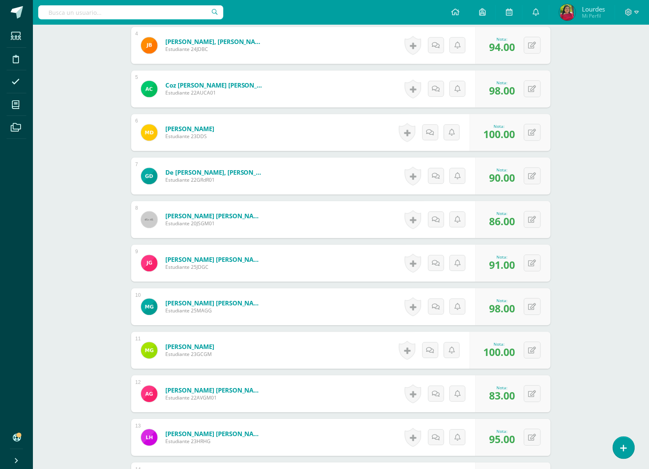
scroll to position [405, 0]
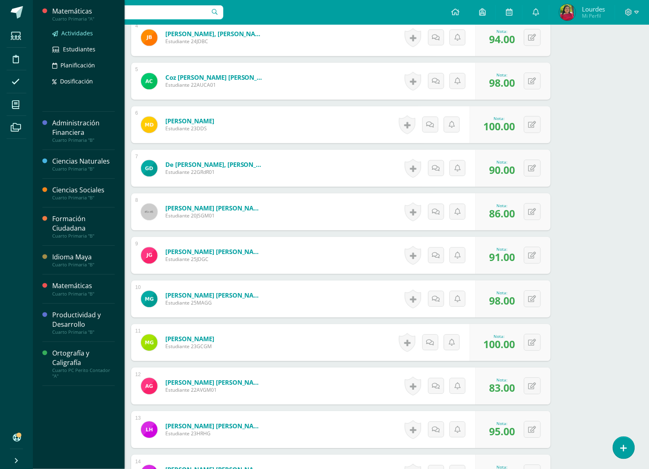
click at [70, 37] on link "Actividades" at bounding box center [83, 32] width 62 height 9
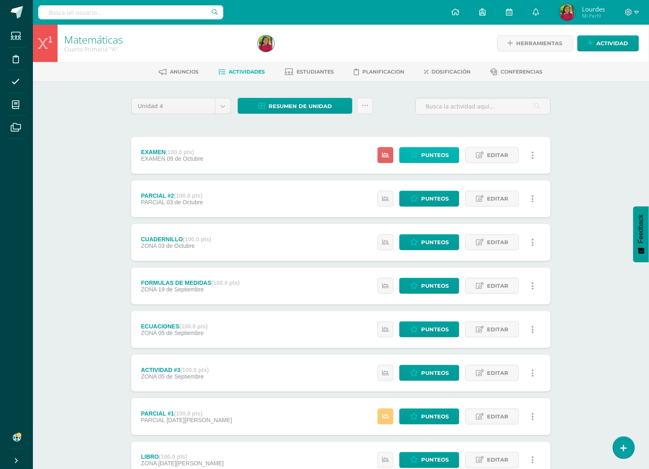
click at [441, 157] on span "Punteos" at bounding box center [435, 155] width 28 height 15
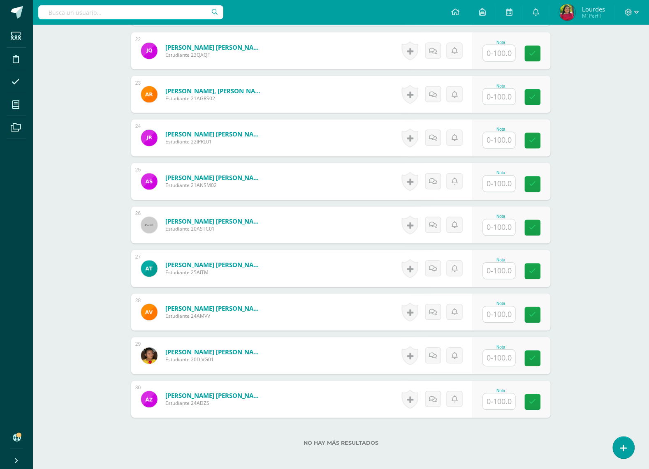
scroll to position [1179, 0]
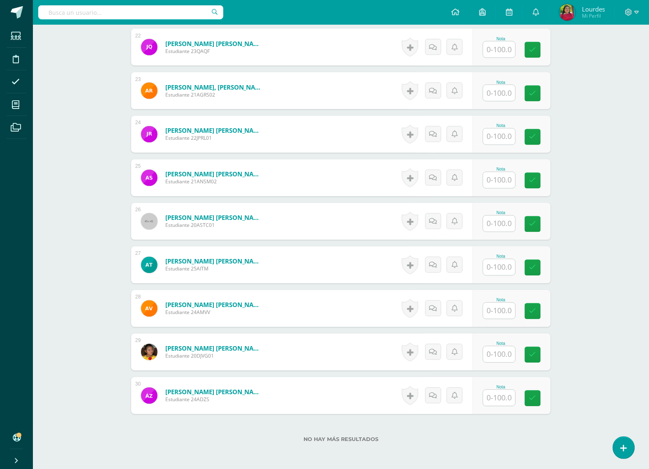
click at [497, 229] on input "text" at bounding box center [499, 224] width 32 height 16
type input "94"
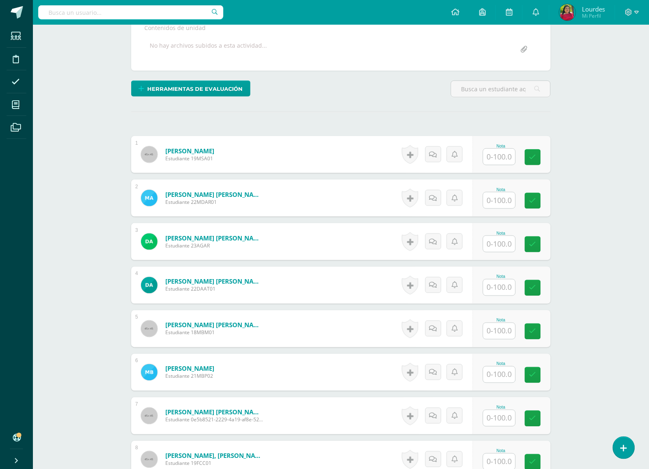
scroll to position [152, 0]
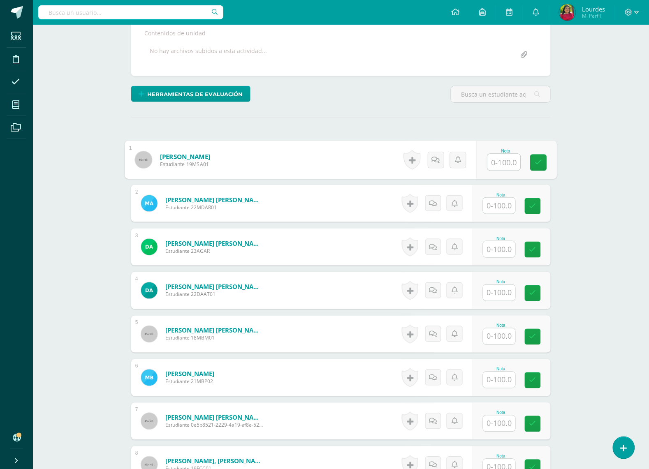
click at [503, 157] on input "text" at bounding box center [503, 162] width 33 height 16
type input "70"
type input "28"
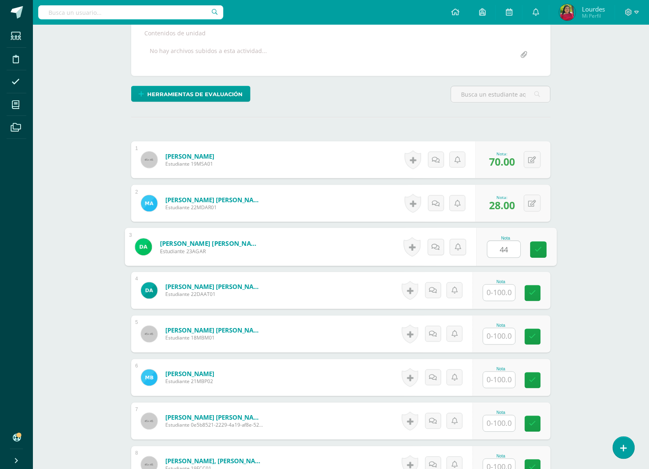
type input "44"
type input "48"
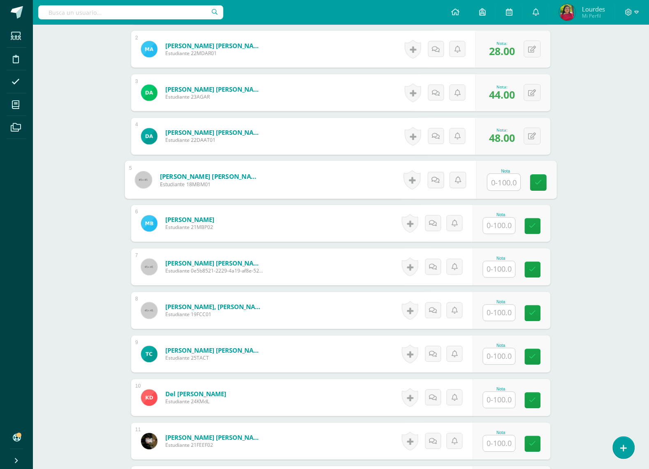
scroll to position [358, 0]
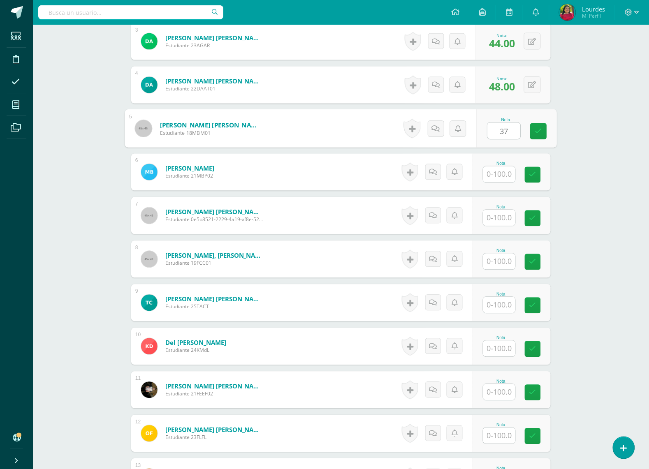
type input "37"
type input "88"
drag, startPoint x: 533, startPoint y: 248, endPoint x: 657, endPoint y: 451, distance: 237.9
